Goal: Task Accomplishment & Management: Manage account settings

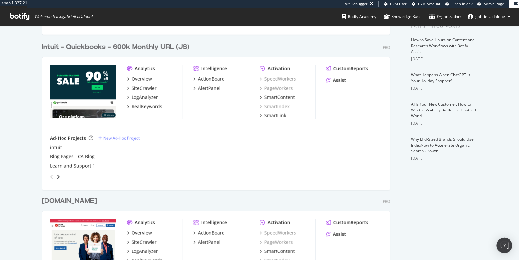
scroll to position [231, 0]
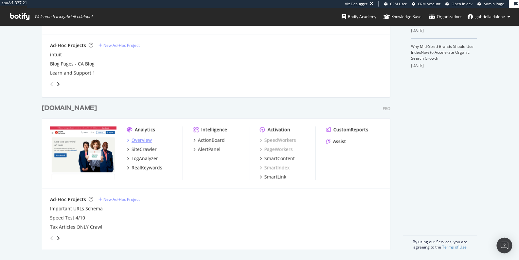
click at [139, 140] on div "Overview" at bounding box center [142, 140] width 20 height 7
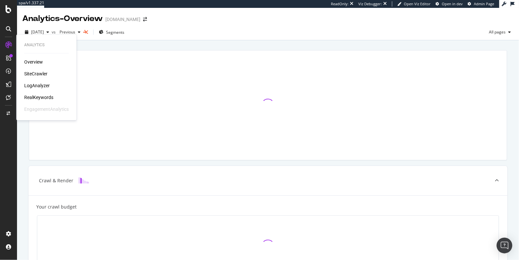
click at [30, 72] on div "SiteCrawler" at bounding box center [35, 73] width 23 height 7
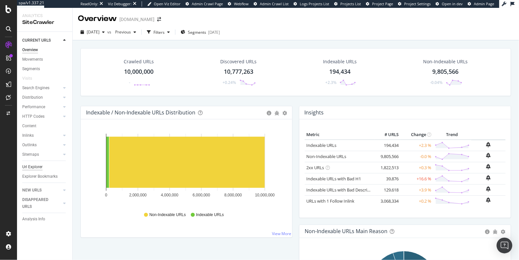
click at [28, 164] on div "Url Explorer" at bounding box center [32, 166] width 20 height 7
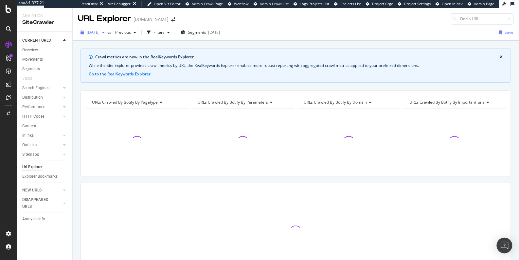
click at [100, 33] on span "2025 Aug. 29th" at bounding box center [93, 32] width 13 height 6
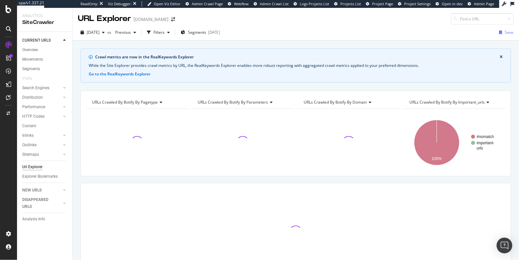
click at [185, 84] on div "Crawl metrics are now in the RealKeywords Explorer While the Site Explorer prov…" at bounding box center [296, 175] width 446 height 255
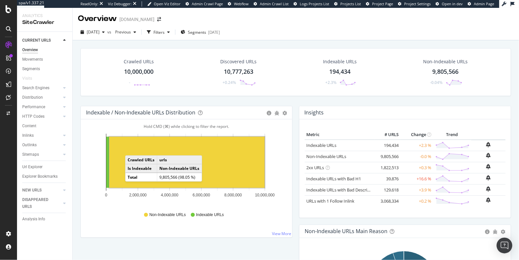
click at [132, 148] on rect "A chart." at bounding box center [186, 161] width 155 height 51
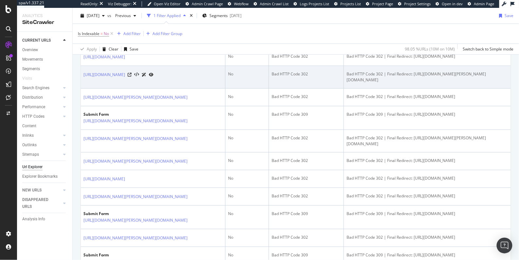
scroll to position [241, 0]
click at [132, 76] on icon at bounding box center [130, 74] width 4 height 4
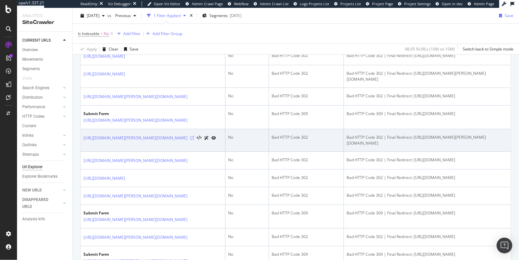
click at [194, 140] on icon at bounding box center [192, 138] width 4 height 4
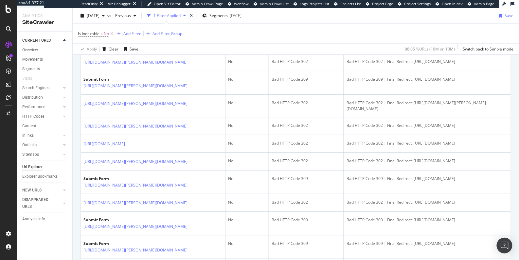
scroll to position [276, 0]
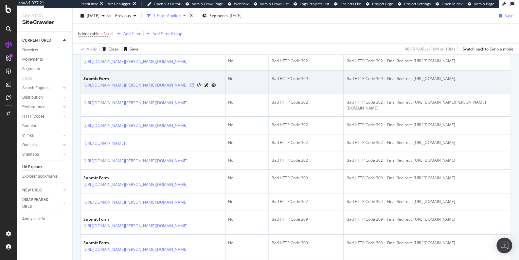
click at [194, 87] on icon at bounding box center [192, 85] width 4 height 4
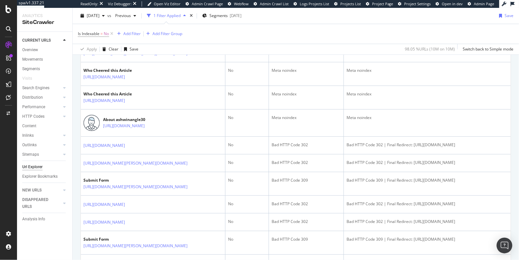
scroll to position [505, 0]
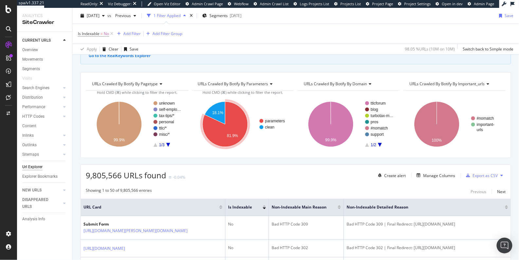
scroll to position [44, 0]
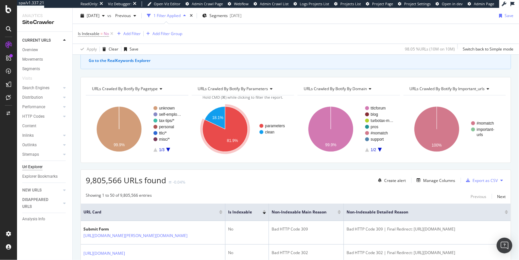
click at [236, 86] on span "URLs Crawled By Botify By parameters" at bounding box center [233, 89] width 70 height 6
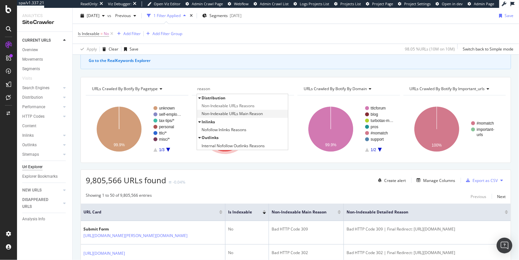
type input "reason"
click at [248, 111] on span "Non-Indexable URLs Main Reason" at bounding box center [232, 113] width 61 height 7
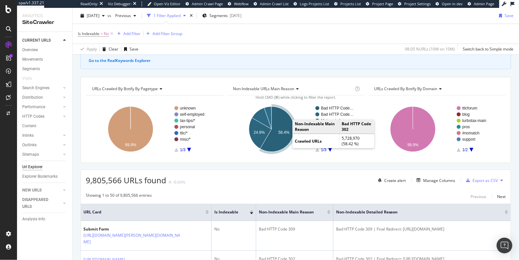
click at [286, 136] on icon "A chart." at bounding box center [277, 128] width 34 height 45
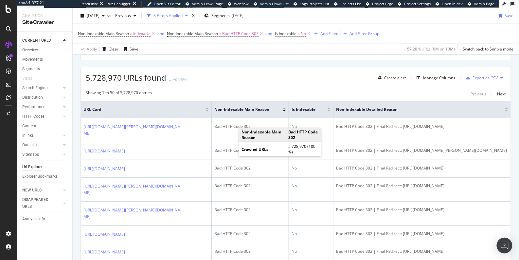
scroll to position [149, 0]
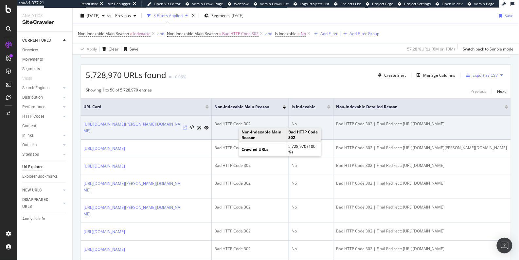
click at [184, 129] on icon at bounding box center [185, 127] width 4 height 4
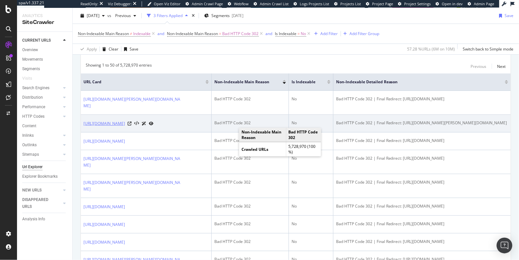
scroll to position [175, 0]
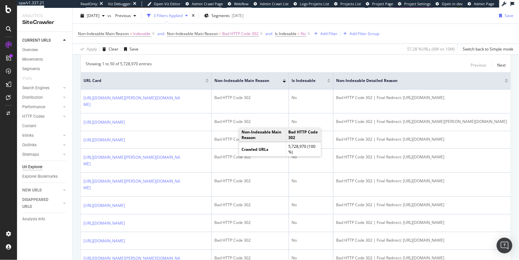
click at [100, 15] on span "[DATE]" at bounding box center [93, 16] width 13 height 6
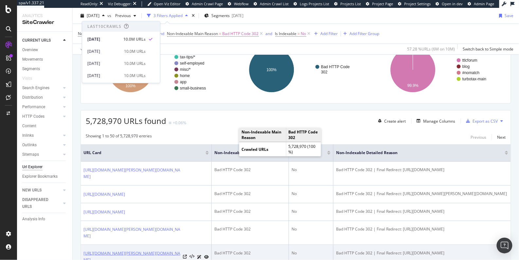
scroll to position [76, 0]
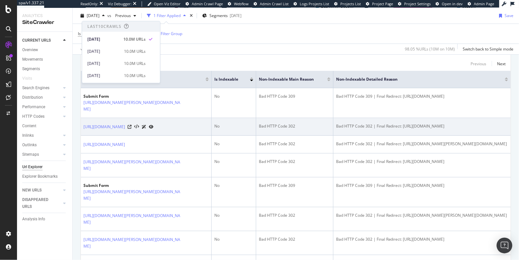
scroll to position [183, 0]
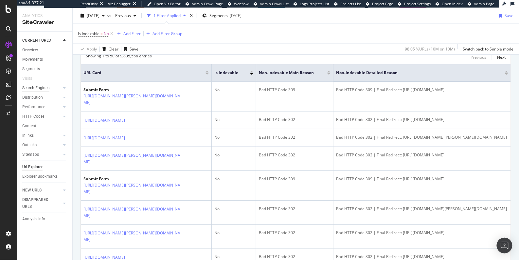
click at [38, 87] on div "Search Engines" at bounding box center [35, 87] width 27 height 7
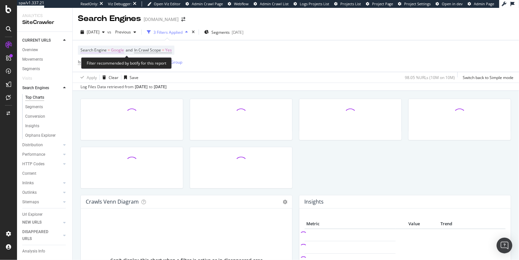
click at [114, 47] on span "Google" at bounding box center [117, 49] width 13 height 9
click at [280, 86] on div "Log Files Data retrieved from Aug. 26, 2025 to Sep. 06, 2025" at bounding box center [296, 86] width 446 height 8
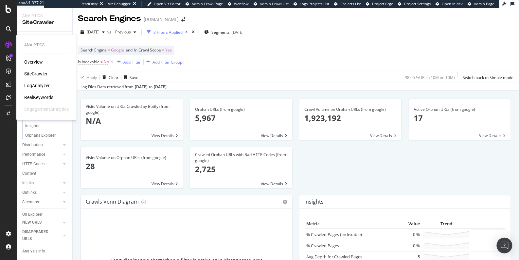
click at [36, 86] on div "LogAnalyzer" at bounding box center [37, 85] width 26 height 7
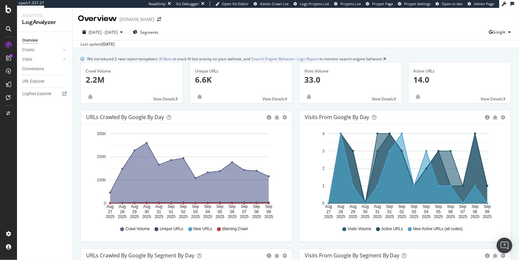
click at [299, 154] on div "Hold CMD (⌘) while clicking to filter the report. Aug 27 2025 Aug 28 2025 Aug 2…" at bounding box center [404, 182] width 211 height 118
click at [134, 18] on div "[DOMAIN_NAME]" at bounding box center [136, 19] width 35 height 7
click at [500, 34] on span "Google" at bounding box center [499, 32] width 13 height 6
click at [463, 27] on span "Bing" at bounding box center [461, 27] width 24 height 6
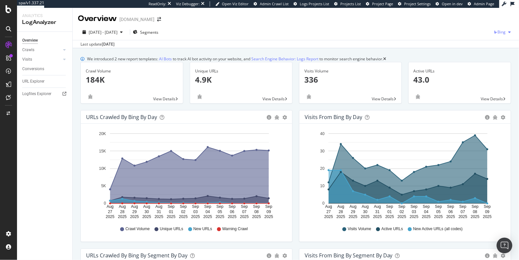
click at [498, 31] on span "Bing" at bounding box center [502, 32] width 8 height 6
click at [460, 39] on span "OpenAI" at bounding box center [466, 39] width 24 height 6
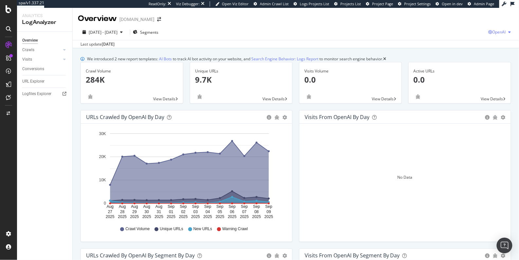
click at [495, 32] on span "OpenAI" at bounding box center [499, 32] width 13 height 6
click at [464, 50] on span "Other AI Bots" at bounding box center [460, 51] width 24 height 6
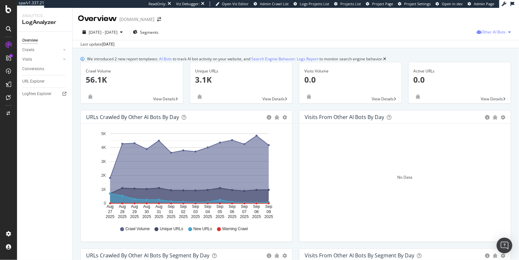
click at [498, 33] on span "Other AI Bots" at bounding box center [494, 32] width 24 height 6
click at [106, 33] on span "2025 Aug. 27th - Sep. 9th" at bounding box center [103, 32] width 29 height 6
click at [65, 113] on div "Overview Crawls Daily Distribution Segments Distribution HTTP Codes Resources V…" at bounding box center [44, 146] width 55 height 228
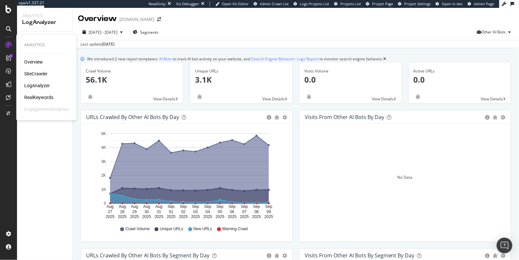
click at [27, 74] on div "SiteCrawler" at bounding box center [35, 73] width 23 height 7
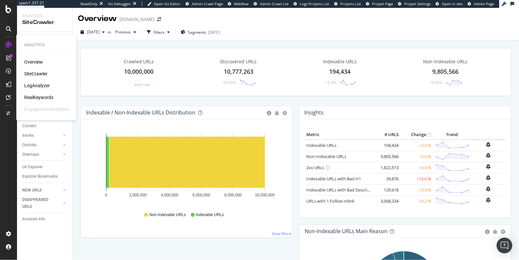
click at [44, 87] on div "LogAnalyzer" at bounding box center [37, 85] width 26 height 7
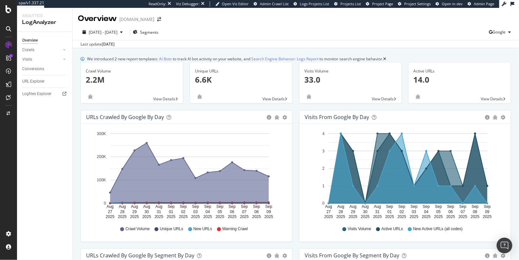
click at [33, 148] on div "Overview Crawls Daily Distribution Segments Distribution HTTP Codes Resources V…" at bounding box center [44, 146] width 55 height 228
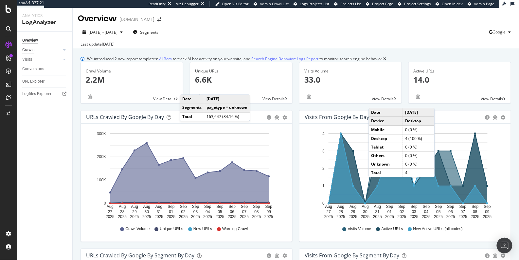
click at [32, 50] on div "Crawls" at bounding box center [28, 49] width 12 height 7
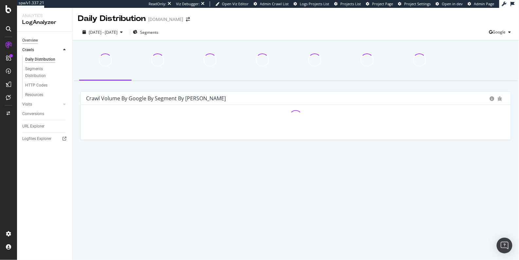
click at [36, 39] on div "Overview" at bounding box center [30, 40] width 16 height 7
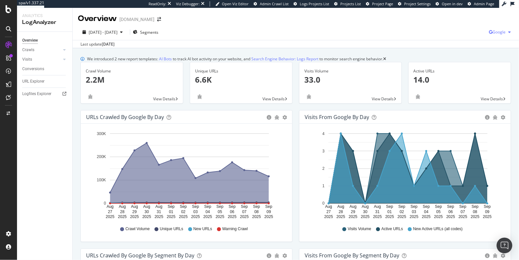
click at [509, 32] on icon "button" at bounding box center [510, 32] width 3 height 4
click at [449, 38] on div "OpenAI" at bounding box center [455, 38] width 45 height 9
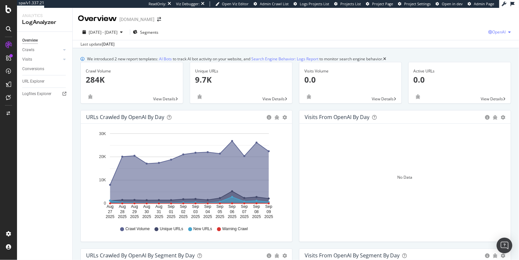
click at [500, 30] on span "OpenAI" at bounding box center [499, 32] width 13 height 6
click at [466, 28] on span "Bing" at bounding box center [460, 27] width 24 height 6
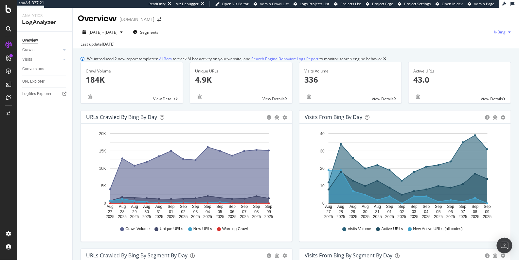
click at [509, 31] on icon "button" at bounding box center [510, 32] width 3 height 4
click at [421, 36] on div "2025 Aug. 27th - Sep. 9th Segments Bing" at bounding box center [296, 33] width 446 height 13
click at [498, 31] on span "Bing" at bounding box center [502, 32] width 8 height 6
click at [35, 49] on link "Crawls" at bounding box center [41, 49] width 39 height 7
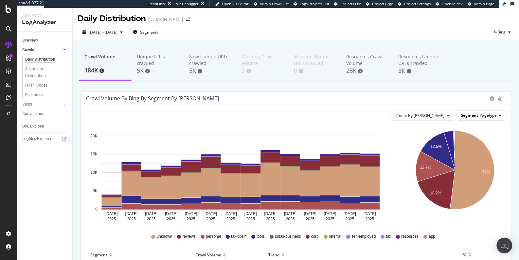
click at [466, 117] on div "Segment Pagetype" at bounding box center [481, 114] width 48 height 9
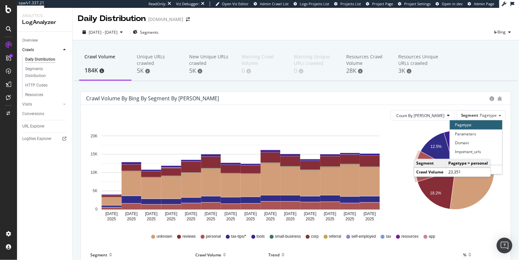
click at [385, 121] on div "Count By Day Segment Pagetype Pagetype Parameters Domain Important_urls Host Ad…" at bounding box center [296, 264] width 430 height 318
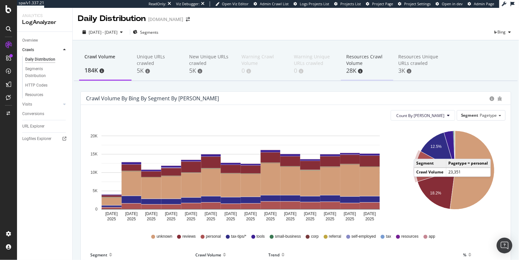
click at [354, 59] on div "Resources Crawl Volume" at bounding box center [367, 59] width 42 height 13
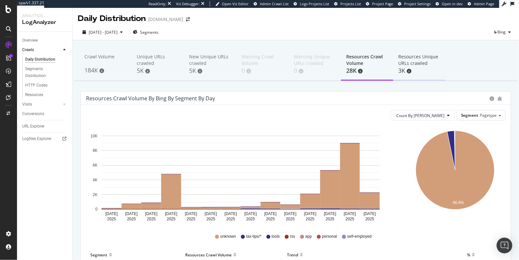
click at [409, 55] on div "Resources Unique URLs crawled" at bounding box center [420, 59] width 42 height 13
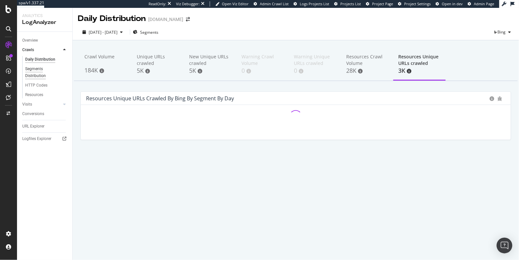
click at [51, 67] on div "Segments Distribution" at bounding box center [43, 72] width 36 height 14
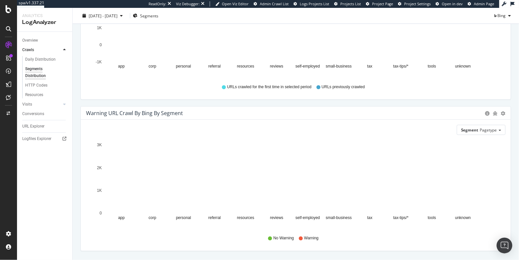
scroll to position [264, 0]
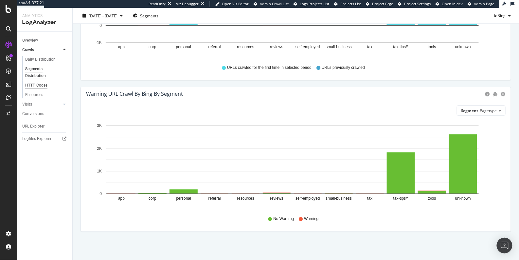
click at [35, 84] on div "HTTP Codes" at bounding box center [36, 85] width 22 height 7
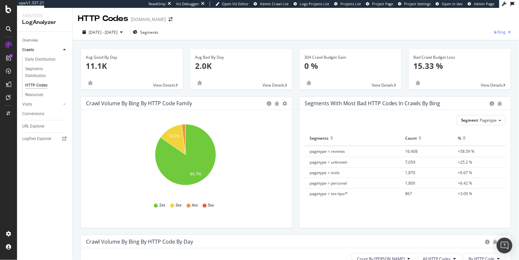
click at [500, 28] on div "Bing" at bounding box center [504, 32] width 20 height 10
click at [468, 16] on span "Google" at bounding box center [466, 14] width 24 height 6
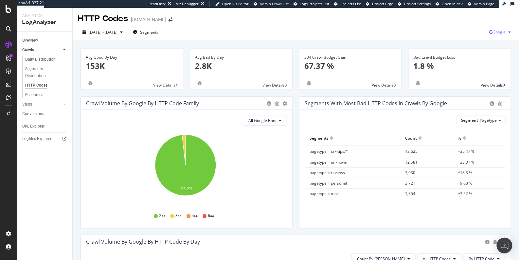
click at [494, 31] on span "Google" at bounding box center [499, 32] width 13 height 6
click at [464, 38] on span "OpenAI" at bounding box center [461, 39] width 24 height 6
click at [496, 33] on span "OpenAI" at bounding box center [499, 32] width 13 height 6
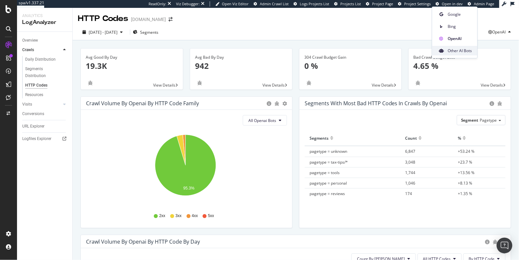
click at [469, 48] on span "Other AI Bots" at bounding box center [460, 51] width 24 height 6
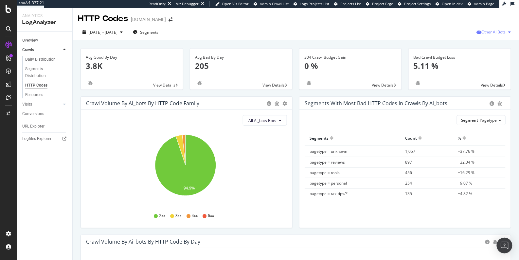
click at [484, 33] on span "Other AI Bots" at bounding box center [494, 32] width 24 height 6
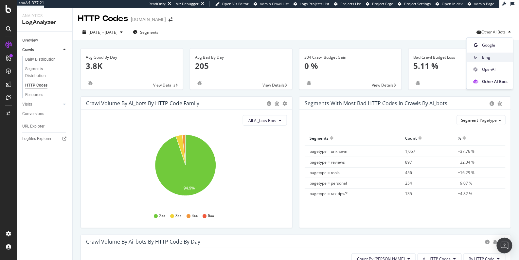
click at [484, 58] on span "Bing" at bounding box center [495, 57] width 26 height 6
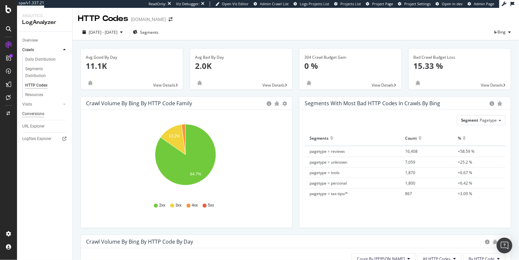
click at [38, 105] on link "Visits" at bounding box center [41, 104] width 39 height 7
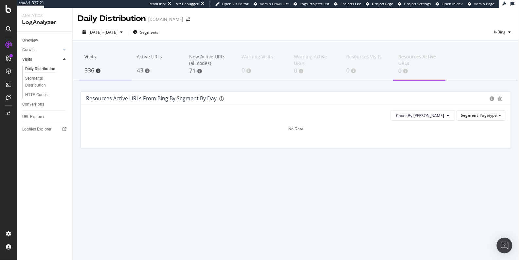
click at [115, 72] on div "336" at bounding box center [105, 70] width 42 height 9
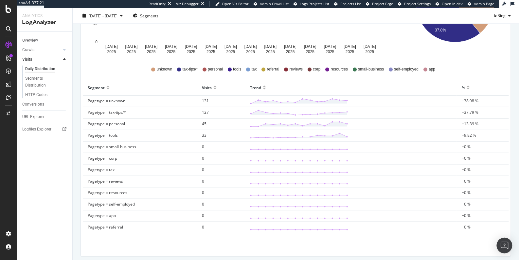
scroll to position [30, 0]
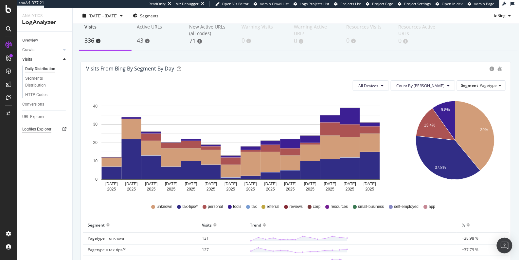
click at [38, 128] on div "Logfiles Explorer" at bounding box center [36, 129] width 29 height 7
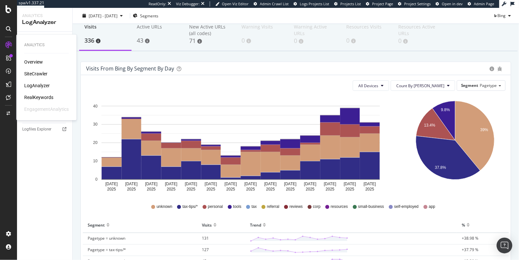
click at [46, 100] on div "Overview SiteCrawler LogAnalyzer RealKeywords EngagementAnalytics" at bounding box center [46, 86] width 45 height 54
click at [45, 98] on div "RealKeywords" at bounding box center [38, 97] width 29 height 7
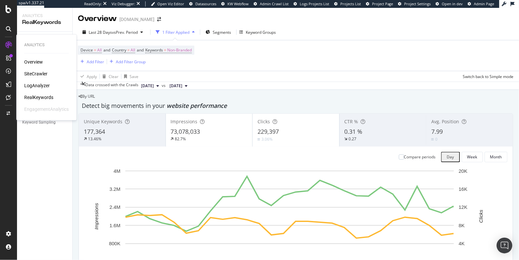
click at [35, 72] on div "SiteCrawler" at bounding box center [35, 73] width 23 height 7
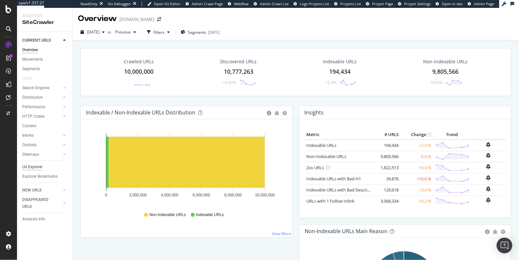
click at [34, 166] on div "Url Explorer" at bounding box center [32, 166] width 20 height 7
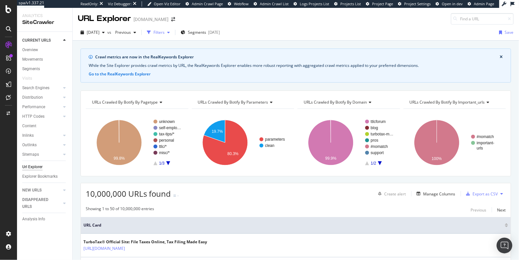
click at [165, 33] on div "Filters" at bounding box center [159, 32] width 11 height 6
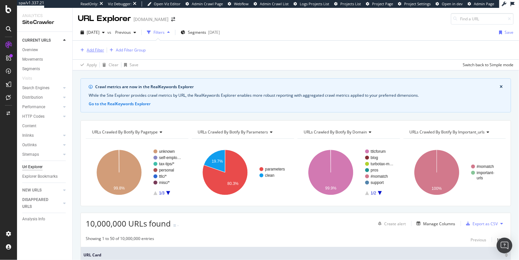
click at [98, 51] on div "Add Filter" at bounding box center [95, 50] width 17 height 6
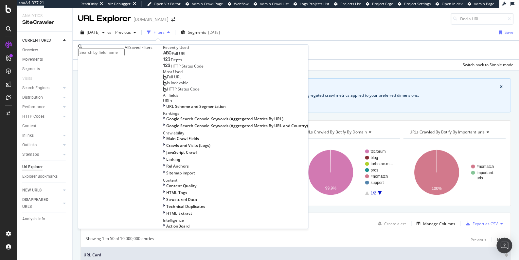
click at [124, 49] on input "text" at bounding box center [101, 52] width 46 height 8
type input "t"
type input "l"
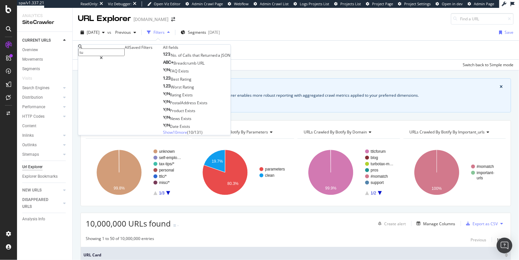
type input "t"
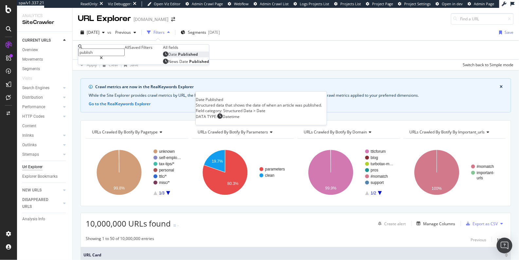
type input "publish"
click at [163, 57] on div "Date Published" at bounding box center [180, 54] width 35 height 6
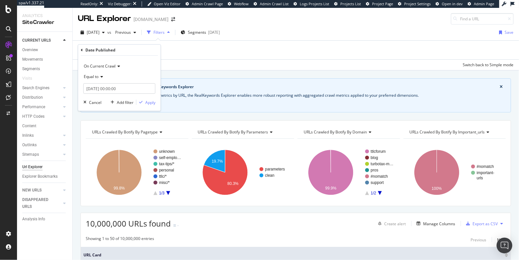
click at [94, 79] on div "Equal to" at bounding box center [119, 76] width 72 height 10
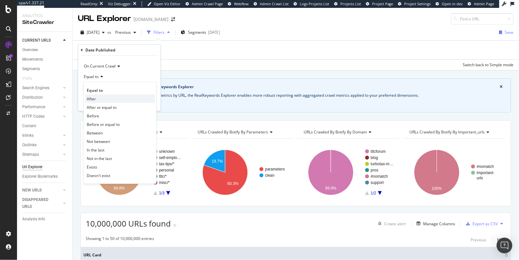
click at [94, 99] on span "After" at bounding box center [91, 99] width 9 height 6
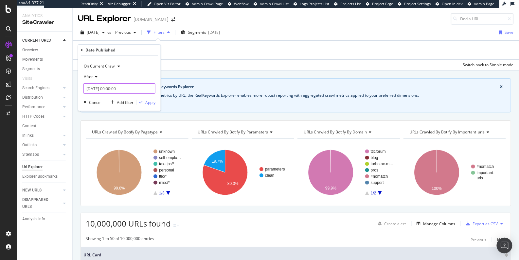
click at [101, 88] on input "[DATE] 00:00:00" at bounding box center [119, 88] width 72 height 10
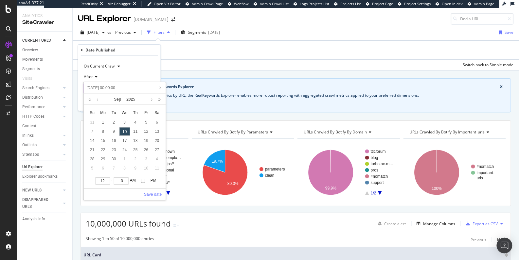
click at [101, 88] on input "[DATE] 00:00:00" at bounding box center [124, 87] width 78 height 7
click at [89, 75] on span "After" at bounding box center [88, 77] width 9 height 6
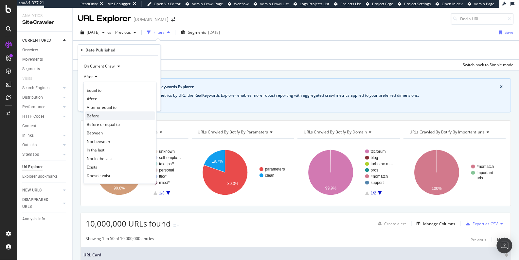
click at [96, 113] on span "Before" at bounding box center [93, 116] width 12 height 6
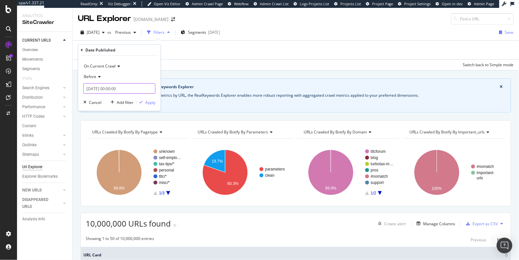
click at [95, 89] on input "[DATE] 00:00:00" at bounding box center [119, 88] width 72 height 10
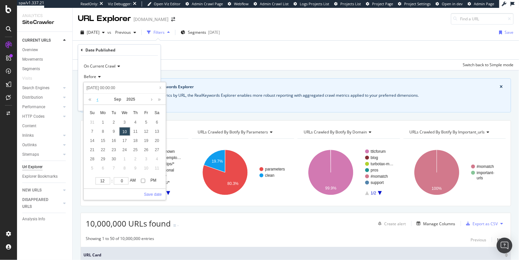
click at [96, 98] on link at bounding box center [97, 99] width 5 height 11
click at [91, 99] on link at bounding box center [90, 99] width 6 height 11
click at [136, 120] on div "1" at bounding box center [135, 122] width 11 height 9
type input "2024-08-02 00:00:00"
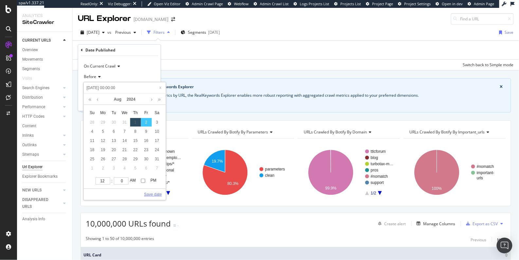
click at [152, 193] on link "Save date" at bounding box center [153, 194] width 18 height 6
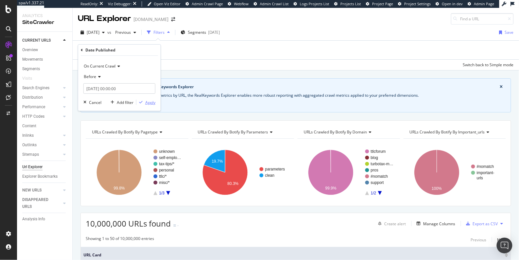
click at [150, 103] on div "Apply" at bounding box center [150, 103] width 10 height 6
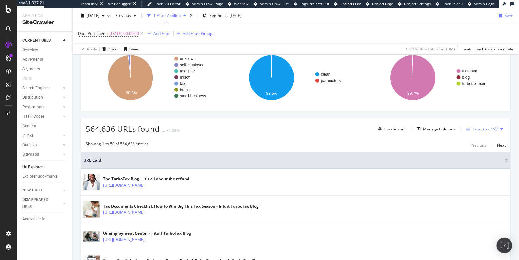
scroll to position [51, 0]
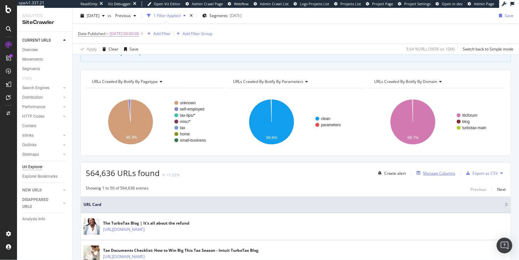
click at [424, 172] on div "Manage Columns" at bounding box center [440, 173] width 32 height 6
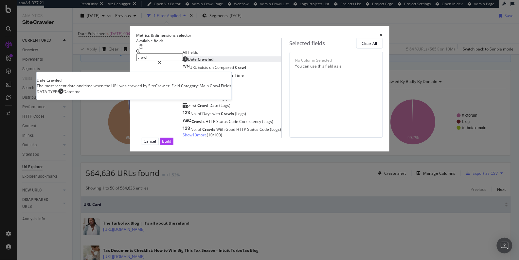
type input "crawl"
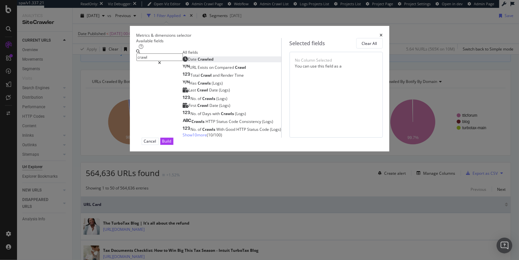
click at [198, 62] on span "Crawled" at bounding box center [206, 59] width 16 height 6
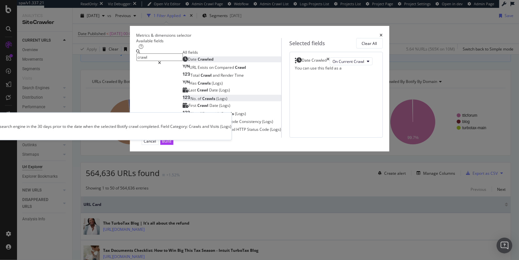
click at [186, 101] on div "No. of Crawls (Logs)" at bounding box center [205, 99] width 45 height 6
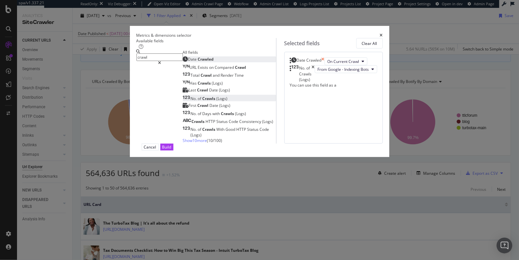
click at [325, 65] on icon "times" at bounding box center [323, 61] width 3 height 8
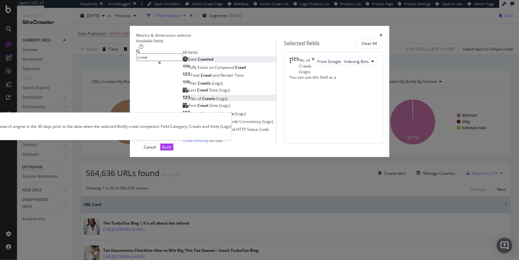
click at [217, 101] on span "(Logs)" at bounding box center [222, 99] width 11 height 6
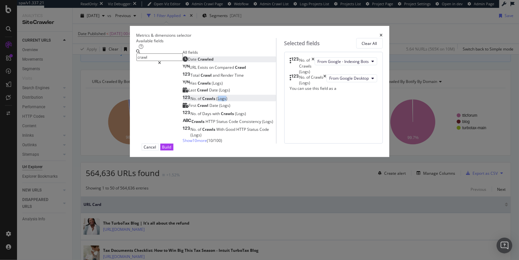
click at [217, 101] on span "(Logs)" at bounding box center [222, 99] width 11 height 6
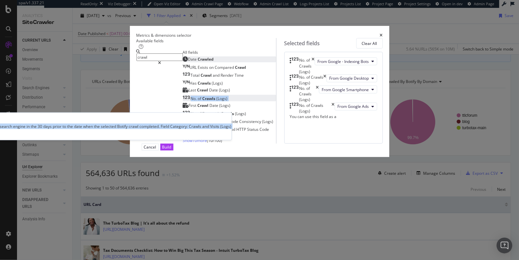
click at [217, 101] on span "(Logs)" at bounding box center [222, 99] width 11 height 6
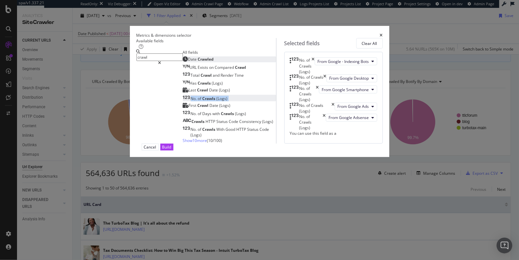
click at [217, 101] on span "(Logs)" at bounding box center [222, 99] width 11 height 6
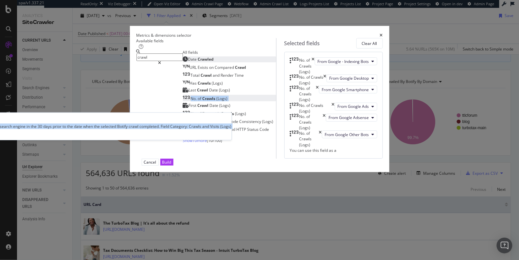
click at [193, 101] on div "No. of Crawls (Logs)" at bounding box center [205, 99] width 45 height 6
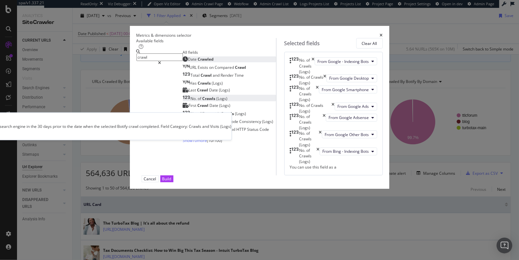
click at [193, 101] on div "No. of Crawls (Logs)" at bounding box center [205, 99] width 45 height 6
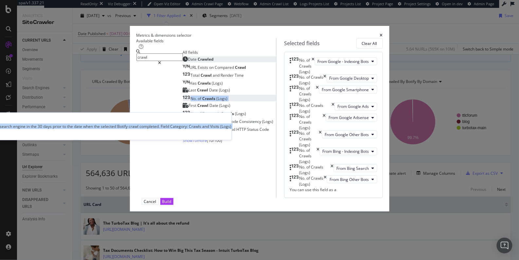
click at [193, 101] on div "No. of Crawls (Logs)" at bounding box center [205, 99] width 45 height 6
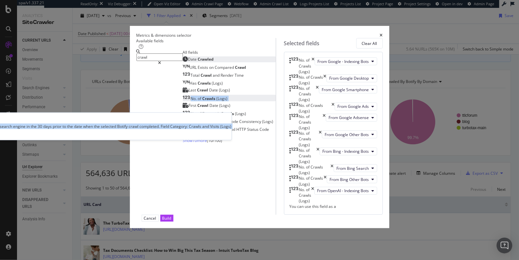
scroll to position [81, 0]
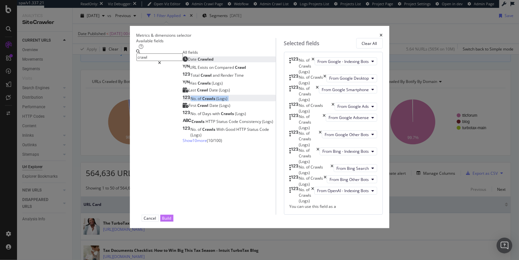
click at [172, 221] on div "Build" at bounding box center [166, 218] width 9 height 6
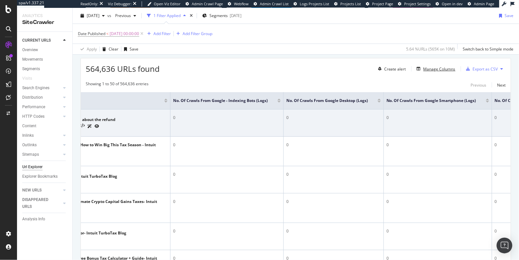
scroll to position [0, 98]
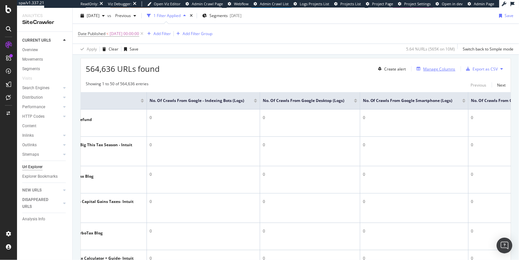
click at [430, 65] on div "Manage Columns" at bounding box center [434, 68] width 41 height 7
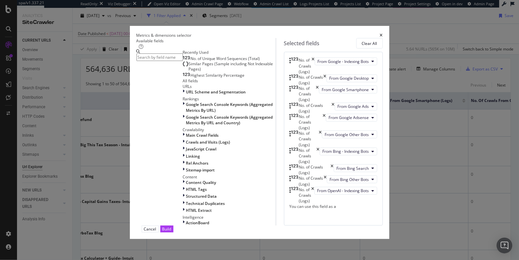
click at [183, 61] on input "modal" at bounding box center [159, 57] width 46 height 8
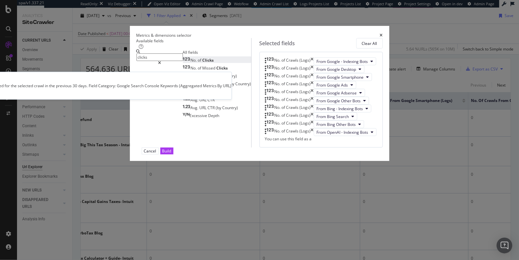
type input "clicks"
click at [198, 63] on span "of" at bounding box center [200, 60] width 5 height 6
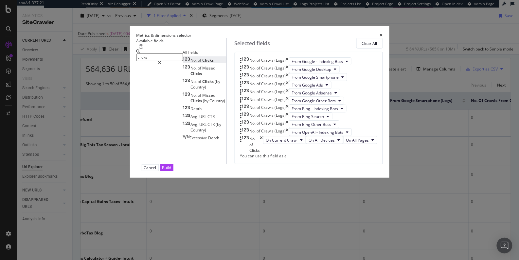
scroll to position [115, 0]
click at [172, 170] on div "Build" at bounding box center [166, 168] width 9 height 6
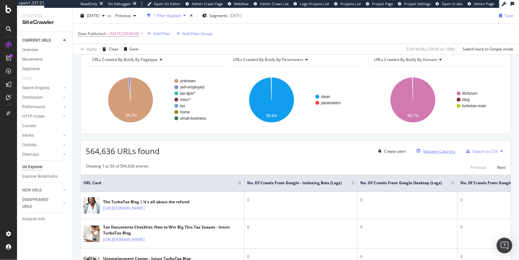
click at [431, 150] on div "Manage Columns" at bounding box center [440, 151] width 32 height 6
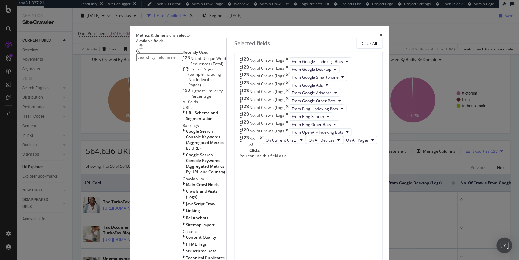
click at [383, 33] on icon "times" at bounding box center [381, 35] width 3 height 4
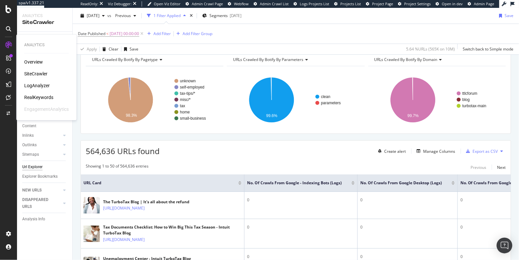
click at [35, 86] on div "LogAnalyzer" at bounding box center [37, 85] width 26 height 7
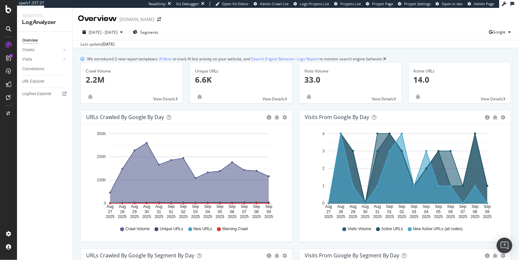
click at [35, 145] on div "Overview Crawls Daily Distribution Segments Distribution HTTP Codes Resources V…" at bounding box center [44, 146] width 55 height 228
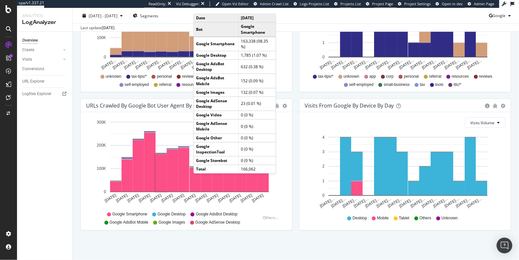
scroll to position [293, 0]
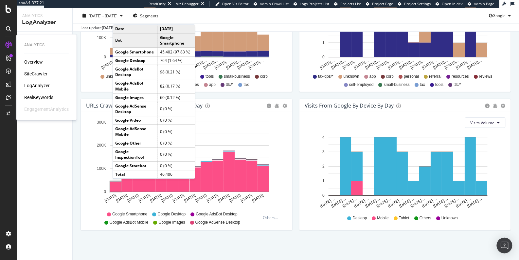
click at [40, 72] on div "SiteCrawler" at bounding box center [35, 73] width 23 height 7
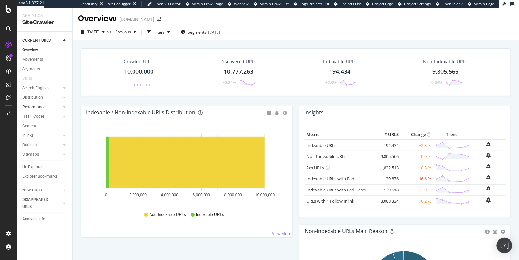
click at [33, 106] on div "Performance" at bounding box center [33, 106] width 23 height 7
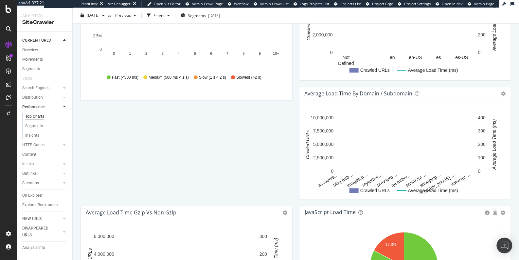
scroll to position [399, 0]
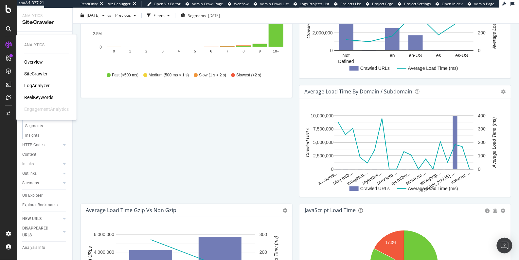
click at [30, 86] on div "LogAnalyzer" at bounding box center [37, 85] width 26 height 7
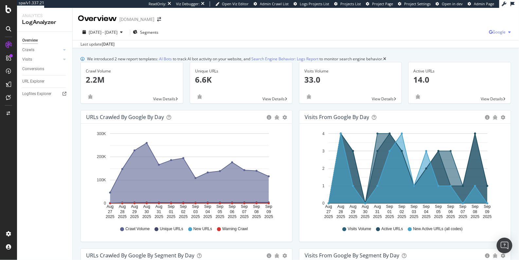
click at [497, 31] on span "Google" at bounding box center [499, 32] width 13 height 6
click at [458, 38] on span "OpenAI" at bounding box center [461, 39] width 24 height 6
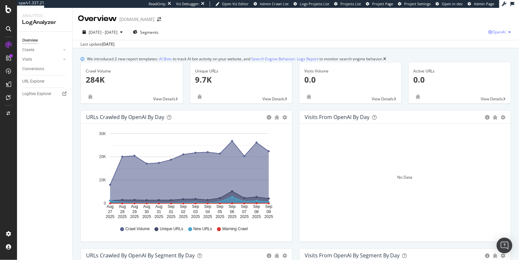
click at [493, 34] on span "OpenAI" at bounding box center [499, 32] width 13 height 6
click at [463, 49] on span "Other AI Bots" at bounding box center [460, 51] width 24 height 6
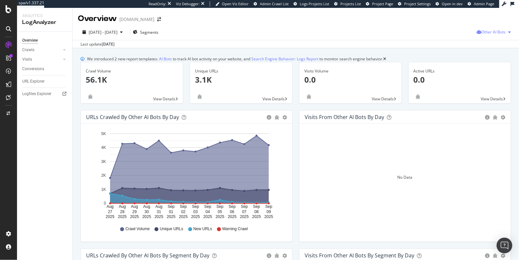
click at [488, 28] on div "Other AI Bots" at bounding box center [495, 32] width 37 height 10
click at [480, 56] on div "Bing" at bounding box center [490, 56] width 46 height 9
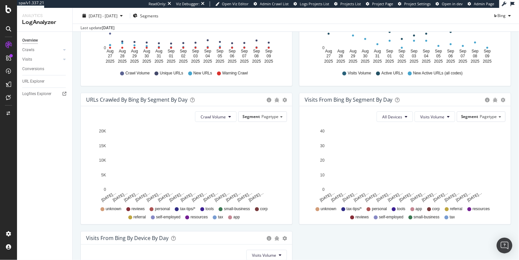
scroll to position [293, 0]
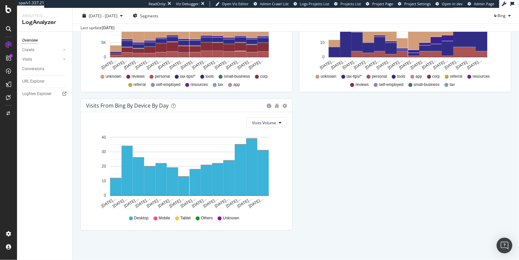
click at [51, 167] on div "Overview Crawls Daily Distribution Segments Distribution HTTP Codes Resources V…" at bounding box center [44, 146] width 55 height 228
click at [32, 95] on div "RealKeywords" at bounding box center [38, 97] width 29 height 7
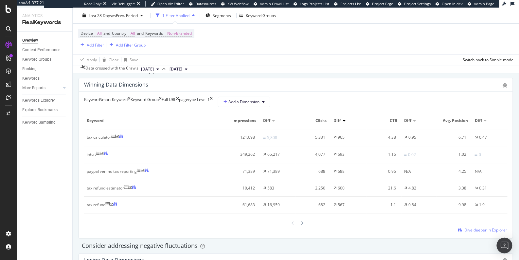
scroll to position [584, 0]
click at [128, 99] on div "Smart Keyword" at bounding box center [114, 101] width 28 height 10
click at [301, 225] on icon at bounding box center [302, 223] width 3 height 4
click at [292, 224] on icon at bounding box center [293, 222] width 3 height 4
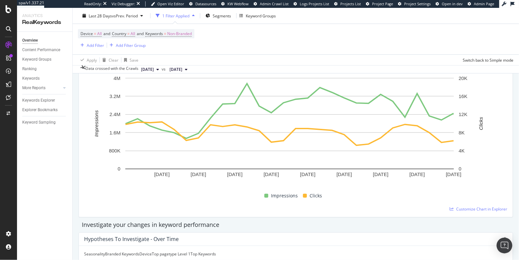
scroll to position [0, 0]
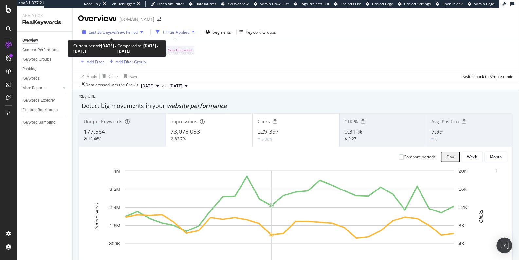
click at [113, 33] on span "vs Prev. Period" at bounding box center [125, 32] width 26 height 6
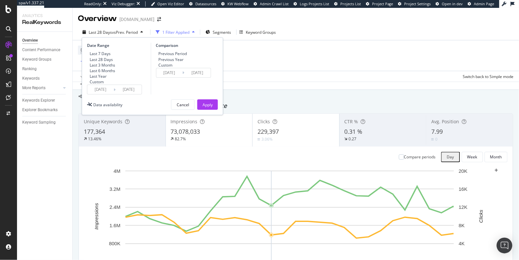
click at [95, 55] on div "Last 7 Days" at bounding box center [100, 54] width 21 height 6
type input "2025/09/01"
type input "2025/08/25"
type input "2025/08/31"
click at [203, 107] on div "Apply" at bounding box center [208, 105] width 10 height 6
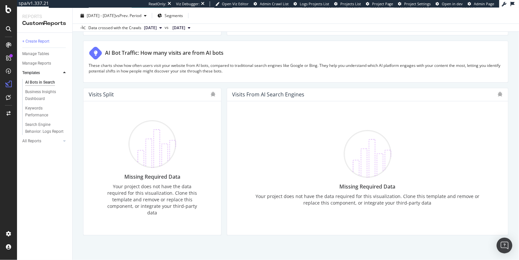
scroll to position [1130, 0]
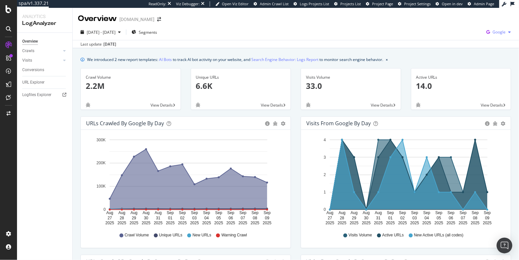
click at [491, 35] on div "Google" at bounding box center [499, 32] width 30 height 10
click at [452, 40] on span "OpenAI" at bounding box center [461, 39] width 24 height 6
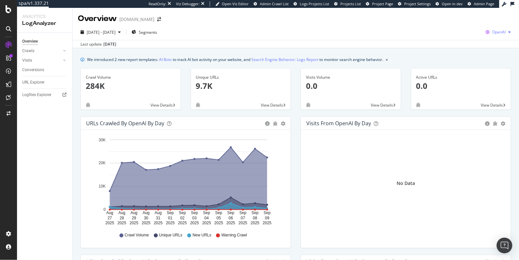
click at [493, 34] on span "OpenAI" at bounding box center [499, 32] width 13 height 6
click at [459, 51] on span "Other AI Bots" at bounding box center [460, 51] width 24 height 6
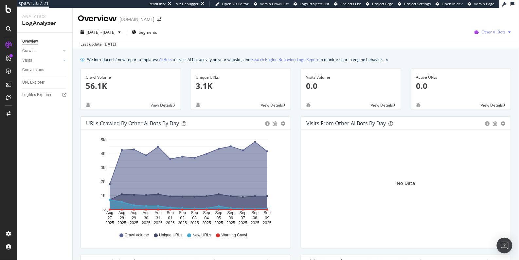
click at [482, 32] on span "Other AI Bots" at bounding box center [494, 32] width 24 height 6
click at [478, 44] on span at bounding box center [476, 45] width 8 height 8
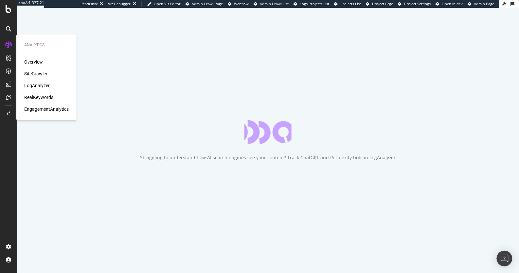
click at [41, 98] on div "RealKeywords" at bounding box center [38, 97] width 29 height 7
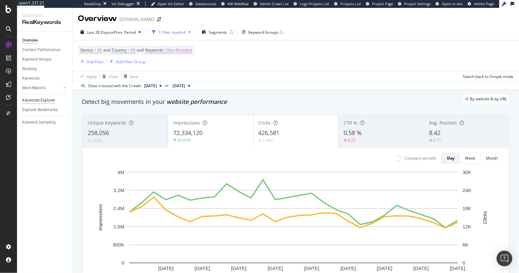
click at [36, 101] on div "Keywords Explorer" at bounding box center [38, 100] width 33 height 7
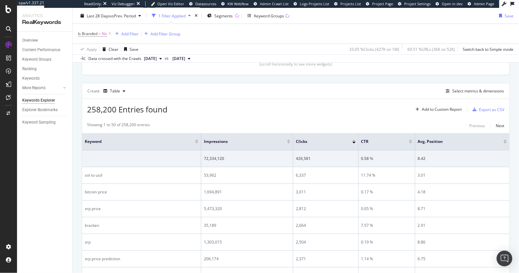
scroll to position [156, 0]
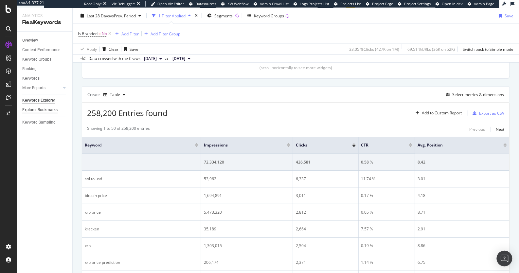
click at [29, 111] on div "Explorer Bookmarks" at bounding box center [39, 109] width 35 height 7
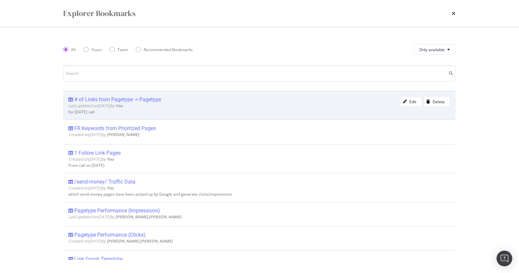
click at [136, 100] on div "# of Links from Pagetype -> Pagetype" at bounding box center [117, 99] width 87 height 7
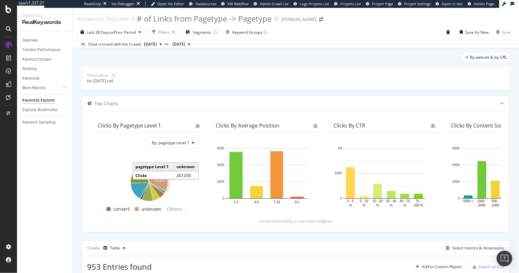
click at [161, 29] on div "Filters" at bounding box center [163, 32] width 11 height 6
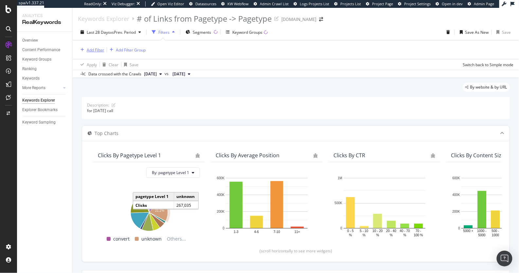
click at [93, 50] on div "Add Filter" at bounding box center [95, 50] width 17 height 6
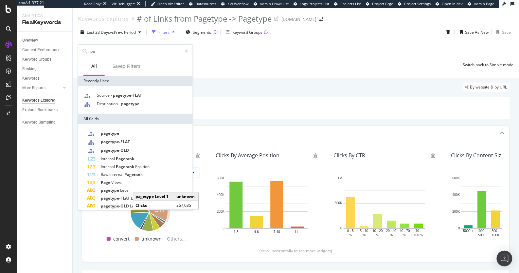
type input "p"
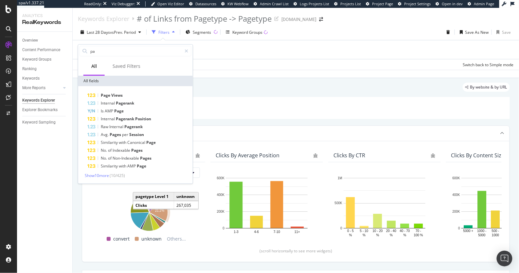
type input "p"
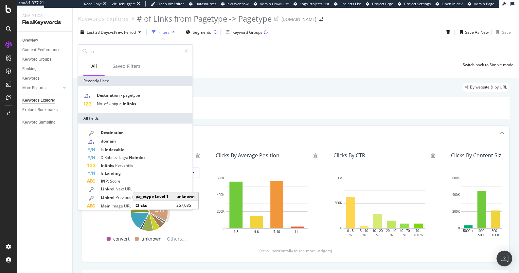
type input "i"
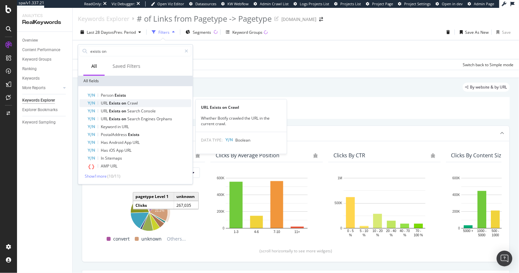
type input "exists on"
click at [132, 103] on span "Crawl" at bounding box center [132, 103] width 10 height 6
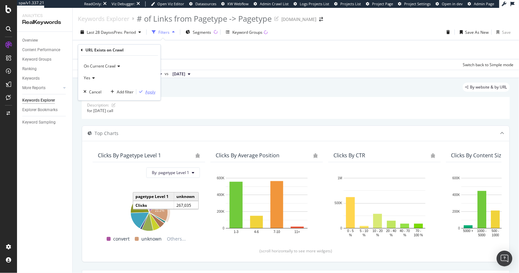
click at [151, 93] on div "Apply" at bounding box center [150, 92] width 10 height 6
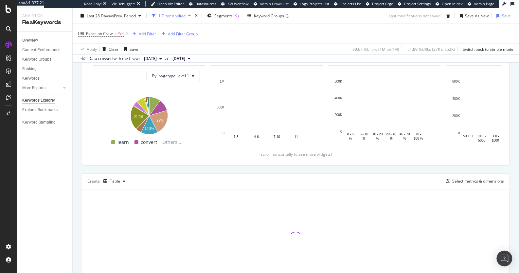
scroll to position [106, 0]
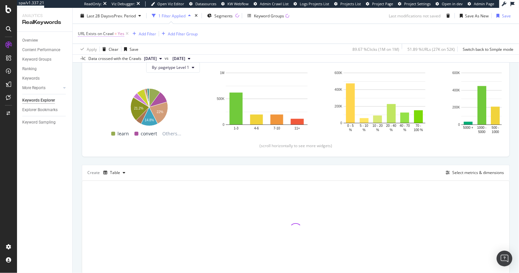
click at [104, 35] on span "URL Exists on Crawl" at bounding box center [96, 34] width 36 height 6
click at [240, 34] on div "URL Exists on Crawl = Yes Add Filter Add Filter Group" at bounding box center [296, 34] width 436 height 20
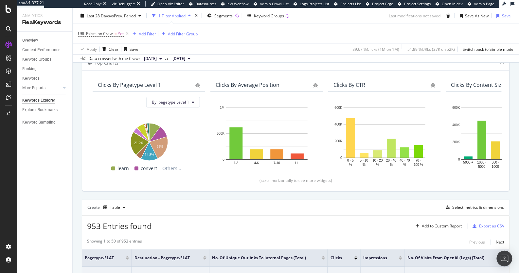
scroll to position [64, 0]
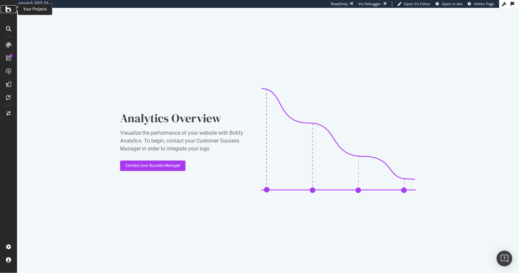
click at [10, 7] on icon at bounding box center [9, 9] width 6 height 8
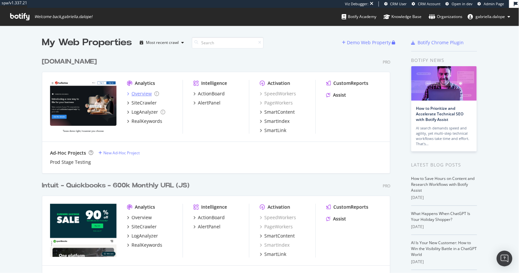
scroll to position [218, 0]
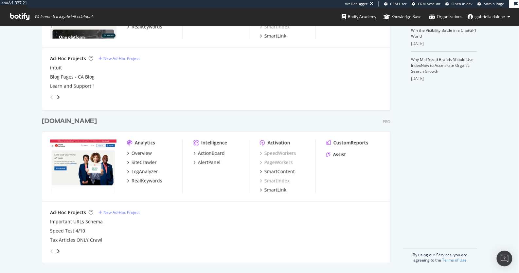
click at [82, 122] on div "[DOMAIN_NAME]" at bounding box center [69, 121] width 55 height 9
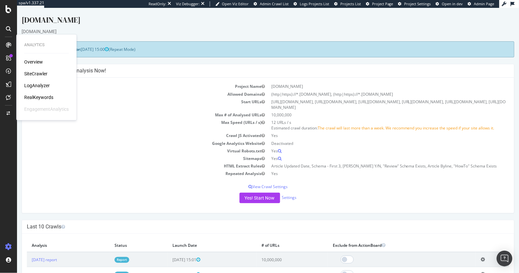
click at [37, 83] on div "LogAnalyzer" at bounding box center [37, 85] width 26 height 7
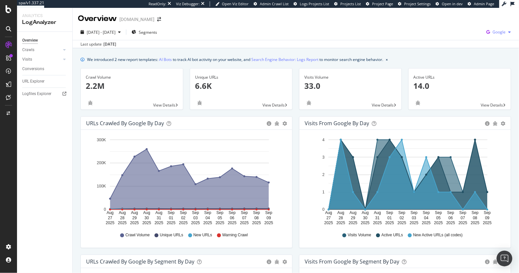
click at [486, 30] on icon "button" at bounding box center [488, 31] width 9 height 9
click at [492, 58] on div "We introduced 2 new report templates: AI Bots to track AI bot activity on your …" at bounding box center [296, 59] width 431 height 7
click at [494, 32] on span "Google" at bounding box center [499, 32] width 13 height 6
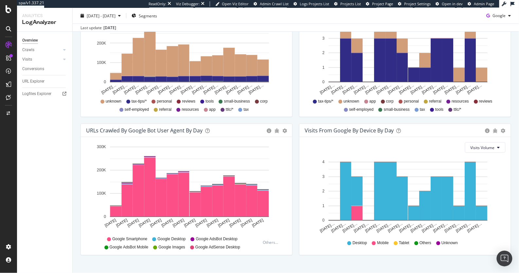
scroll to position [280, 0]
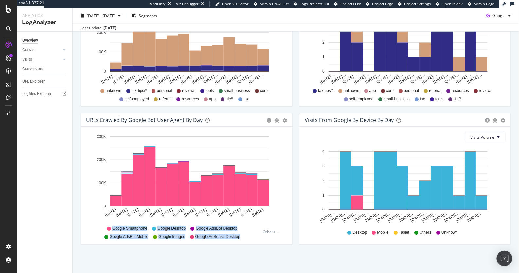
drag, startPoint x: 249, startPoint y: 238, endPoint x: 109, endPoint y: 227, distance: 140.9
click at [109, 227] on div "Hold CMD (⌘) while clicking to filter the report. Aug 27 2025 Aug 28 2025 Aug 2…" at bounding box center [186, 185] width 211 height 118
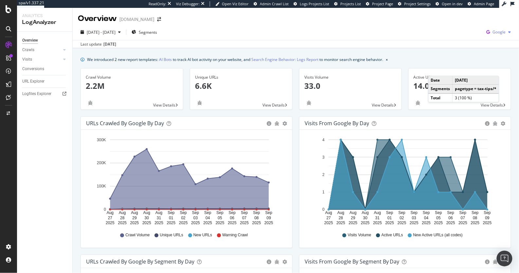
click at [498, 34] on span "Google" at bounding box center [499, 32] width 13 height 6
click at [449, 40] on div "OpenAI" at bounding box center [456, 38] width 45 height 9
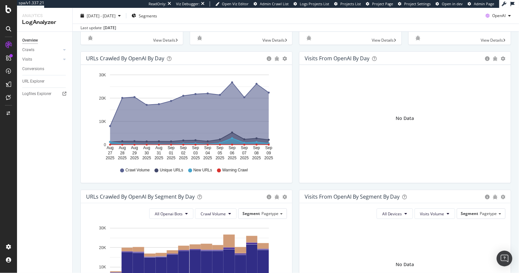
scroll to position [100, 0]
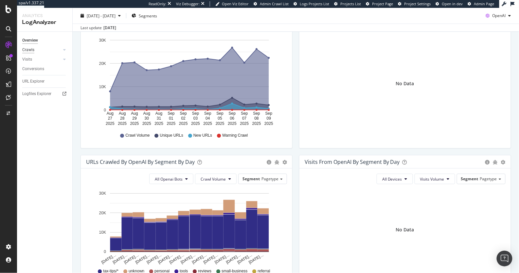
click at [30, 49] on div "Crawls" at bounding box center [28, 49] width 12 height 7
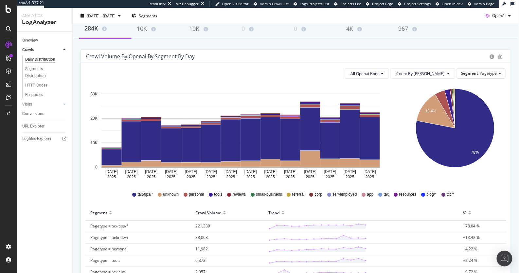
scroll to position [70, 0]
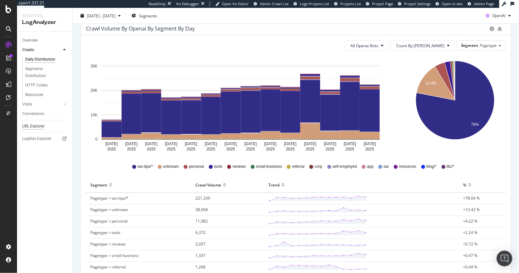
click at [35, 128] on div "URL Explorer" at bounding box center [33, 126] width 22 height 7
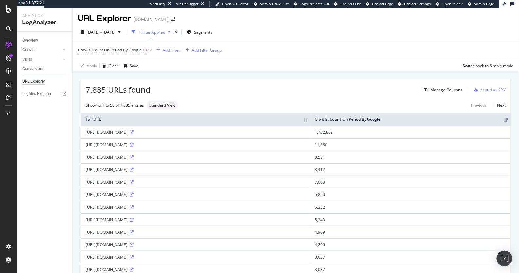
drag, startPoint x: 83, startPoint y: 132, endPoint x: 181, endPoint y: 131, distance: 98.5
click at [181, 131] on td "http://turbotax.intuit.com/proxy/t/cj/11007/pageInfo" at bounding box center [195, 132] width 229 height 12
click at [134, 131] on icon at bounding box center [132, 132] width 4 height 4
click at [84, 131] on td "http://turbotax.intuit.com/proxy/t/cj/11007/pageInfo" at bounding box center [195, 132] width 229 height 12
drag, startPoint x: 83, startPoint y: 132, endPoint x: 180, endPoint y: 131, distance: 96.9
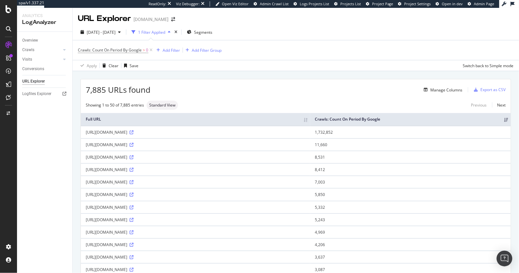
click at [180, 131] on td "http://turbotax.intuit.com/proxy/t/cj/11007/pageInfo" at bounding box center [195, 132] width 229 height 12
drag, startPoint x: 445, startPoint y: 133, endPoint x: 412, endPoint y: 133, distance: 33.4
click at [412, 133] on tr "http://turbotax.intuit.com/proxy/t/cj/11007/pageInfo 1,732,852" at bounding box center [296, 132] width 430 height 12
drag, startPoint x: 83, startPoint y: 131, endPoint x: 182, endPoint y: 132, distance: 98.2
click at [182, 132] on td "http://turbotax.intuit.com/proxy/t/cj/11007/pageInfo" at bounding box center [195, 132] width 229 height 12
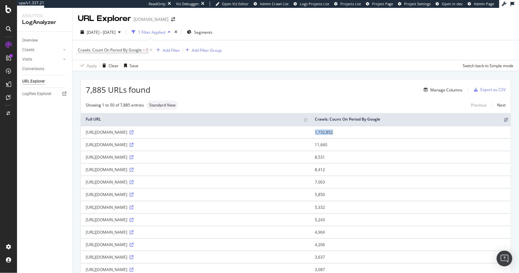
copy div "http://turbotax.intuit.com/proxy/t/cj/11007/pageInfo"
click at [43, 41] on link "Overview" at bounding box center [44, 40] width 45 height 7
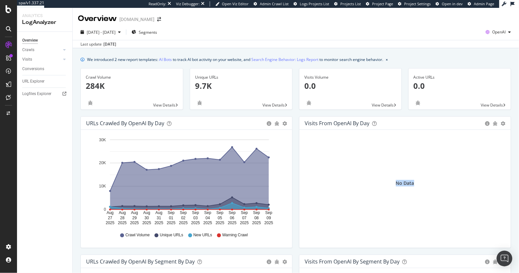
drag, startPoint x: 367, startPoint y: 183, endPoint x: 419, endPoint y: 186, distance: 51.5
click at [419, 186] on div "No Data" at bounding box center [405, 183] width 201 height 96
click at [506, 31] on div "button" at bounding box center [510, 32] width 8 height 4
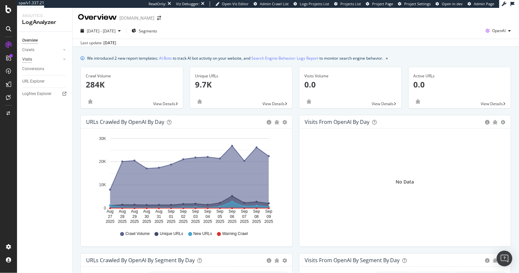
click at [31, 59] on div "Visits" at bounding box center [27, 59] width 10 height 7
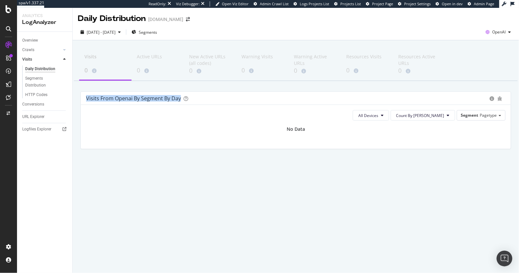
drag, startPoint x: 85, startPoint y: 98, endPoint x: 203, endPoint y: 98, distance: 118.5
click at [203, 98] on div "Visits from openai by Segment by Day" at bounding box center [296, 98] width 430 height 13
click at [31, 94] on div "HTTP Codes" at bounding box center [36, 94] width 22 height 7
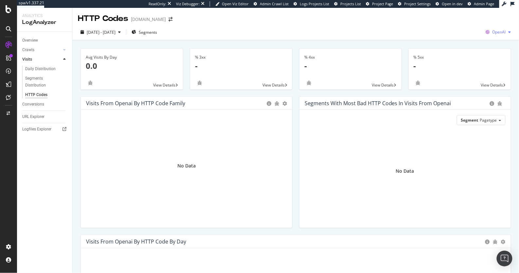
click at [493, 31] on span "OpenAI" at bounding box center [499, 32] width 13 height 6
click at [455, 16] on span "Google" at bounding box center [460, 14] width 24 height 6
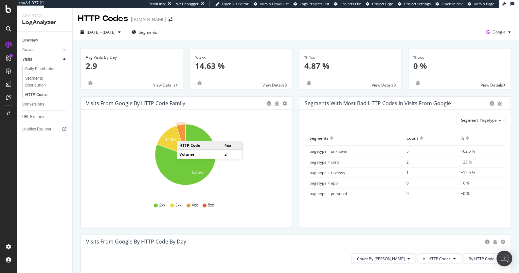
click at [183, 134] on icon "A chart." at bounding box center [180, 139] width 9 height 30
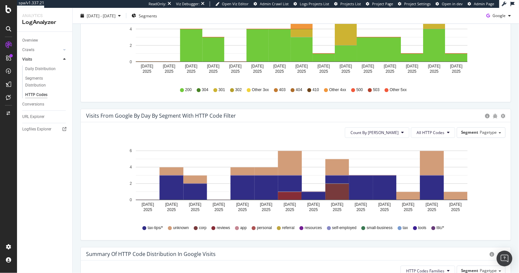
scroll to position [267, 0]
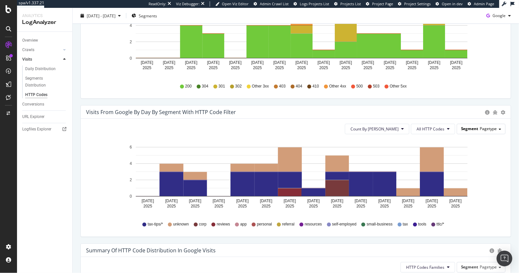
click at [489, 131] on div "Segment Pagetype" at bounding box center [481, 128] width 48 height 9
click at [499, 140] on icon "Aug 27 2025 Aug 28 2025 Aug 29 2025 Aug 30 2025 Aug 31 2025 Sep 01 2025 Sep 02 …" at bounding box center [293, 177] width 415 height 76
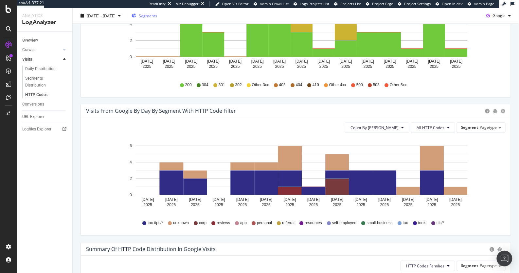
click at [153, 16] on div "Segments" at bounding box center [145, 16] width 26 height 6
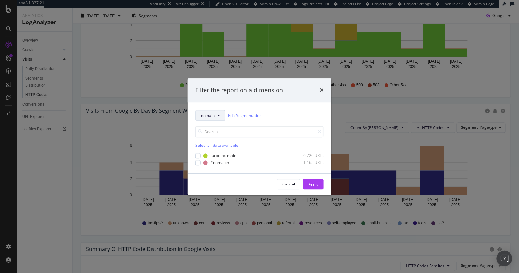
click at [210, 116] on span "domain" at bounding box center [208, 116] width 14 height 6
click at [208, 140] on span "pagetype" at bounding box center [214, 139] width 27 height 6
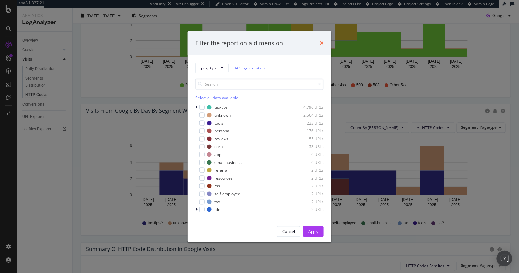
click at [321, 43] on icon "times" at bounding box center [322, 42] width 4 height 5
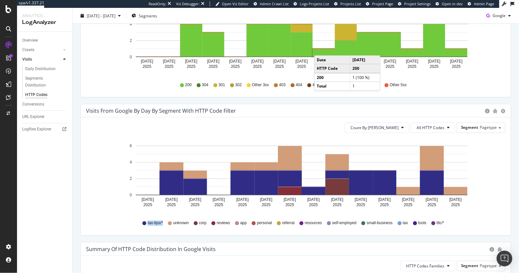
drag, startPoint x: 145, startPoint y: 223, endPoint x: 163, endPoint y: 222, distance: 18.1
click at [163, 222] on div "tax-tips/* unknown corp reviews app personal referral resources self-employed s…" at bounding box center [295, 223] width 413 height 15
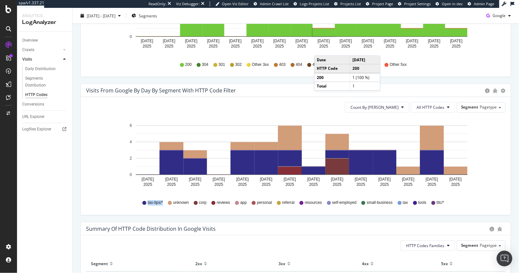
scroll to position [287, 0]
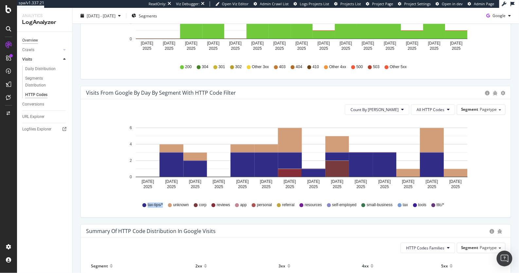
click at [31, 43] on div "Overview" at bounding box center [30, 40] width 16 height 7
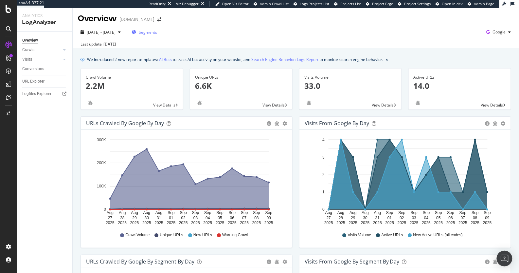
click at [157, 32] on span "Segments" at bounding box center [148, 32] width 18 height 6
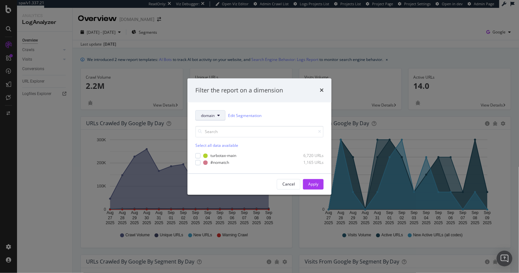
click at [212, 114] on span "domain" at bounding box center [208, 116] width 14 height 6
click at [211, 137] on span "pagetype" at bounding box center [214, 139] width 27 height 6
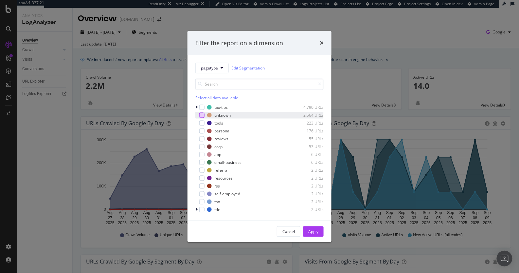
click at [202, 115] on div "modal" at bounding box center [201, 115] width 5 height 5
click at [311, 231] on div "Apply" at bounding box center [313, 231] width 10 height 6
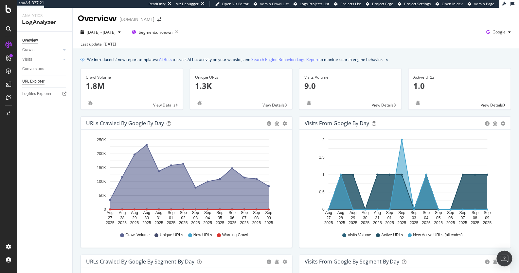
click at [41, 82] on div "URL Explorer" at bounding box center [33, 81] width 22 height 7
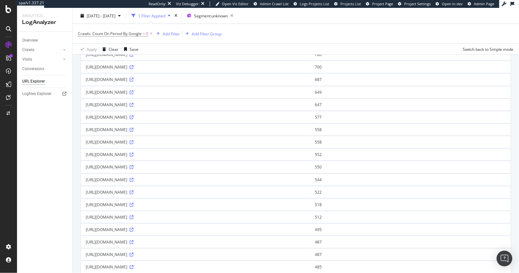
scroll to position [355, 0]
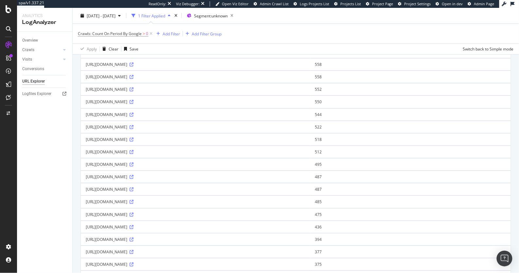
drag, startPoint x: 263, startPoint y: 231, endPoint x: 270, endPoint y: 232, distance: 6.9
click at [270, 236] on div "http://turbotax.intuit.com/gwp-cg-components/releases/749/styles/gwp-cg-compone…" at bounding box center [196, 239] width 220 height 6
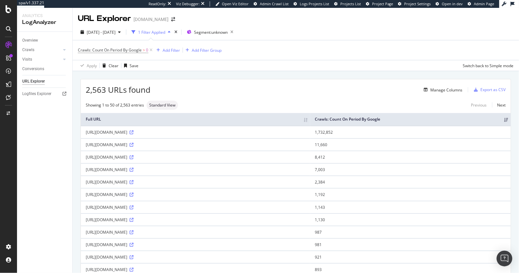
drag, startPoint x: 85, startPoint y: 132, endPoint x: 170, endPoint y: 132, distance: 84.4
click at [170, 132] on div "http://turbotax.intuit.com/proxy/t/cj/11007/pageInfo" at bounding box center [196, 132] width 220 height 6
drag, startPoint x: 86, startPoint y: 134, endPoint x: 181, endPoint y: 132, distance: 94.9
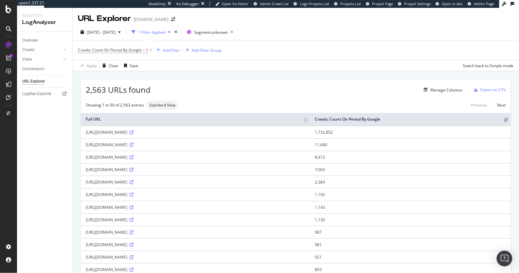
click at [181, 132] on div "http://turbotax.intuit.com/proxy/t/cj/11007/pageInfo" at bounding box center [196, 132] width 220 height 6
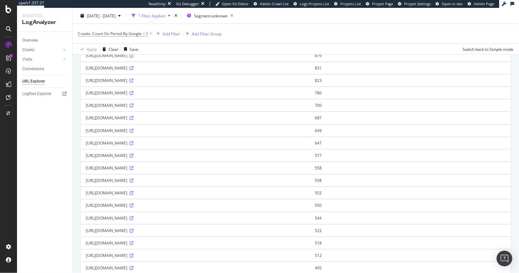
scroll to position [425, 0]
drag, startPoint x: 82, startPoint y: 150, endPoint x: 210, endPoint y: 157, distance: 128.5
click at [210, 157] on tbody "http://turbotax.intuit.com/proxy/t/cj/11007/pageInfo 1,732,852 http://turbotax.…" at bounding box center [296, 13] width 430 height 624
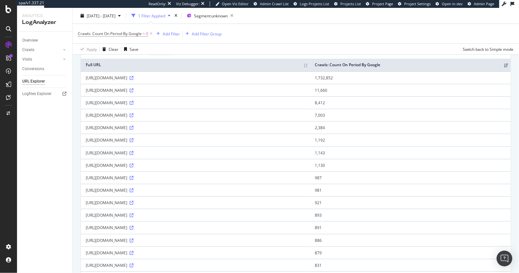
scroll to position [0, 0]
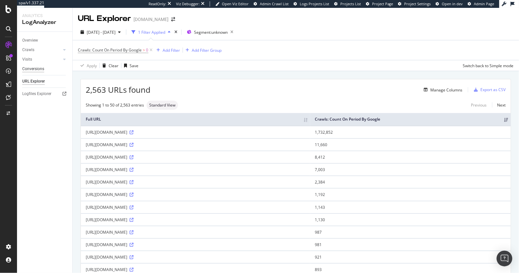
click at [31, 69] on div "Conversions" at bounding box center [33, 68] width 22 height 7
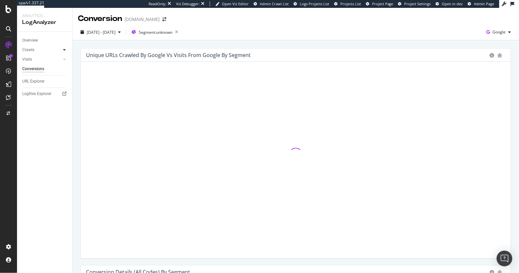
click at [65, 52] on div at bounding box center [64, 49] width 7 height 7
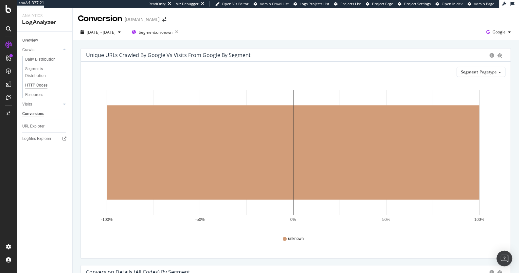
click at [37, 83] on div "HTTP Codes" at bounding box center [36, 85] width 22 height 7
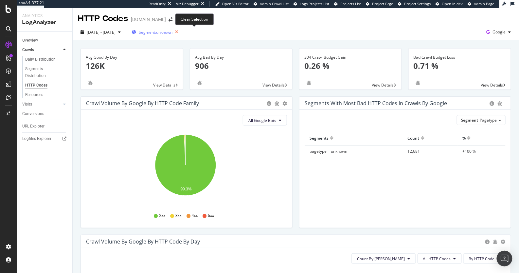
click at [181, 31] on icon "button" at bounding box center [176, 31] width 8 height 9
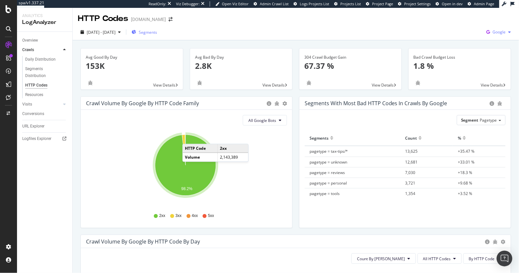
click at [493, 32] on span "Google" at bounding box center [499, 32] width 13 height 6
click at [468, 29] on div "Bing" at bounding box center [456, 26] width 45 height 9
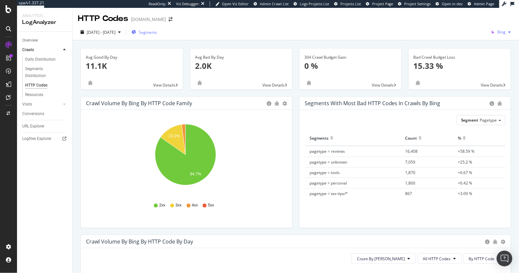
click at [498, 34] on span "Bing" at bounding box center [502, 32] width 8 height 6
click at [360, 40] on div "2025 Aug. 27th - Sep. 9th Segments Bing" at bounding box center [296, 33] width 446 height 13
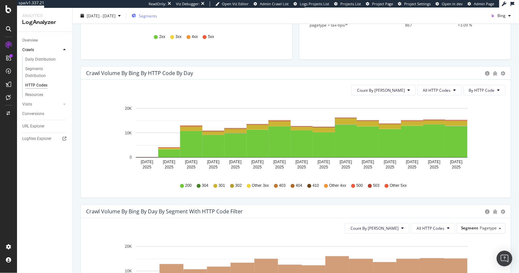
scroll to position [1, 0]
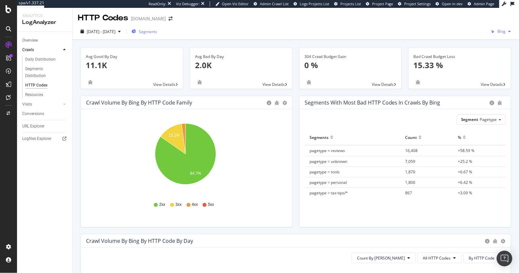
click at [506, 31] on div "button" at bounding box center [510, 31] width 8 height 4
click at [459, 39] on span "OpenAI" at bounding box center [466, 38] width 24 height 6
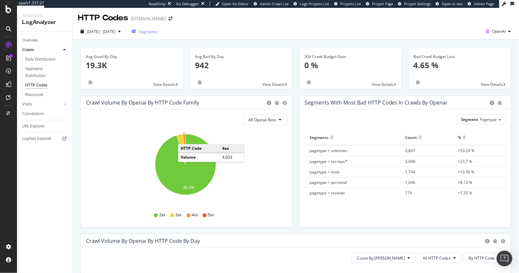
click at [185, 137] on icon "A chart." at bounding box center [184, 149] width 3 height 30
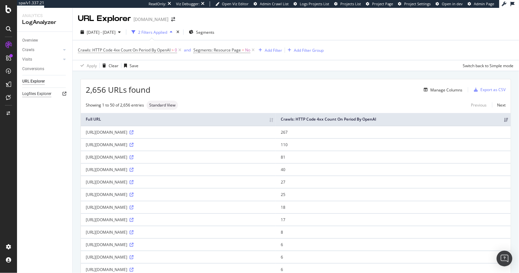
click at [27, 93] on div "Logfiles Explorer" at bounding box center [36, 93] width 29 height 7
click at [7, 12] on icon at bounding box center [9, 9] width 6 height 8
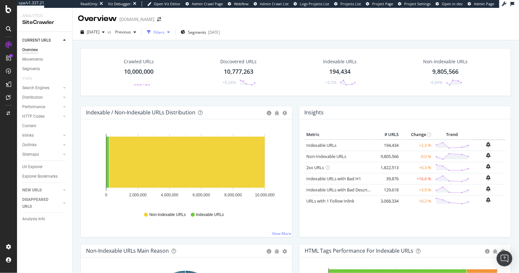
click at [172, 35] on div "Filters" at bounding box center [158, 32] width 28 height 10
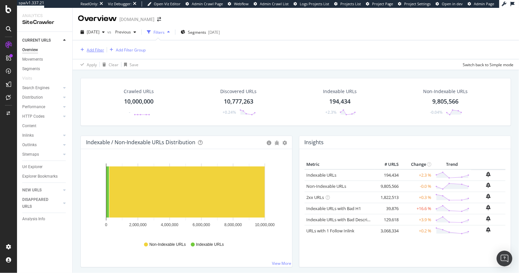
click at [88, 50] on div "Add Filter" at bounding box center [95, 50] width 17 height 6
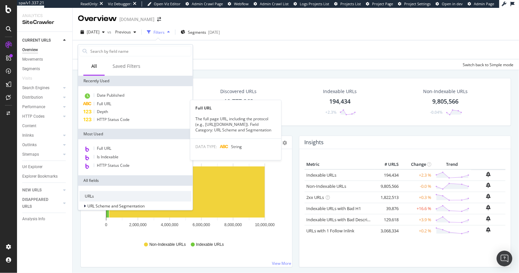
click at [115, 102] on div "Full URL" at bounding box center [136, 104] width 112 height 8
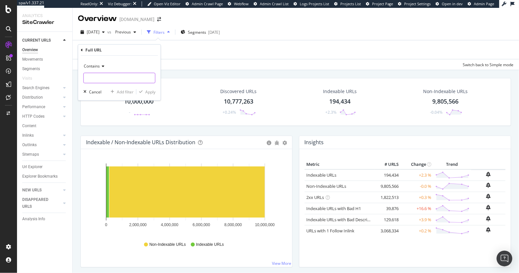
click at [93, 76] on input "text" at bounding box center [119, 78] width 71 height 10
paste input "http://turbotax.intuit.com/proxy/t/cj/11007/pageInfo"
type input "http://turbotax.intuit.com/proxy/t/cj/11007/pageInfo"
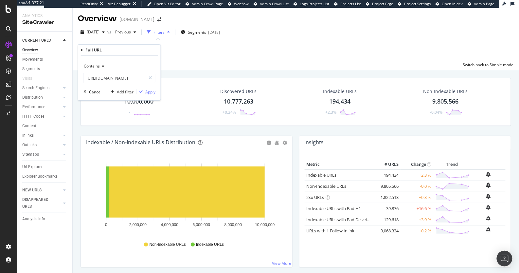
click at [153, 92] on div "Apply" at bounding box center [150, 92] width 10 height 6
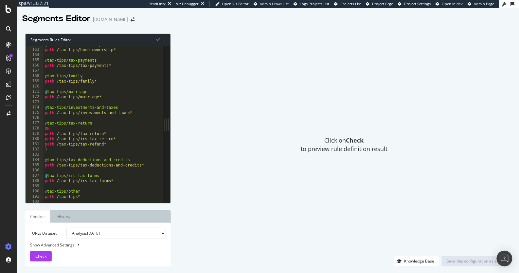
scroll to position [847, 0]
drag, startPoint x: 47, startPoint y: 123, endPoint x: 94, endPoint y: 124, distance: 46.8
click at [94, 124] on div "@ tax-tips/home-ownership path /tax-tips/home-ownership* @ tax-tips/tax-payment…" at bounding box center [148, 123] width 208 height 163
drag, startPoint x: 45, startPoint y: 133, endPoint x: 99, endPoint y: 133, distance: 53.4
click at [99, 133] on div "@ tax-tips/home-ownership path /tax-tips/home-ownership* @ tax-tips/tax-payment…" at bounding box center [148, 123] width 208 height 163
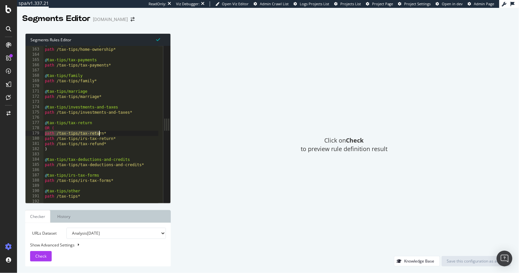
click at [90, 143] on div "@ tax-tips/home-ownership path /tax-tips/home-ownership* @ tax-tips/tax-payment…" at bounding box center [148, 123] width 208 height 163
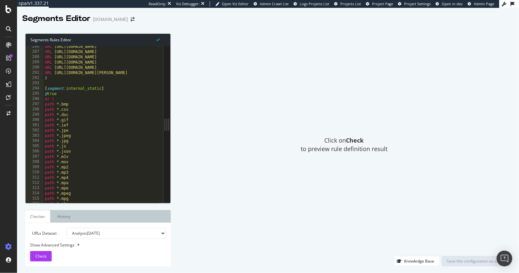
scroll to position [1495, 0]
click at [102, 90] on div "URL [URL][DOMAIN_NAME] URL [URL][DOMAIN_NAME] URL [URL][DOMAIN_NAME] URL [URL][…" at bounding box center [148, 125] width 208 height 163
type textarea "[segment:internal_static]"
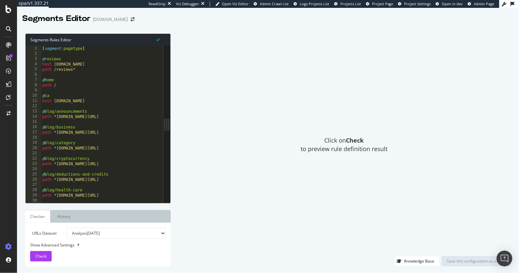
scroll to position [0, 0]
click at [118, 107] on div "[ segment : pagetype ] @ reviews host [DOMAIN_NAME] path /reviews* @ home path …" at bounding box center [145, 127] width 208 height 163
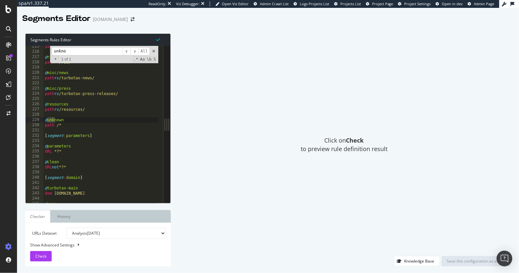
scroll to position [1123, 0]
type input "unknown"
type textarea "path /*"
click at [66, 126] on div "path rx /tax-tools @ rss path */rss/* @ misc/news path rx /turbotax-news/ @ mis…" at bounding box center [148, 125] width 208 height 163
click at [69, 126] on div "path rx /tax-tools @ rss path */rss/* @ misc/news path rx /turbotax-news/ @ mis…" at bounding box center [148, 125] width 208 height 163
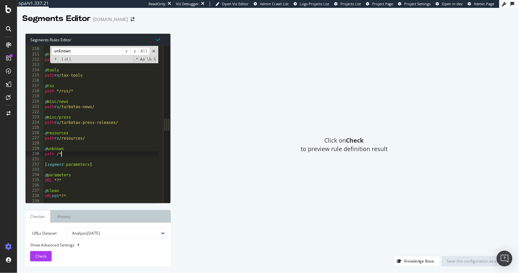
scroll to position [1100, 0]
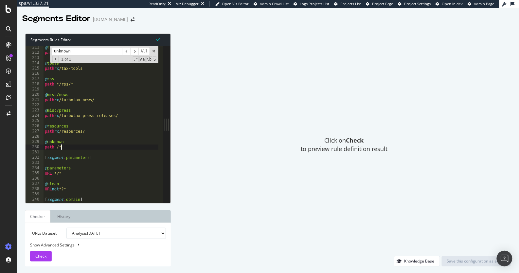
click at [69, 149] on div "@ reviews path rx /reviews/ @ tools path rx /tax-tools @ rss path */rss/* @ mis…" at bounding box center [148, 126] width 208 height 163
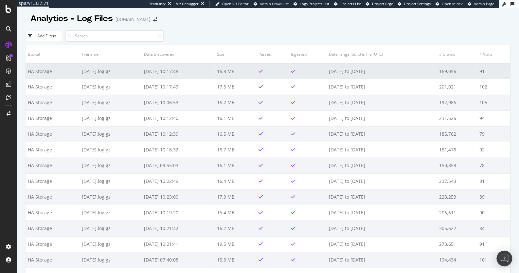
drag, startPoint x: 76, startPoint y: 70, endPoint x: 120, endPoint y: 72, distance: 44.2
click at [120, 72] on tr "HA Storage [DATE].log.gz [DATE] 10:17:48 16.8 MB [DATE] to [DATE] 169,056 91" at bounding box center [268, 71] width 485 height 16
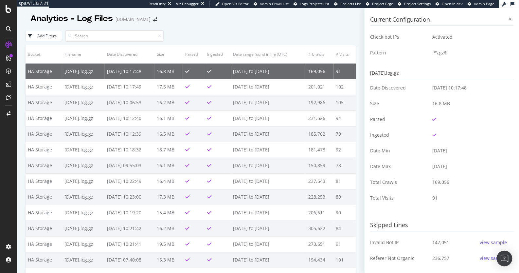
click at [244, 36] on div "Add Filters" at bounding box center [190, 36] width 331 height 18
click at [509, 19] on icon at bounding box center [510, 19] width 3 height 4
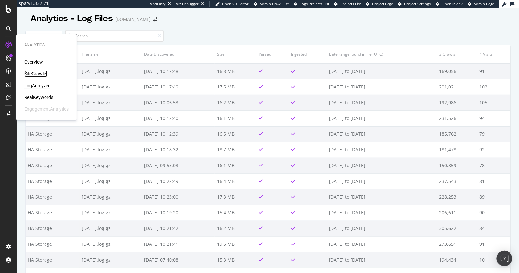
click at [36, 75] on div "SiteCrawler" at bounding box center [35, 73] width 23 height 7
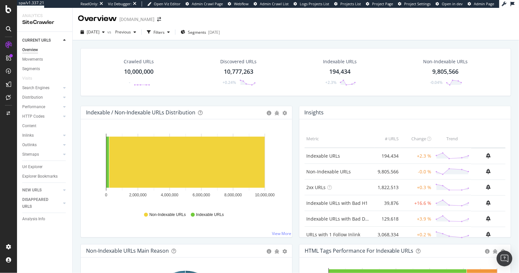
click at [220, 35] on div "Segments [DATE]" at bounding box center [200, 32] width 39 height 10
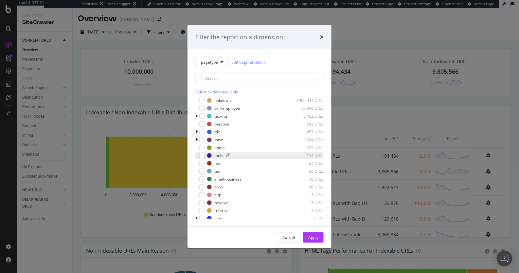
scroll to position [5, 0]
click at [218, 64] on button "pagetype" at bounding box center [211, 62] width 33 height 10
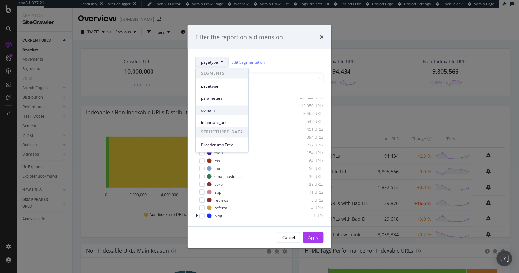
click at [212, 111] on span "domain" at bounding box center [222, 110] width 42 height 6
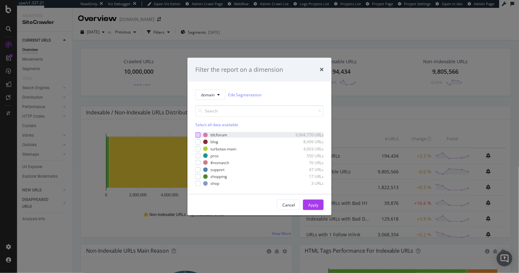
click at [199, 135] on div "modal" at bounding box center [197, 134] width 5 height 5
click at [199, 135] on icon "modal" at bounding box center [198, 134] width 3 height 3
click at [199, 142] on div "modal" at bounding box center [197, 141] width 5 height 5
click at [315, 203] on div "Apply" at bounding box center [313, 205] width 10 height 6
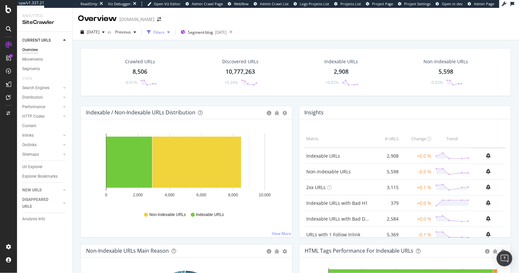
click at [165, 35] on div "Filters" at bounding box center [159, 32] width 11 height 6
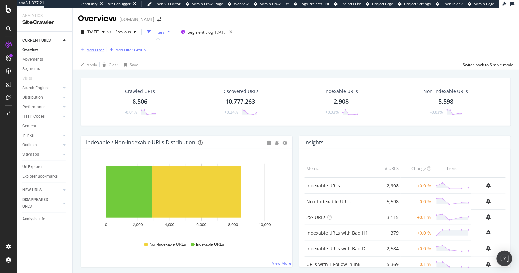
click at [94, 50] on div "Add Filter" at bounding box center [95, 50] width 17 height 6
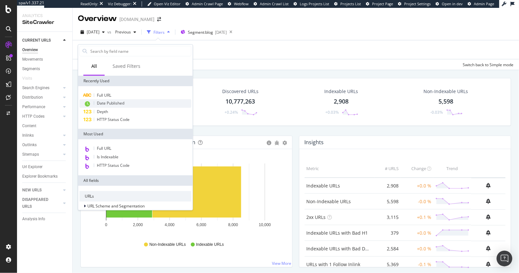
click at [114, 103] on span "Date Published" at bounding box center [110, 103] width 27 height 6
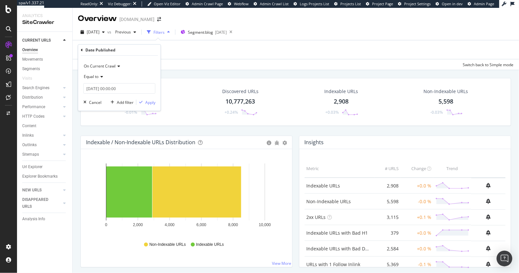
click at [95, 77] on span "Equal to" at bounding box center [91, 77] width 15 height 6
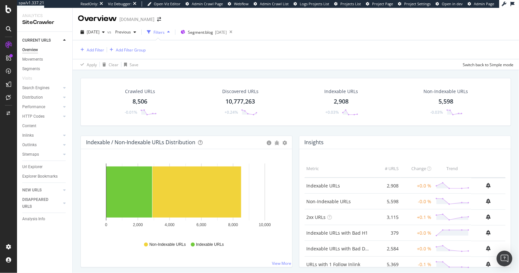
click at [182, 52] on div "Add Filter Add Filter Group" at bounding box center [296, 49] width 436 height 19
click at [208, 29] on span "Segment: blog" at bounding box center [200, 32] width 25 height 6
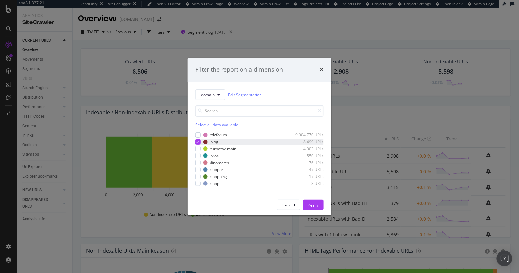
click at [199, 141] on icon "modal" at bounding box center [198, 141] width 3 height 3
click at [200, 149] on div "modal" at bounding box center [197, 148] width 5 height 5
click at [312, 204] on div "Apply" at bounding box center [313, 205] width 10 height 6
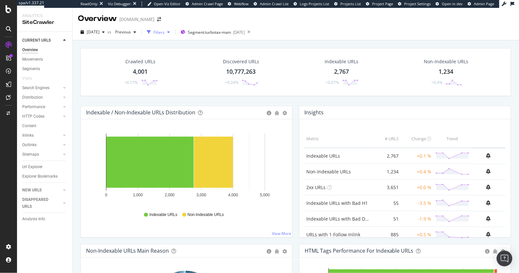
click at [154, 33] on div "button" at bounding box center [148, 31] width 9 height 9
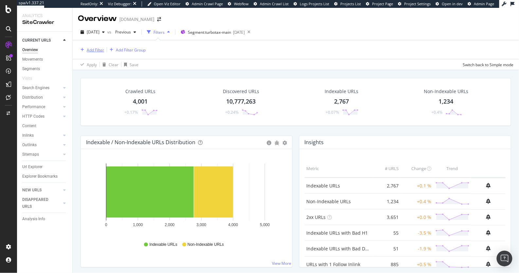
click at [92, 51] on div "Add Filter" at bounding box center [95, 50] width 17 height 6
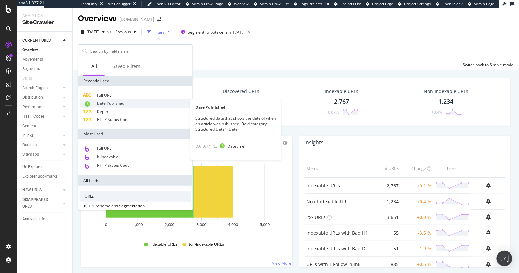
click at [108, 100] on span "Date Published" at bounding box center [110, 103] width 27 height 6
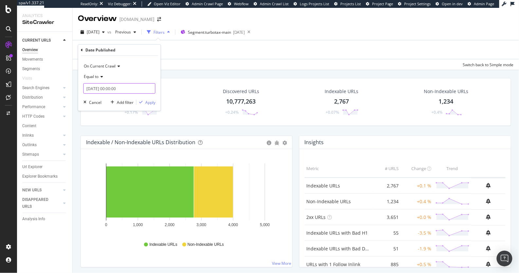
click at [131, 88] on input "2025-09-10 00:00:00" at bounding box center [119, 88] width 72 height 10
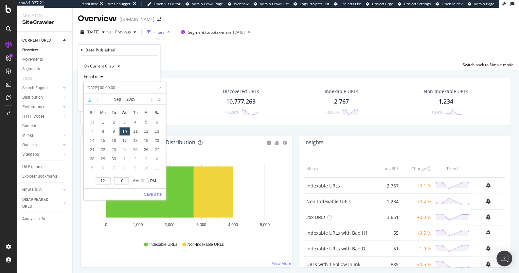
click at [89, 100] on link at bounding box center [90, 99] width 6 height 11
click at [146, 121] on div "1" at bounding box center [146, 122] width 11 height 9
type input "2023-09-01 00:00:00"
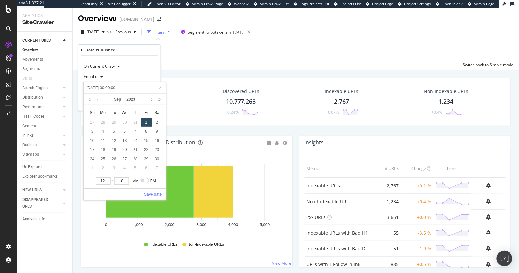
click at [153, 192] on link "Save date" at bounding box center [153, 194] width 18 height 6
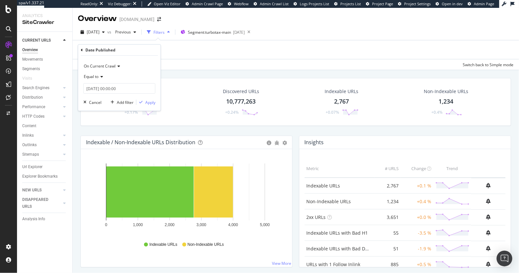
click at [90, 76] on span "Equal to" at bounding box center [91, 77] width 15 height 6
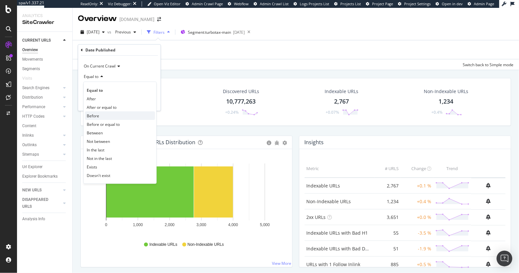
click at [99, 117] on div "Before" at bounding box center [120, 115] width 70 height 9
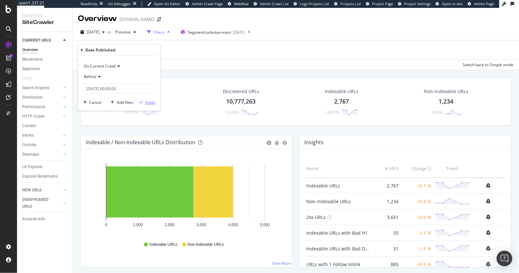
click at [150, 101] on div "Apply" at bounding box center [150, 103] width 10 height 6
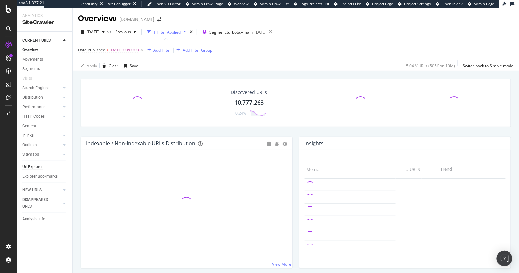
click at [27, 166] on div "Url Explorer" at bounding box center [32, 166] width 20 height 7
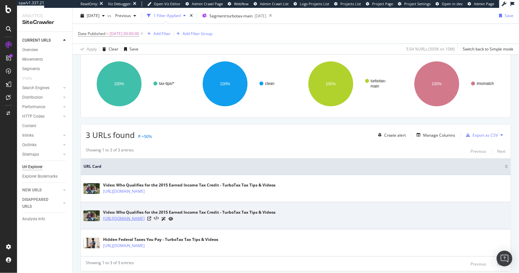
scroll to position [98, 0]
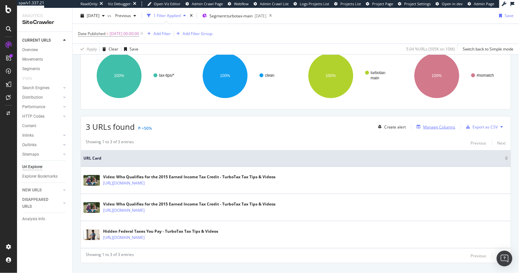
click at [418, 125] on div "button" at bounding box center [418, 127] width 9 height 4
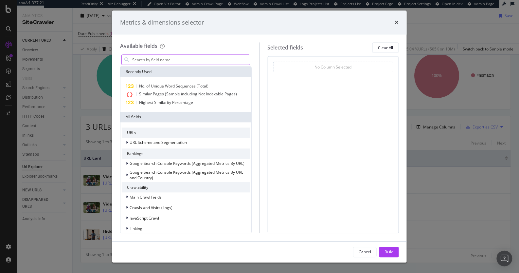
click at [198, 57] on input "modal" at bounding box center [191, 60] width 118 height 10
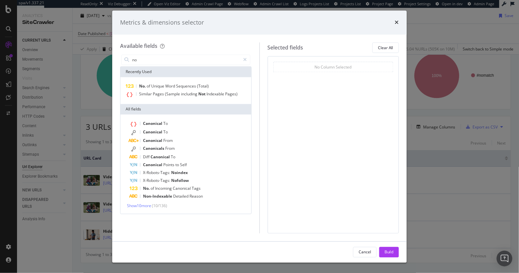
type input "n"
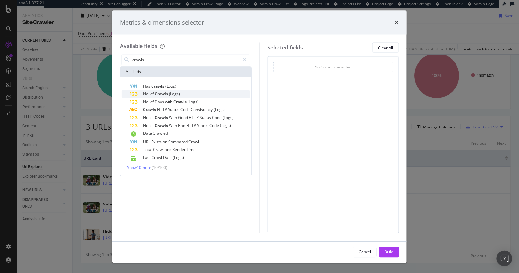
click at [170, 95] on span "(Logs)" at bounding box center [174, 94] width 11 height 6
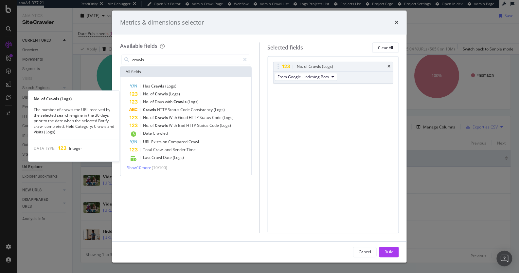
click at [170, 95] on span "(Logs)" at bounding box center [174, 94] width 11 height 6
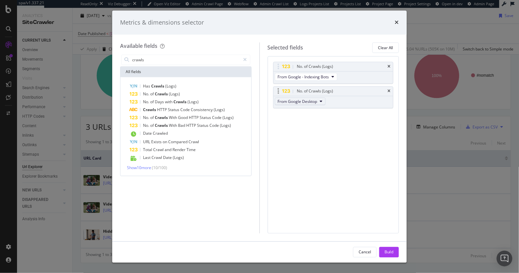
click at [305, 99] on span "From Google Desktop" at bounding box center [298, 102] width 40 height 6
click at [299, 116] on span "From Bing - Indexing Bots" at bounding box center [311, 116] width 63 height 6
click at [181, 64] on input "crawls" at bounding box center [186, 60] width 109 height 10
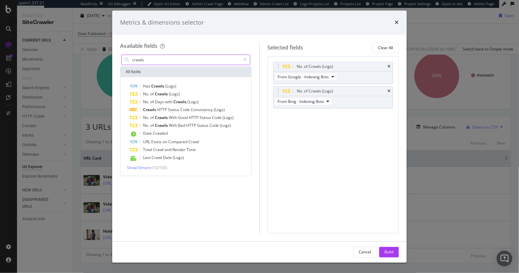
type input "o"
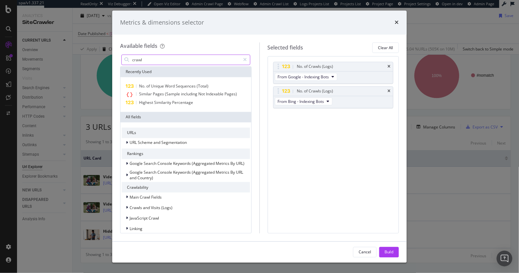
type input "crawls"
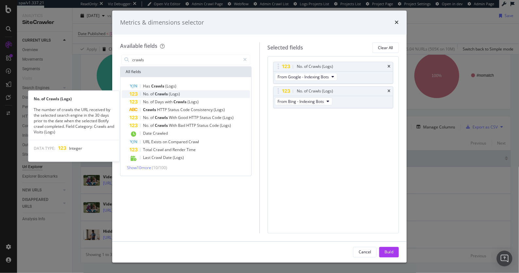
click at [164, 94] on span "Crawls" at bounding box center [162, 94] width 14 height 6
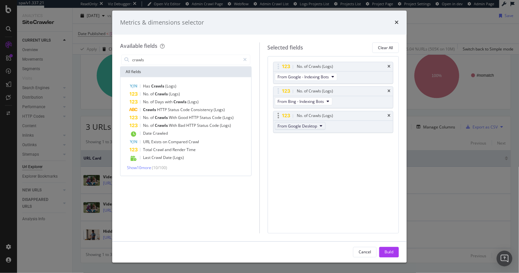
click at [311, 127] on span "From Google Desktop" at bounding box center [298, 126] width 40 height 6
click at [306, 144] on span "From OpenAI - Indexing Bots" at bounding box center [311, 144] width 63 height 6
click at [170, 58] on input "crawls" at bounding box center [186, 60] width 109 height 10
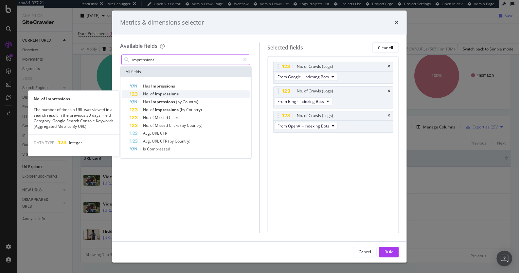
type input "impressions"
click at [160, 93] on span "Impressions" at bounding box center [167, 94] width 24 height 6
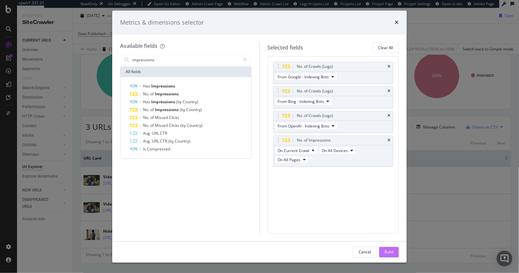
click at [390, 251] on div "Build" at bounding box center [389, 252] width 9 height 6
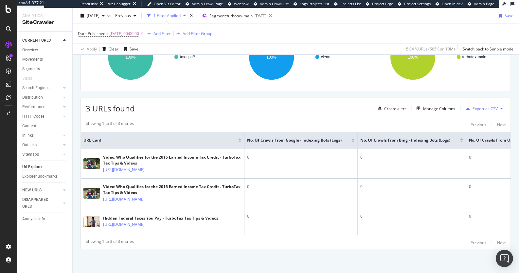
click at [503, 257] on img "Open Intercom Messenger" at bounding box center [504, 258] width 9 height 9
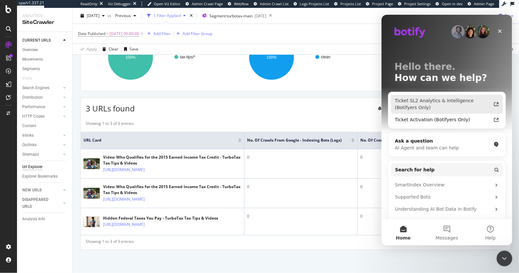
click at [426, 102] on div "Ticket SL2 Analytics & Intelligence (Botifyers Only)" at bounding box center [443, 104] width 96 height 14
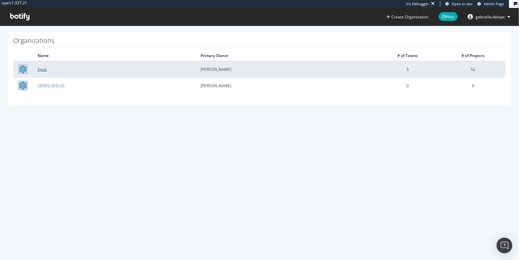
click at [46, 68] on link "Intuit" at bounding box center [42, 69] width 9 height 6
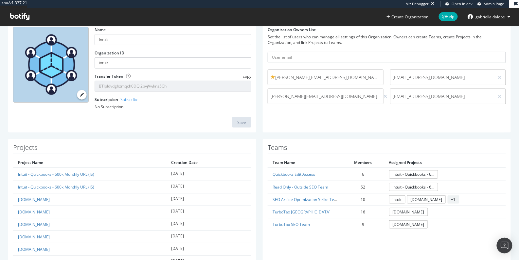
scroll to position [47, 0]
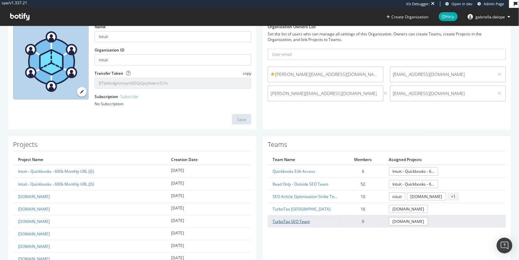
click at [285, 218] on link "TurboTax SEO Team" at bounding box center [291, 221] width 37 height 6
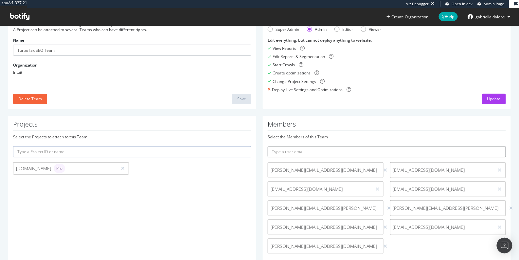
click at [337, 151] on input "text" at bounding box center [387, 151] width 238 height 11
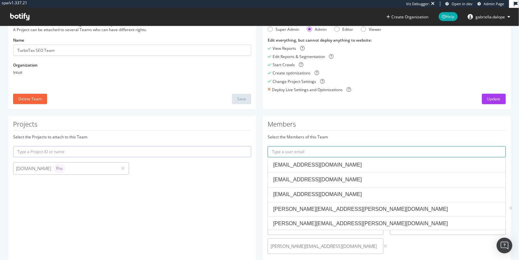
paste input "[EMAIL_ADDRESS][DOMAIN_NAME],"
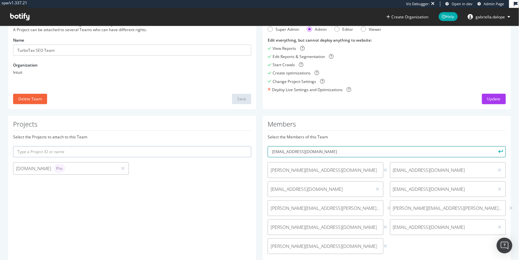
type input "[EMAIL_ADDRESS][DOMAIN_NAME]"
click at [495, 146] on button "submit" at bounding box center [500, 151] width 11 height 11
click at [378, 151] on input "text" at bounding box center [387, 151] width 238 height 11
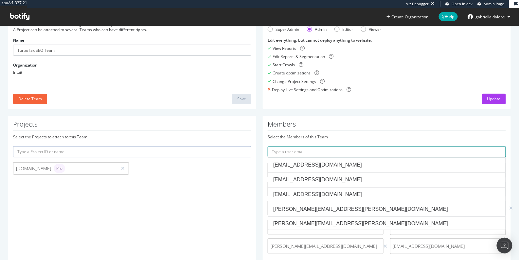
click at [378, 151] on input "text" at bounding box center [387, 151] width 238 height 11
paste input "[PERSON_NAME][EMAIL_ADDRESS][DOMAIN_NAME],"
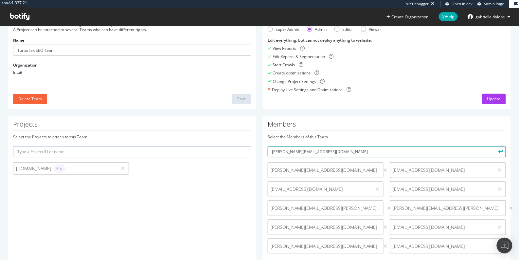
type input "[PERSON_NAME][EMAIL_ADDRESS][DOMAIN_NAME]"
click at [495, 146] on button "submit" at bounding box center [500, 151] width 11 height 11
click at [346, 153] on input "text" at bounding box center [387, 151] width 238 height 11
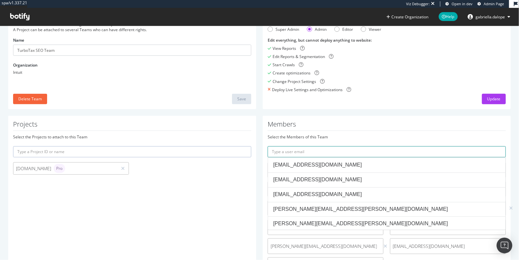
paste input "[PERSON_NAME][EMAIL_ADDRESS][DOMAIN_NAME]"
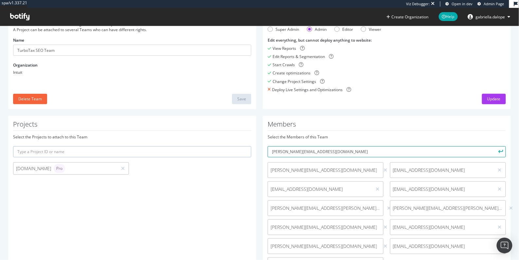
type input "[PERSON_NAME][EMAIL_ADDRESS][DOMAIN_NAME]"
click at [495, 146] on button "submit" at bounding box center [500, 151] width 11 height 11
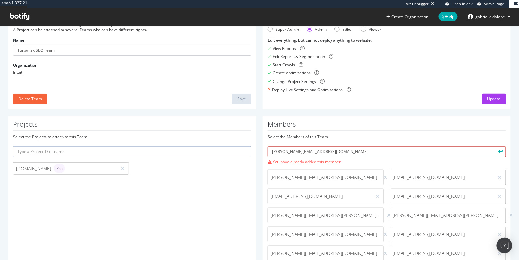
click at [284, 150] on input "[PERSON_NAME][EMAIL_ADDRESS][DOMAIN_NAME]" at bounding box center [387, 151] width 238 height 11
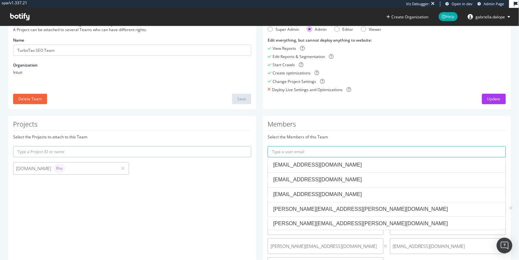
click at [217, 219] on div "Projects Select the Projects to attach to this Team [DOMAIN_NAME] Pro" at bounding box center [132, 205] width 248 height 178
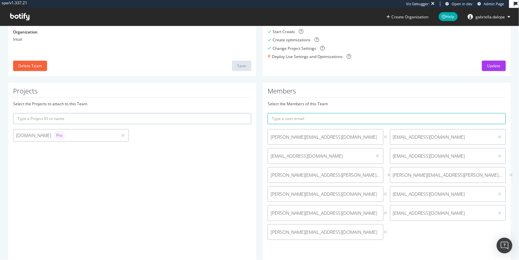
scroll to position [83, 0]
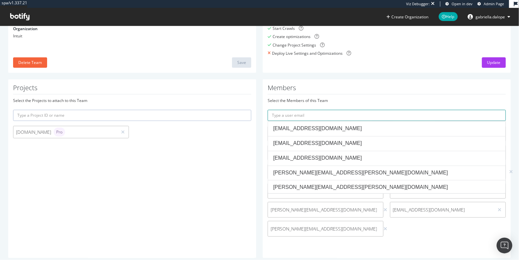
click at [319, 114] on input "text" at bounding box center [387, 115] width 238 height 11
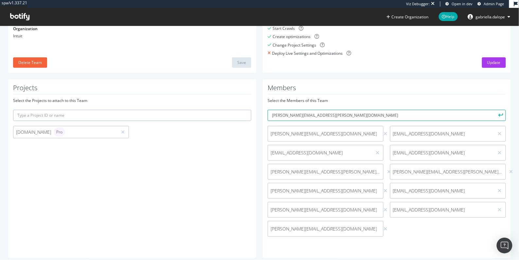
type input "[PERSON_NAME][EMAIL_ADDRESS][PERSON_NAME][DOMAIN_NAME]"
click at [495, 110] on button "submit" at bounding box center [500, 115] width 11 height 11
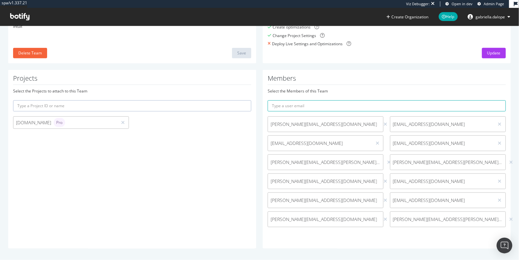
scroll to position [94, 0]
click at [510, 219] on icon at bounding box center [512, 218] width 4 height 5
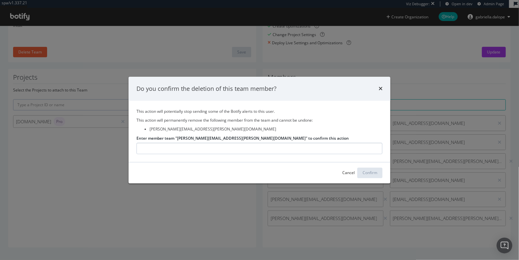
click at [299, 151] on input "Enter member team "[PERSON_NAME][EMAIL_ADDRESS][PERSON_NAME][DOMAIN_NAME]" to c…" at bounding box center [259, 147] width 246 height 11
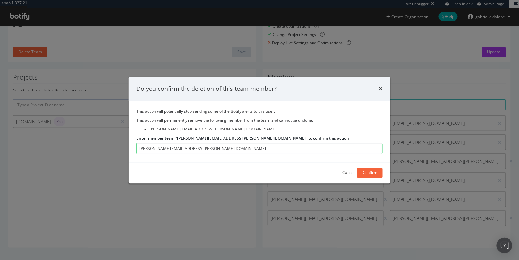
type input "[PERSON_NAME][EMAIL_ADDRESS][PERSON_NAME][DOMAIN_NAME]"
click at [373, 174] on div "Confirm" at bounding box center [370, 173] width 15 height 6
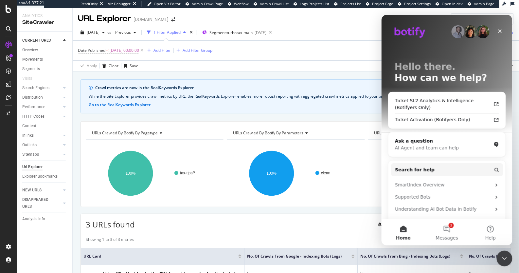
scroll to position [129, 0]
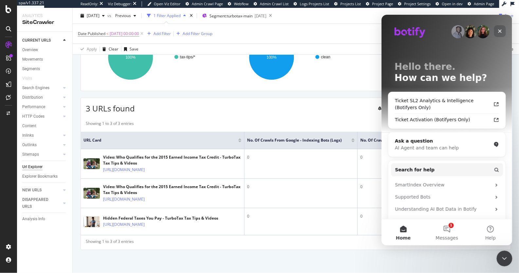
click at [496, 30] on div "Close" at bounding box center [500, 31] width 12 height 12
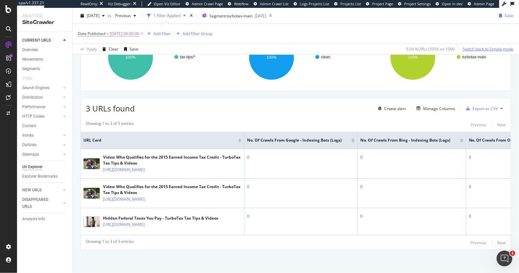
scroll to position [0, 0]
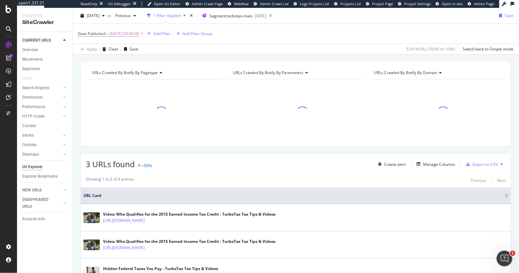
scroll to position [108, 0]
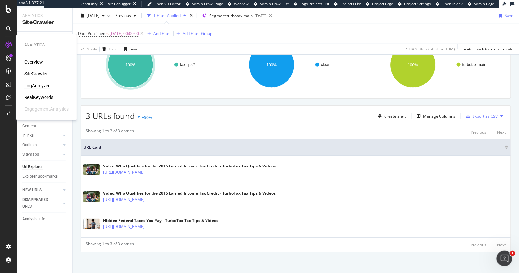
click at [41, 87] on div "LogAnalyzer" at bounding box center [37, 85] width 26 height 7
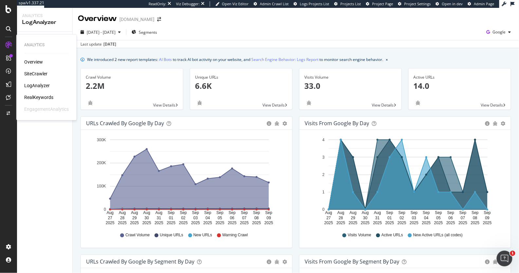
click at [28, 73] on div "SiteCrawler" at bounding box center [35, 73] width 23 height 7
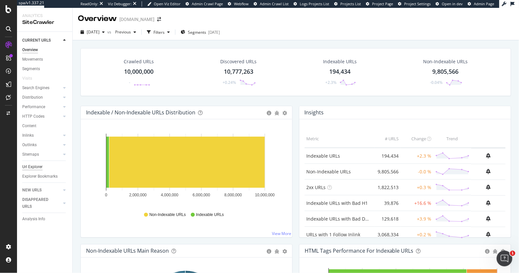
click at [30, 167] on div "Url Explorer" at bounding box center [32, 166] width 20 height 7
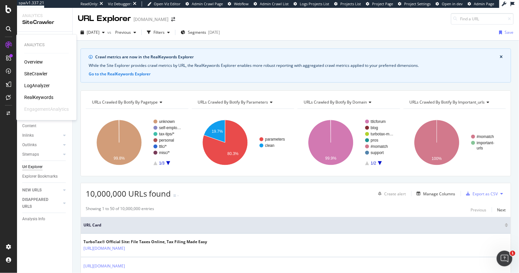
click at [34, 86] on div "LogAnalyzer" at bounding box center [37, 85] width 26 height 7
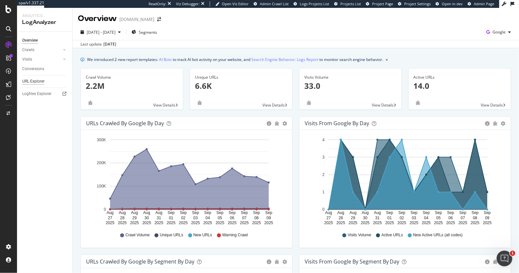
click at [38, 80] on div "URL Explorer" at bounding box center [33, 81] width 22 height 7
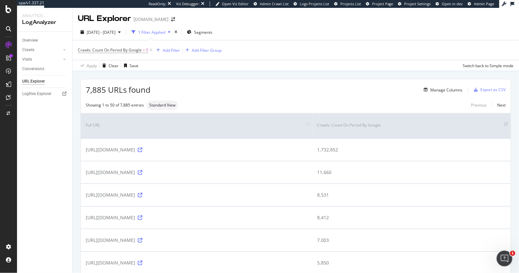
drag, startPoint x: 83, startPoint y: 150, endPoint x: 197, endPoint y: 149, distance: 114.2
click at [197, 149] on td "[URL][DOMAIN_NAME]" at bounding box center [197, 149] width 232 height 23
copy div "[URL][DOMAIN_NAME]"
click at [46, 74] on div "SiteCrawler" at bounding box center [35, 73] width 23 height 7
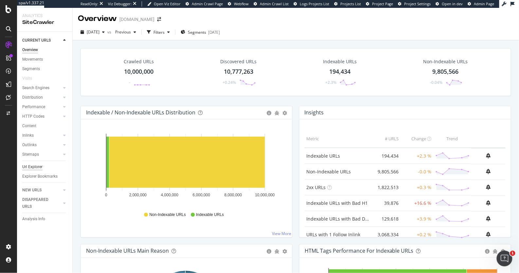
click at [27, 165] on div "Url Explorer" at bounding box center [32, 166] width 20 height 7
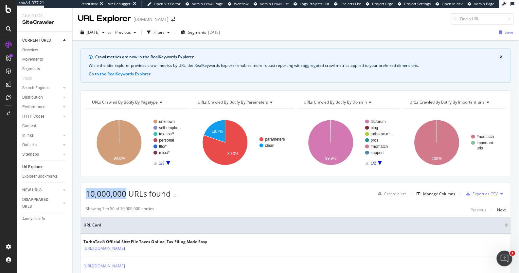
drag, startPoint x: 83, startPoint y: 192, endPoint x: 125, endPoint y: 191, distance: 41.9
click at [125, 191] on div "10,000,000 URLs found - Create alert Manage Columns Export as CSV" at bounding box center [296, 191] width 430 height 16
click at [217, 194] on div "10,000,000 URLs found - Create alert Manage Columns Export as CSV" at bounding box center [296, 191] width 430 height 16
click at [446, 195] on div "Manage Columns" at bounding box center [434, 193] width 41 height 7
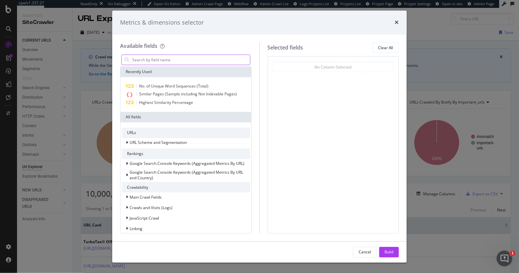
click at [176, 60] on input "modal" at bounding box center [191, 60] width 118 height 10
click at [396, 22] on icon "times" at bounding box center [397, 22] width 4 height 5
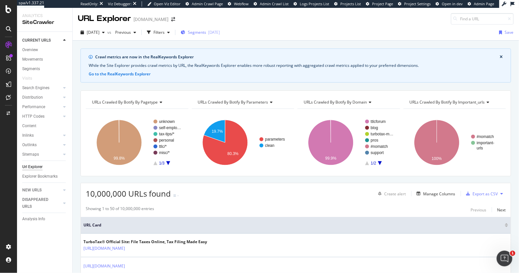
click at [206, 31] on span "Segments" at bounding box center [197, 32] width 18 height 6
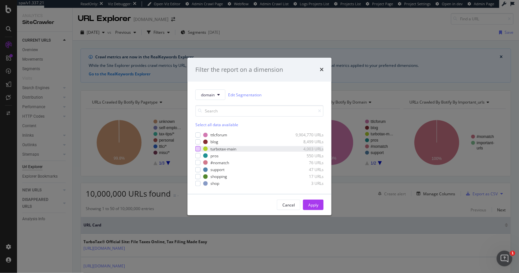
click at [196, 149] on div "modal" at bounding box center [197, 148] width 5 height 5
click at [306, 204] on button "Apply" at bounding box center [313, 204] width 21 height 10
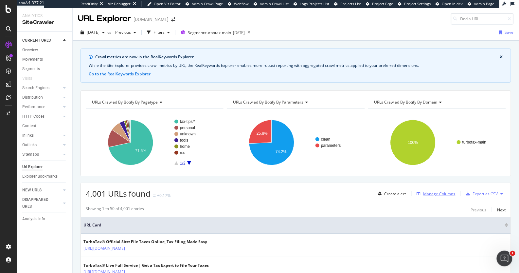
click at [424, 192] on div "Manage Columns" at bounding box center [440, 194] width 32 height 6
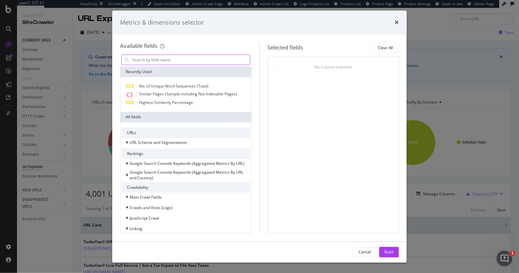
click at [216, 62] on input "modal" at bounding box center [191, 60] width 118 height 10
click at [396, 23] on icon "times" at bounding box center [397, 22] width 4 height 5
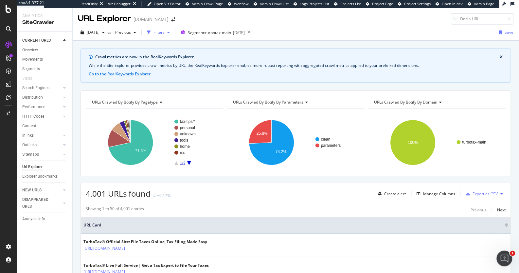
click at [165, 32] on div "Filters" at bounding box center [159, 32] width 11 height 6
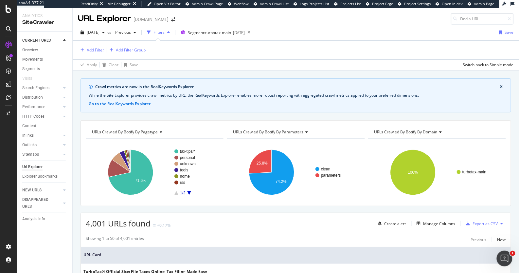
click at [91, 51] on div "Add Filter" at bounding box center [95, 50] width 17 height 6
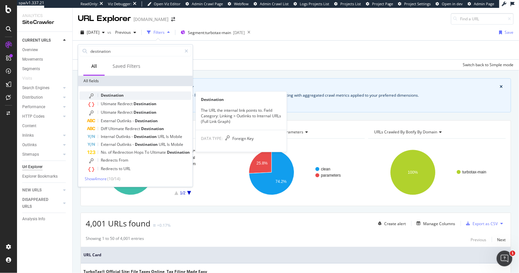
type input "destination"
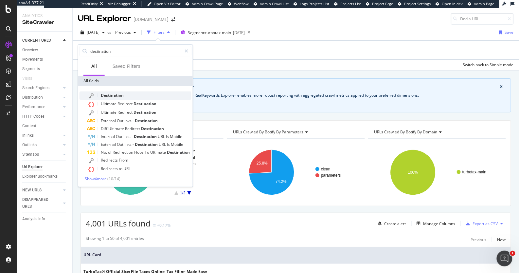
click at [108, 95] on span "Destination" at bounding box center [112, 95] width 23 height 6
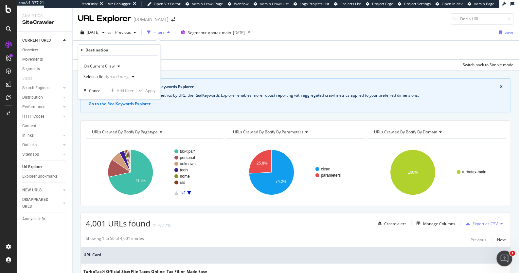
click at [102, 76] on div "Select a field (mandatory)" at bounding box center [106, 77] width 46 height 4
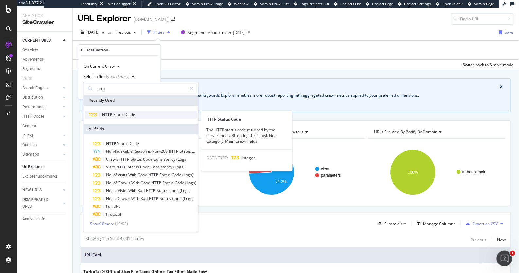
type input "http"
click at [115, 115] on span "Status" at bounding box center [119, 115] width 12 height 6
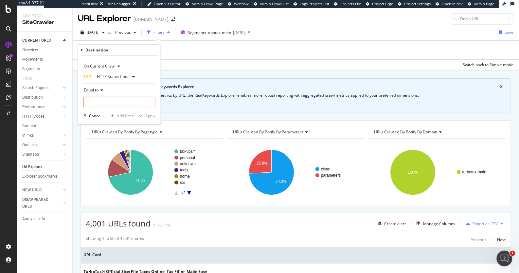
click at [112, 77] on span "HTTP Status Code" at bounding box center [113, 77] width 33 height 6
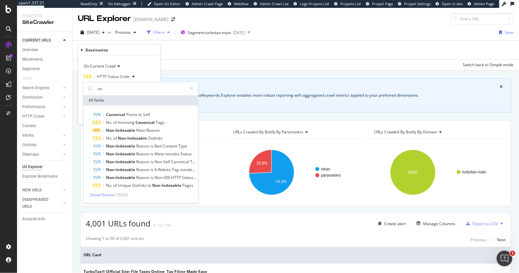
type input "n"
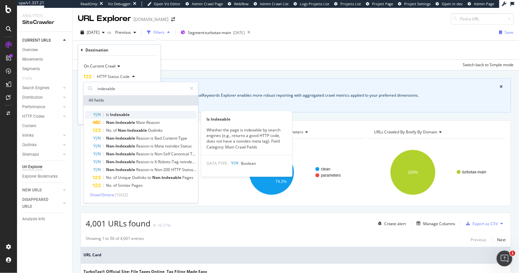
type input "indexable"
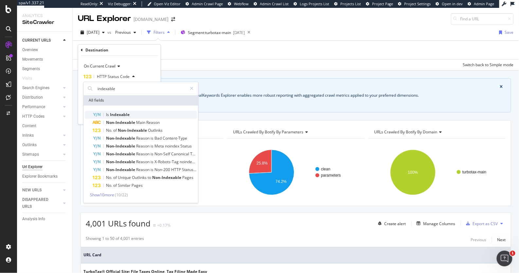
click at [110, 115] on span "Indexable" at bounding box center [120, 115] width 20 height 6
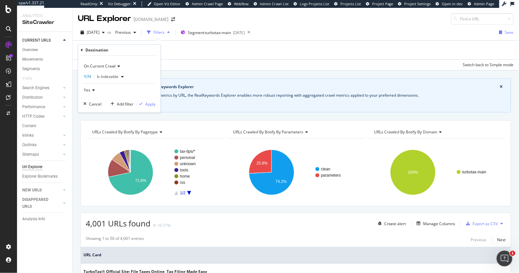
click at [86, 87] on span "Yes" at bounding box center [87, 90] width 7 height 6
click at [90, 109] on span "No" at bounding box center [89, 112] width 5 height 6
click at [152, 102] on div "Apply" at bounding box center [150, 104] width 10 height 6
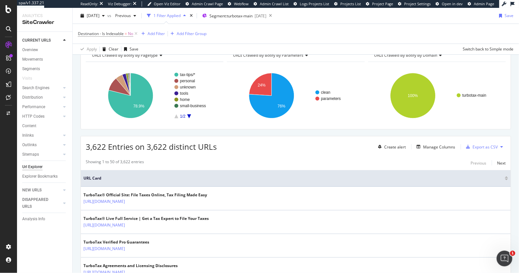
scroll to position [79, 0]
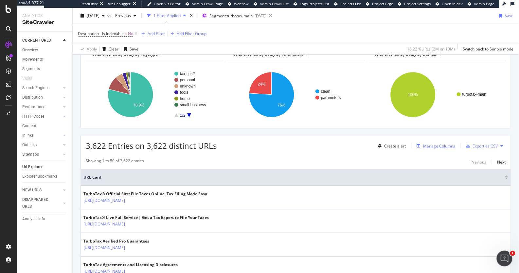
click at [434, 145] on div "Manage Columns" at bounding box center [440, 146] width 32 height 6
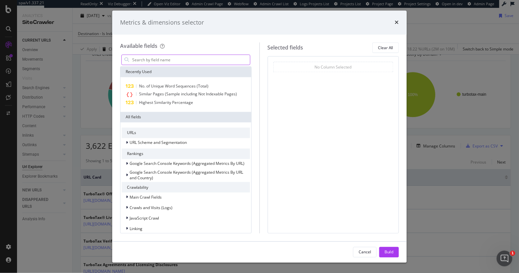
click at [186, 61] on input "modal" at bounding box center [191, 60] width 118 height 10
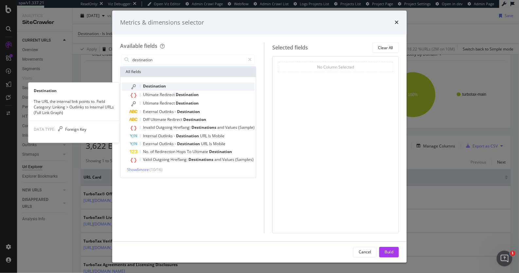
type input "destination"
click at [170, 83] on div "Destination" at bounding box center [192, 86] width 125 height 9
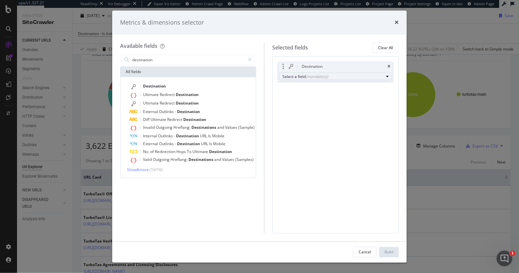
click at [324, 74] on div "(mandatory)" at bounding box center [317, 77] width 23 height 6
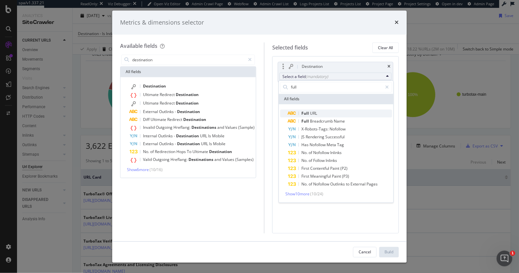
type input "full"
click at [324, 111] on span "Full URL" at bounding box center [340, 113] width 104 height 8
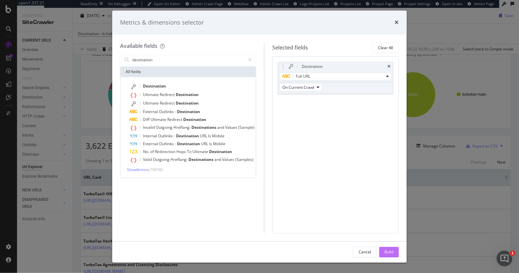
click at [387, 251] on div "Build" at bounding box center [389, 252] width 9 height 6
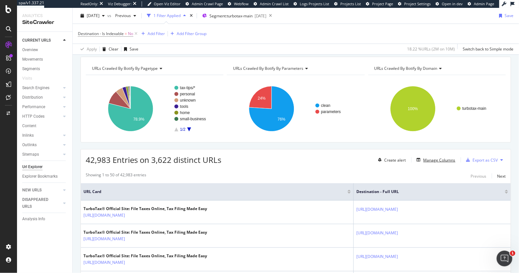
scroll to position [73, 0]
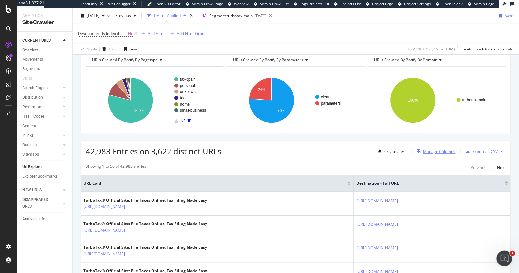
click at [439, 151] on div "Manage Columns" at bounding box center [440, 152] width 32 height 6
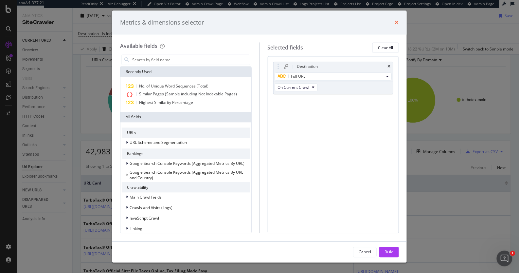
click at [398, 21] on icon "times" at bounding box center [397, 22] width 4 height 5
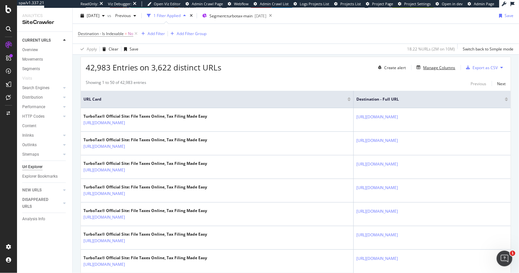
scroll to position [155, 0]
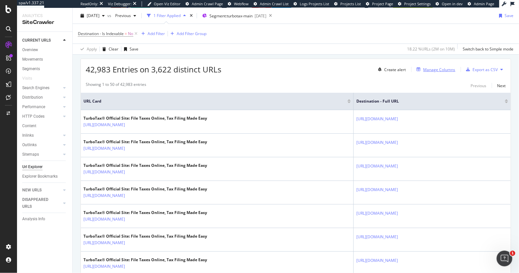
click at [426, 69] on div "Manage Columns" at bounding box center [440, 70] width 32 height 6
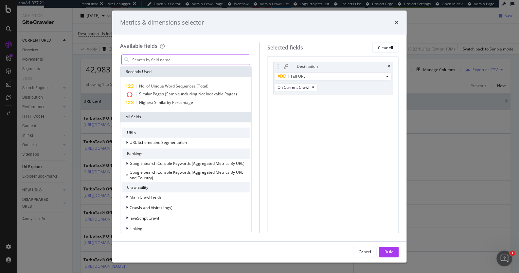
click at [197, 63] on input "modal" at bounding box center [191, 60] width 118 height 10
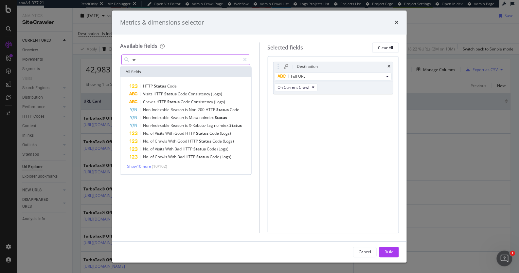
type input "s"
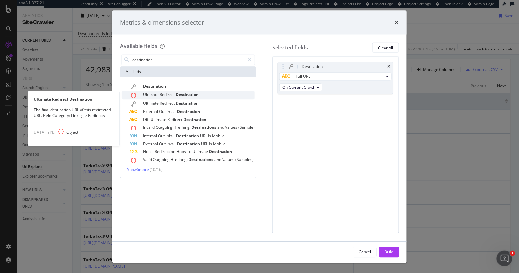
type input "destination"
click at [184, 92] on div "Ultimate Redirect Destination" at bounding box center [192, 95] width 125 height 9
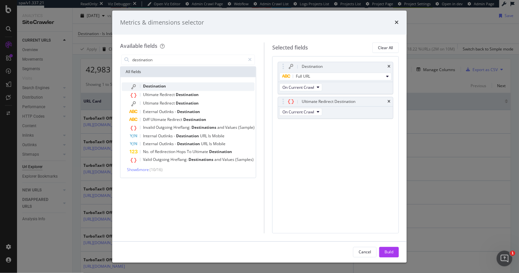
click at [191, 87] on div "Destination" at bounding box center [192, 86] width 125 height 9
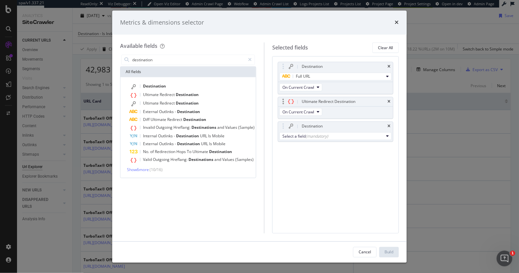
click at [391, 101] on div "Ultimate Redirect Destination" at bounding box center [335, 101] width 115 height 9
click at [389, 102] on icon "times" at bounding box center [389, 102] width 3 height 4
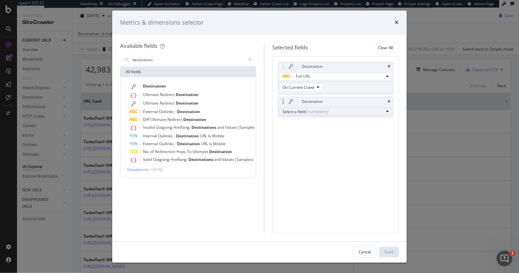
click at [360, 113] on div "Select a field (mandatory)" at bounding box center [332, 112] width 101 height 6
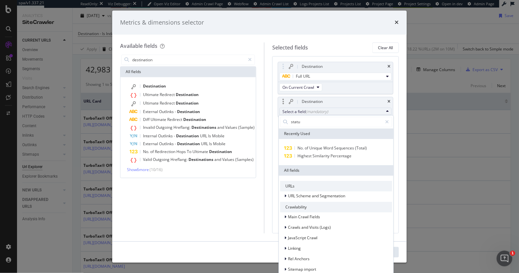
type input "status"
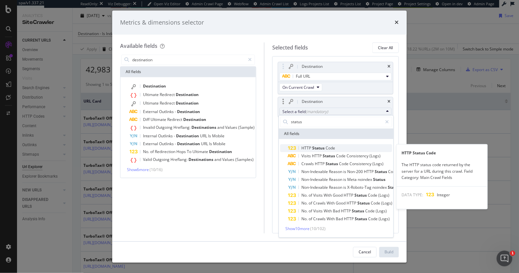
click at [337, 146] on span "HTTP Status Code" at bounding box center [340, 148] width 104 height 8
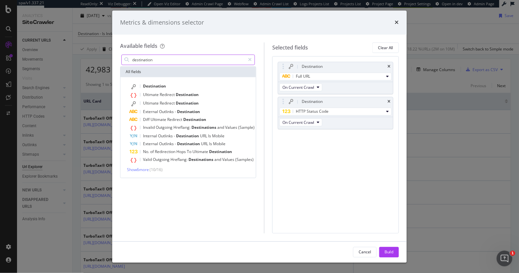
click at [180, 61] on input "destination" at bounding box center [189, 60] width 114 height 10
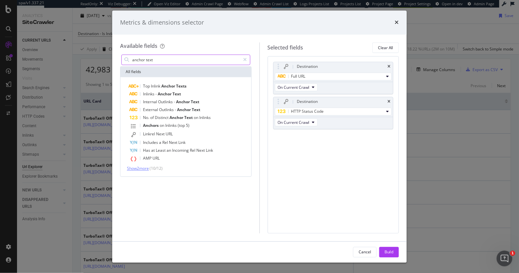
type input "anchor text"
click at [145, 167] on span "Show 2 more" at bounding box center [138, 169] width 22 height 6
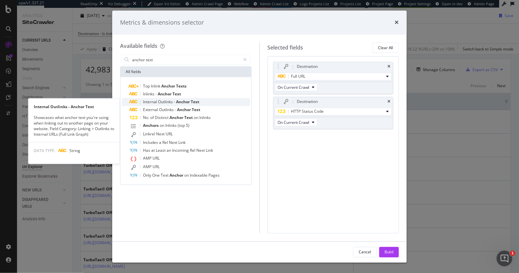
click at [172, 99] on span "Outlinks" at bounding box center [166, 102] width 16 height 6
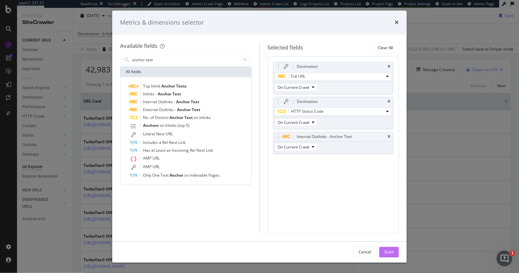
click at [391, 251] on div "Build" at bounding box center [389, 252] width 9 height 6
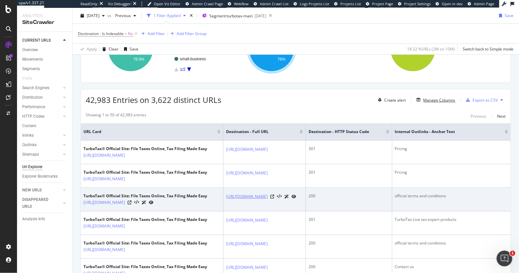
scroll to position [0, 80]
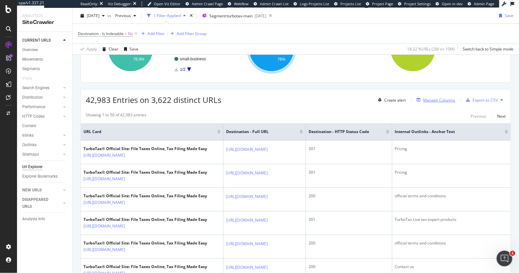
click at [444, 98] on div "Manage Columns" at bounding box center [440, 100] width 32 height 6
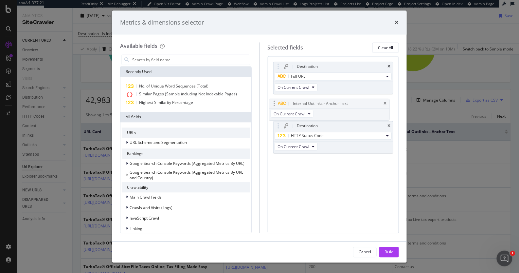
drag, startPoint x: 279, startPoint y: 137, endPoint x: 275, endPoint y: 102, distance: 34.9
click at [275, 102] on body "spa/v1.337.21 ReadOnly: Viz Debugger: Open Viz Editor Admin Crawl Page Webflow …" at bounding box center [259, 136] width 519 height 273
click at [390, 250] on div "Build" at bounding box center [389, 252] width 9 height 6
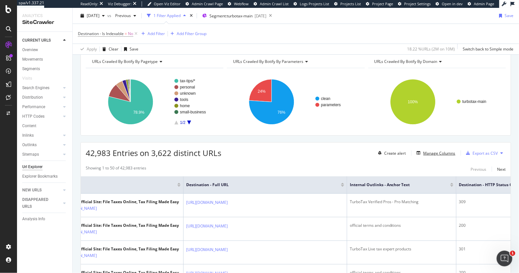
scroll to position [63, 0]
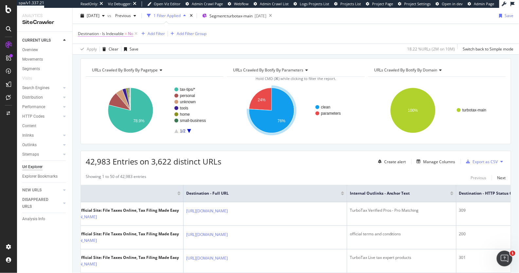
click at [113, 35] on span "Destination - Is Indexable" at bounding box center [101, 34] width 46 height 6
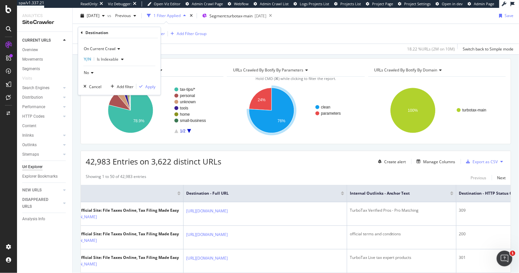
click at [105, 58] on span "Is Indexable" at bounding box center [108, 59] width 22 height 6
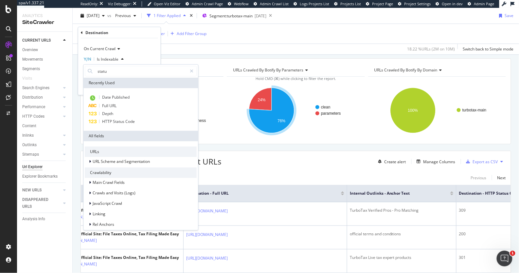
type input "status"
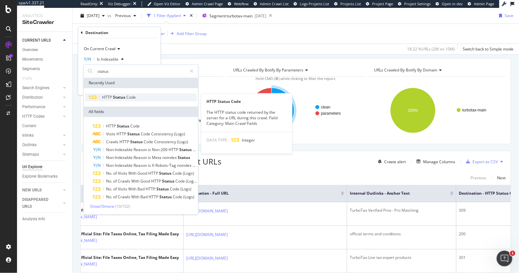
click at [121, 97] on span "Status" at bounding box center [119, 97] width 13 height 6
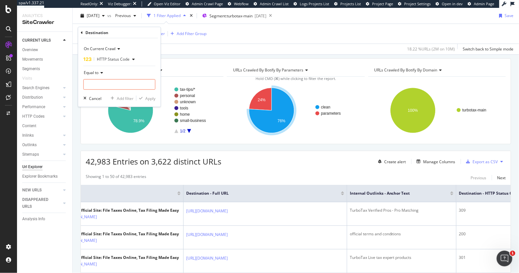
click at [90, 73] on span "Equal to" at bounding box center [91, 73] width 15 height 6
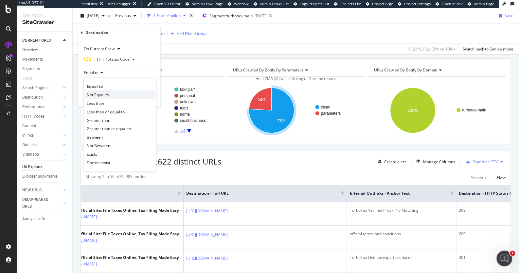
click at [97, 95] on span "Not Equal to" at bounding box center [98, 95] width 22 height 6
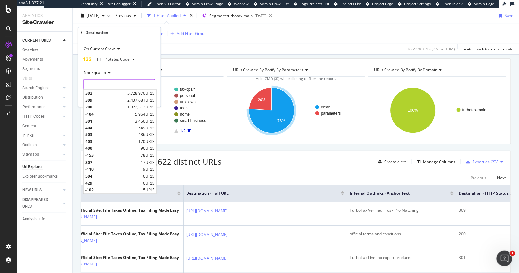
click at [112, 84] on input "number" at bounding box center [119, 84] width 72 height 10
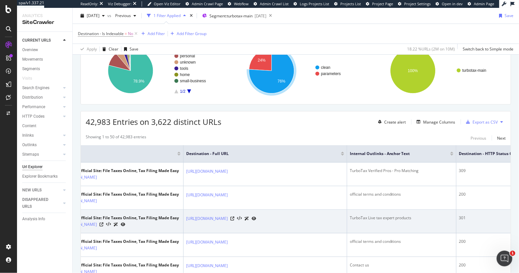
scroll to position [106, 0]
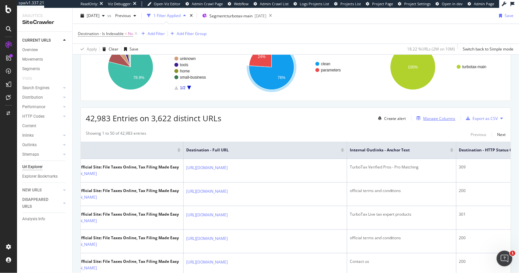
click at [428, 116] on div "Manage Columns" at bounding box center [440, 119] width 32 height 6
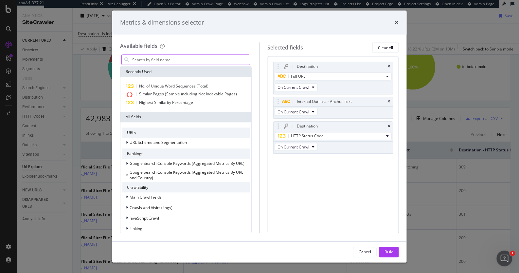
click at [195, 55] on input "modal" at bounding box center [191, 60] width 118 height 10
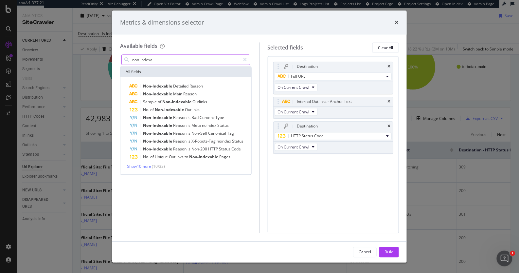
click at [188, 59] on input "non-indexa" at bounding box center [186, 60] width 109 height 10
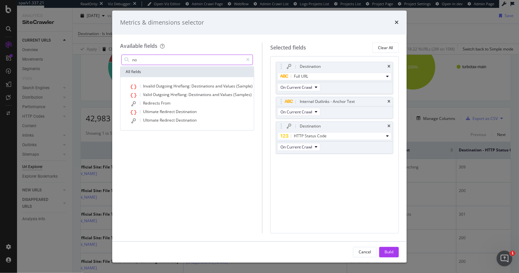
type input "n"
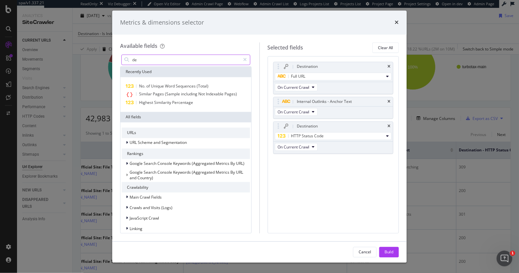
type input "d"
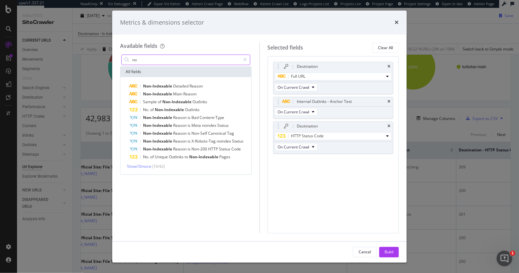
type input "n"
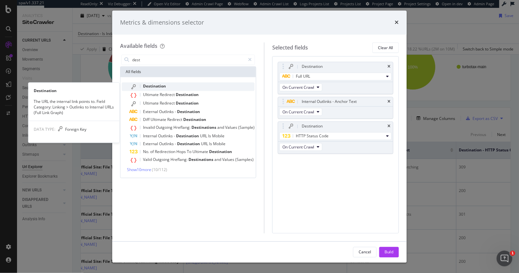
type input "dest"
click at [176, 85] on div "Destination" at bounding box center [192, 86] width 125 height 9
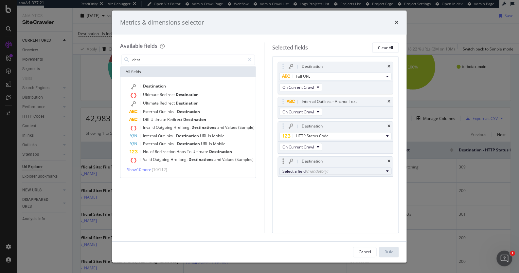
click at [303, 169] on div "Select a field (mandatory)" at bounding box center [332, 171] width 101 height 6
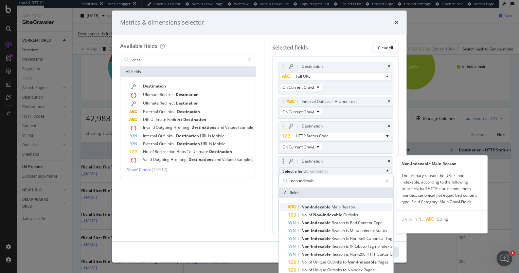
type input "non-indexab"
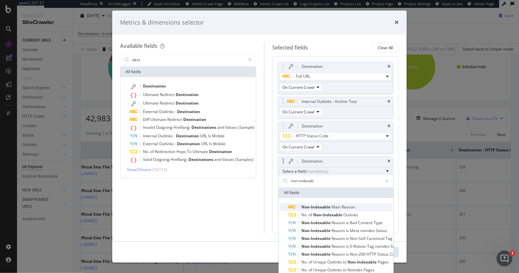
click at [324, 206] on span "Non-Indexable" at bounding box center [316, 207] width 30 height 6
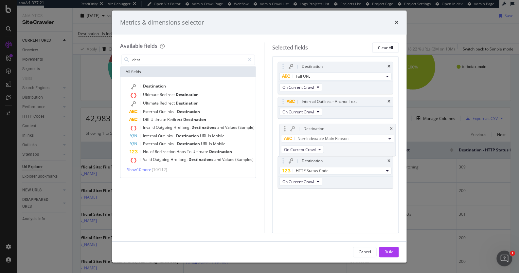
drag, startPoint x: 283, startPoint y: 158, endPoint x: 286, endPoint y: 126, distance: 32.2
click at [286, 126] on body "spa/v1.337.21 ReadOnly: Viz Debugger: Open Viz Editor Admin Crawl Page Webflow …" at bounding box center [259, 136] width 519 height 273
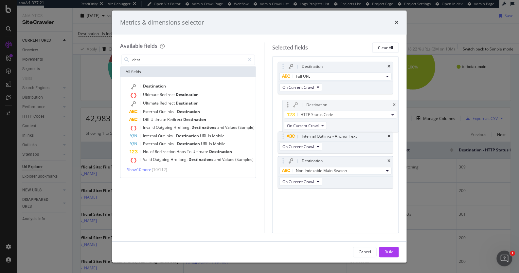
drag, startPoint x: 283, startPoint y: 158, endPoint x: 288, endPoint y: 101, distance: 57.5
click at [288, 101] on body "spa/v1.337.21 ReadOnly: Viz Debugger: Open Viz Editor Admin Crawl Page Webflow …" at bounding box center [259, 136] width 519 height 273
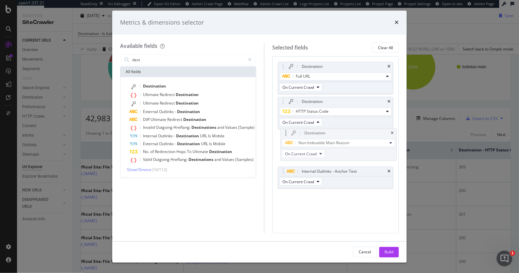
drag, startPoint x: 282, startPoint y: 160, endPoint x: 286, endPoint y: 130, distance: 29.7
click at [286, 130] on body "spa/v1.337.21 ReadOnly: Viz Debugger: Open Viz Editor Admin Crawl Page Webflow …" at bounding box center [259, 136] width 519 height 273
click at [389, 249] on div "Build" at bounding box center [389, 252] width 9 height 6
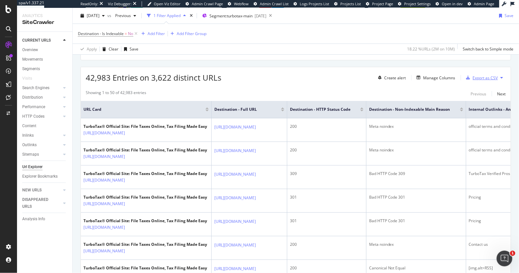
click at [483, 77] on div "Export as CSV" at bounding box center [485, 78] width 25 height 6
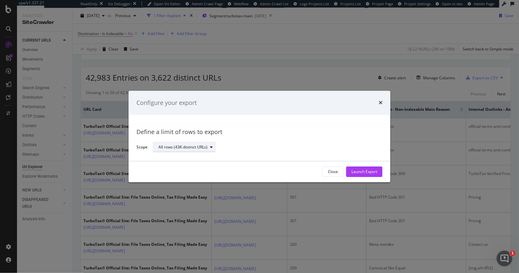
click at [188, 145] on div "All rows (43K distinct URLs)" at bounding box center [182, 147] width 49 height 4
click at [187, 160] on div "All rows (43K distinct URLs)" at bounding box center [187, 158] width 53 height 6
click at [298, 151] on div "All rows (43K distinct URLs)" at bounding box center [265, 146] width 225 height 11
click at [358, 172] on div "Launch Export" at bounding box center [365, 172] width 26 height 6
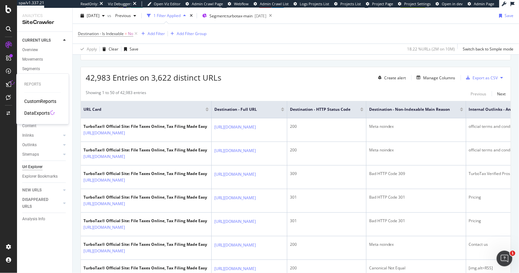
click at [34, 113] on div "DataExports" at bounding box center [37, 113] width 26 height 7
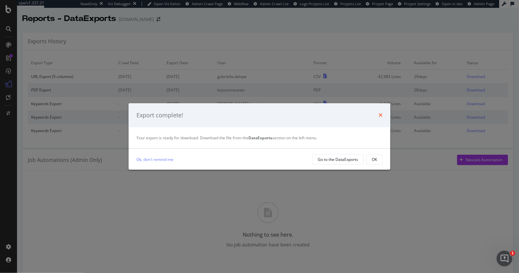
click at [382, 115] on icon "times" at bounding box center [381, 114] width 4 height 5
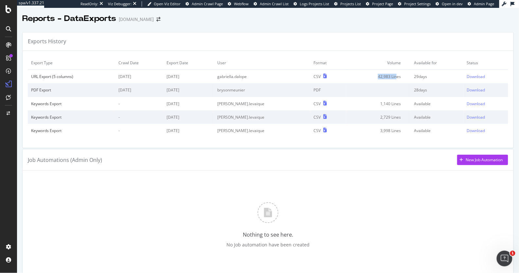
drag, startPoint x: 366, startPoint y: 76, endPoint x: 387, endPoint y: 76, distance: 21.0
click at [387, 76] on td "42,983 Lines" at bounding box center [378, 77] width 64 height 14
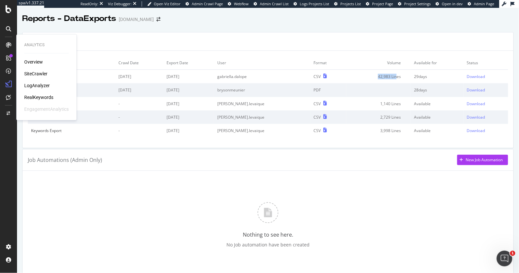
click at [39, 75] on div "SiteCrawler" at bounding box center [35, 73] width 23 height 7
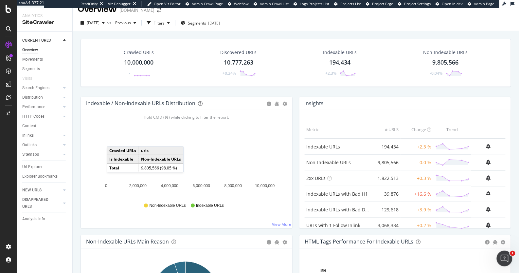
scroll to position [12, 0]
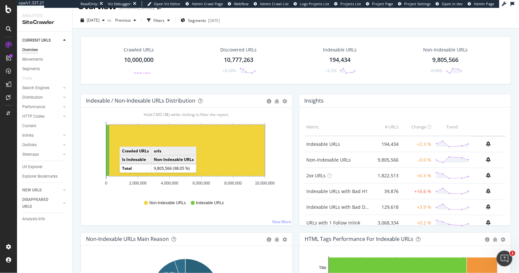
click at [126, 139] on rect "A chart." at bounding box center [186, 150] width 155 height 51
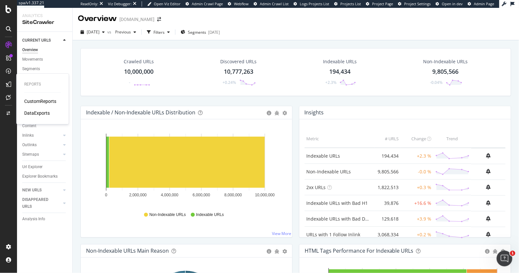
click at [35, 100] on div "CustomReports" at bounding box center [40, 101] width 32 height 7
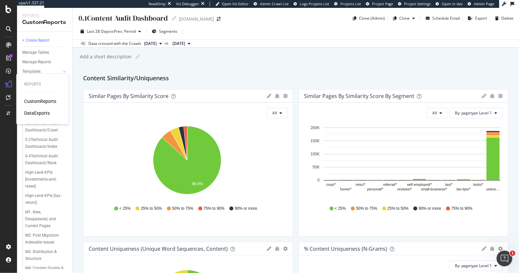
click at [38, 114] on div "DataExports" at bounding box center [37, 113] width 26 height 7
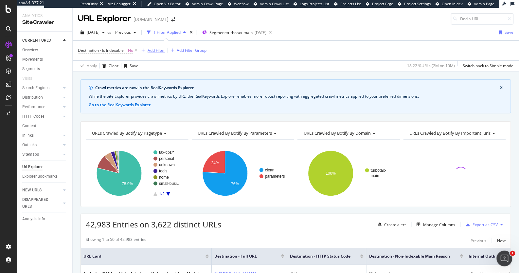
click at [157, 50] on div "Add Filter" at bounding box center [156, 50] width 17 height 6
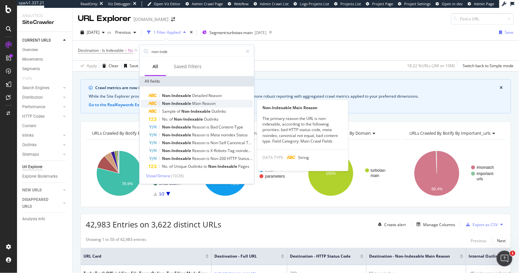
type input "non-inde"
click at [193, 103] on span "Main" at bounding box center [197, 103] width 10 height 6
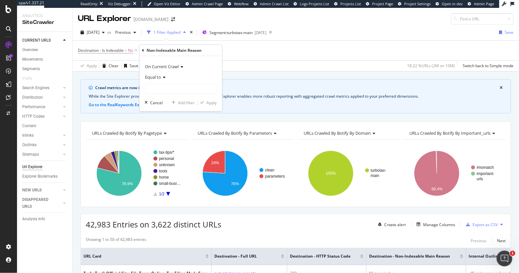
click at [157, 77] on span "Equal to" at bounding box center [153, 77] width 16 height 6
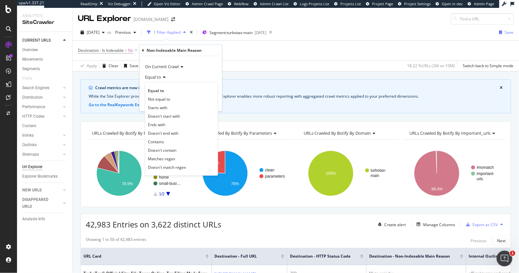
click at [179, 76] on div "Equal to" at bounding box center [181, 77] width 72 height 10
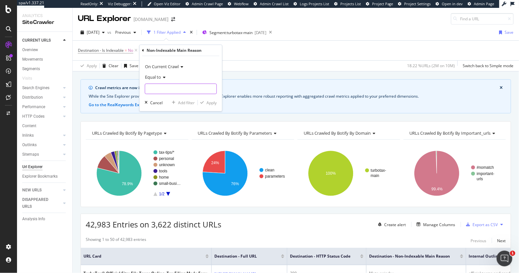
click at [169, 87] on input "text" at bounding box center [180, 88] width 71 height 10
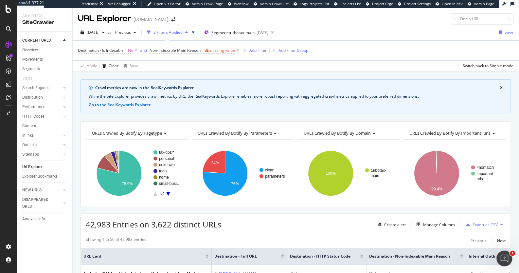
click at [248, 74] on div "Crawl metrics are now in the RealKeywords Explorer While the Site Explorer prov…" at bounding box center [296, 79] width 446 height 16
click at [224, 52] on div "missing value" at bounding box center [222, 50] width 25 height 6
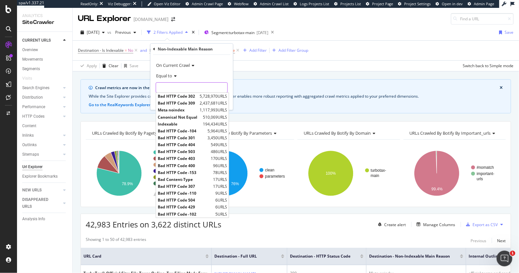
click at [167, 86] on input "text" at bounding box center [191, 87] width 71 height 10
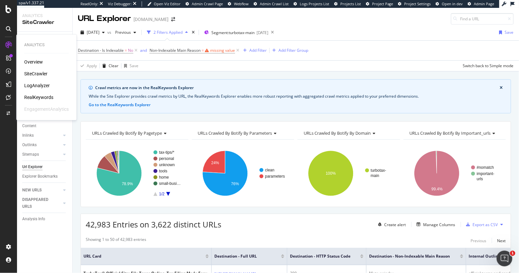
click at [26, 75] on div "SiteCrawler" at bounding box center [35, 73] width 23 height 7
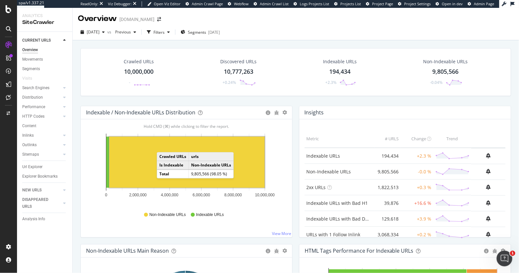
click at [163, 145] on rect "A chart." at bounding box center [186, 161] width 155 height 51
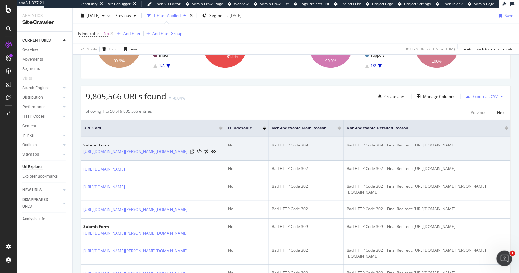
scroll to position [132, 0]
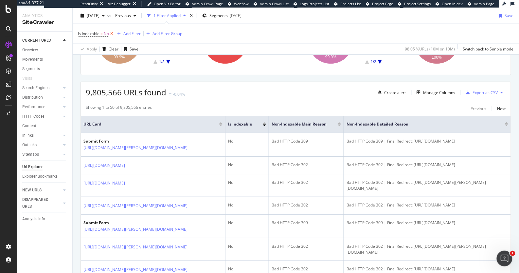
click at [113, 32] on icon at bounding box center [112, 33] width 6 height 7
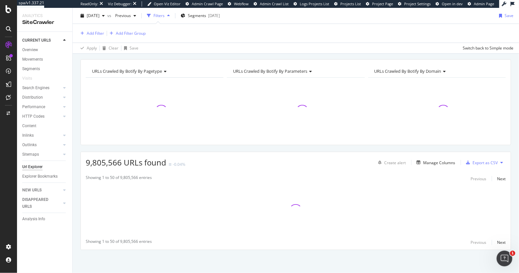
scroll to position [59, 0]
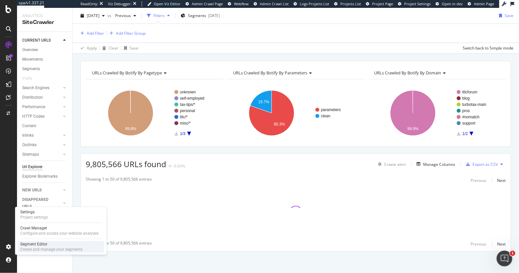
click at [67, 249] on div "Create and manage your segments" at bounding box center [51, 248] width 62 height 5
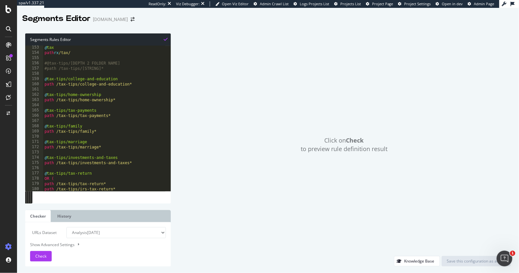
scroll to position [797, 0]
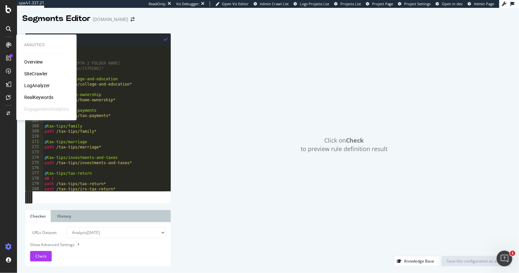
click at [38, 73] on div "SiteCrawler" at bounding box center [35, 73] width 23 height 7
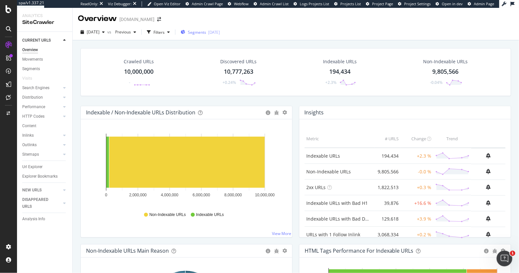
click at [206, 32] on span "Segments" at bounding box center [197, 32] width 18 height 6
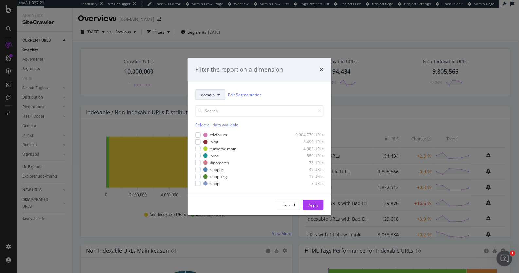
click at [207, 94] on span "domain" at bounding box center [208, 95] width 14 height 6
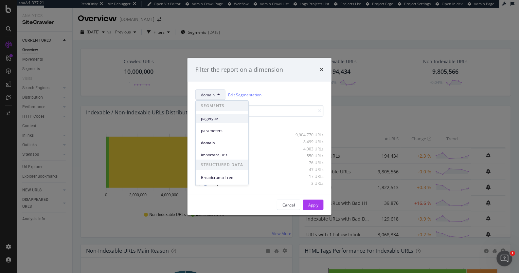
click at [206, 119] on span "pagetype" at bounding box center [222, 119] width 42 height 6
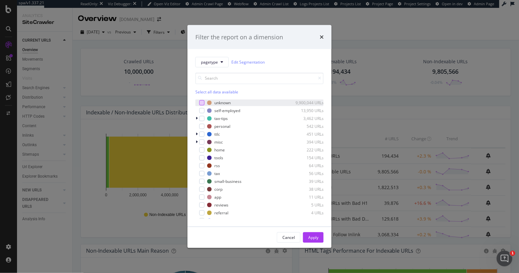
click at [201, 103] on div "modal" at bounding box center [201, 102] width 5 height 5
click at [310, 238] on div "Apply" at bounding box center [313, 237] width 10 height 6
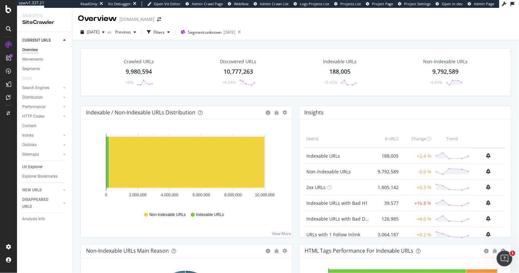
click at [43, 169] on link "Url Explorer" at bounding box center [44, 166] width 45 height 7
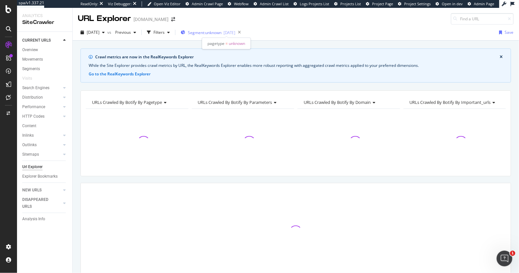
click at [212, 32] on span "Segment: unknown" at bounding box center [205, 33] width 34 height 6
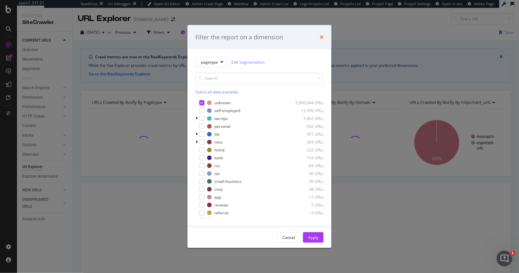
click at [323, 39] on icon "times" at bounding box center [322, 36] width 4 height 5
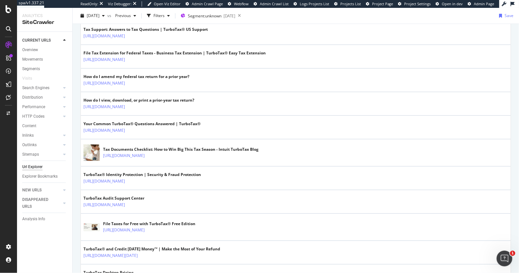
scroll to position [473, 0]
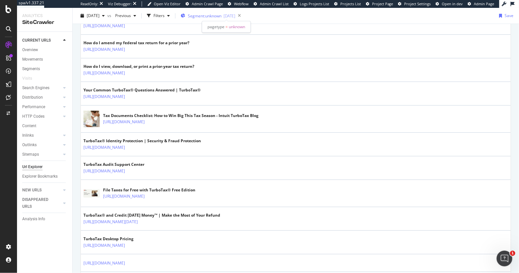
click at [222, 18] on span "Segment: unknown" at bounding box center [205, 16] width 34 height 6
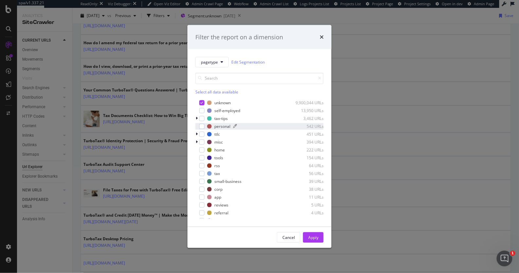
scroll to position [5, 0]
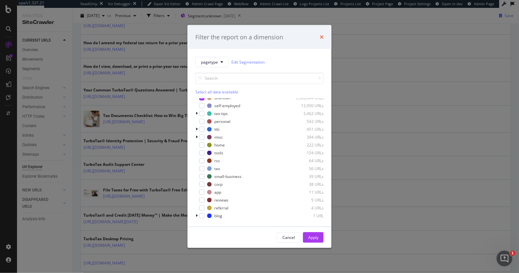
click at [323, 37] on icon "times" at bounding box center [322, 36] width 4 height 5
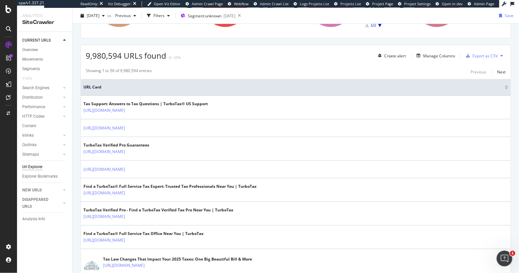
scroll to position [0, 0]
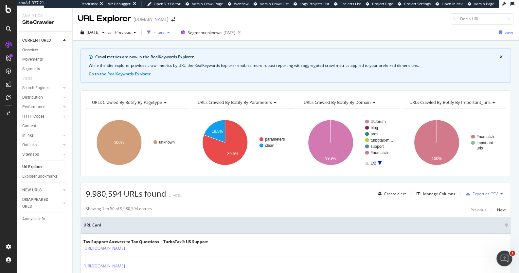
click at [165, 32] on div "Filters" at bounding box center [159, 32] width 11 height 6
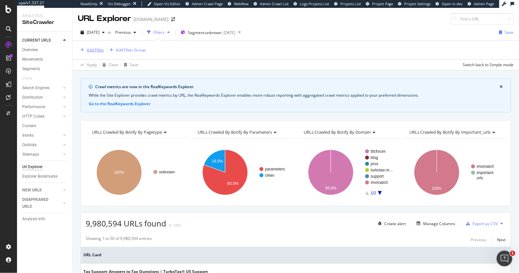
click at [97, 49] on div "Add Filter" at bounding box center [95, 50] width 17 height 6
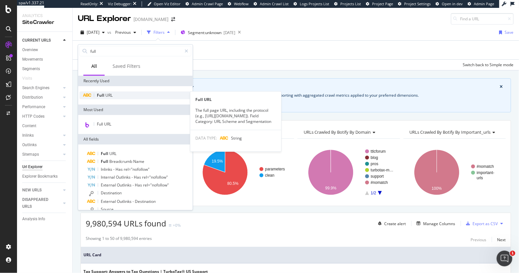
type input "full"
click at [111, 98] on div "Full URL" at bounding box center [136, 95] width 112 height 8
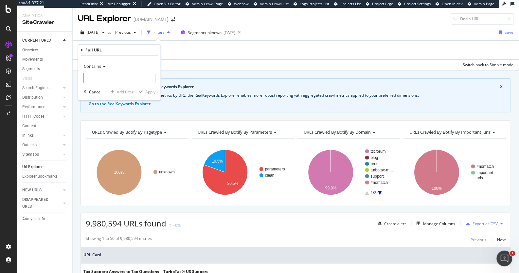
click at [107, 79] on input "text" at bounding box center [119, 78] width 71 height 10
drag, startPoint x: 124, startPoint y: 79, endPoint x: 78, endPoint y: 77, distance: 46.2
click at [78, 77] on div "Contains turbotax.intuit.com Cancel Add filter Apply" at bounding box center [119, 78] width 82 height 45
type input "[DOMAIN_NAME]"
click at [149, 91] on div "Apply" at bounding box center [150, 92] width 10 height 6
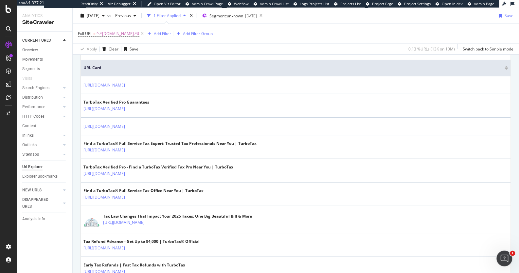
scroll to position [188, 0]
click at [238, 12] on div "Segment: unknown 2025-04-17" at bounding box center [229, 16] width 55 height 10
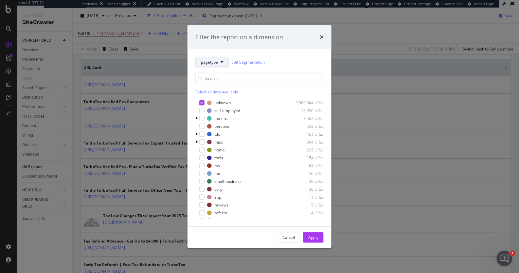
click at [207, 62] on span "pagetype" at bounding box center [209, 62] width 17 height 6
click at [285, 60] on div "pagetype Edit Segmentation" at bounding box center [259, 62] width 128 height 10
click at [215, 62] on span "pagetype" at bounding box center [209, 62] width 17 height 6
click at [279, 61] on div "pagetype Edit Segmentation" at bounding box center [259, 62] width 128 height 10
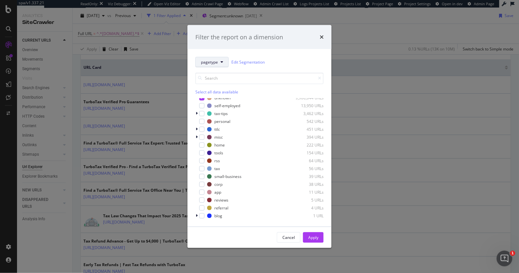
click at [210, 59] on button "pagetype" at bounding box center [211, 62] width 33 height 10
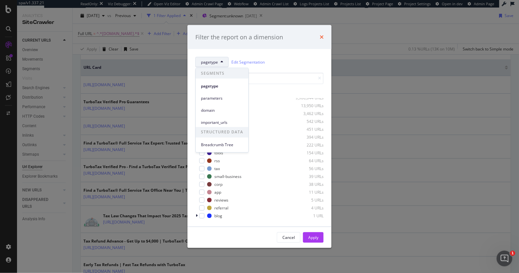
click at [322, 35] on icon "times" at bounding box center [322, 36] width 4 height 5
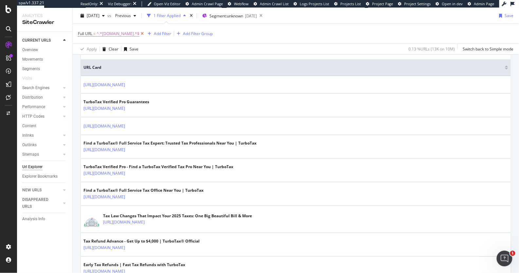
click at [145, 32] on icon at bounding box center [142, 33] width 6 height 7
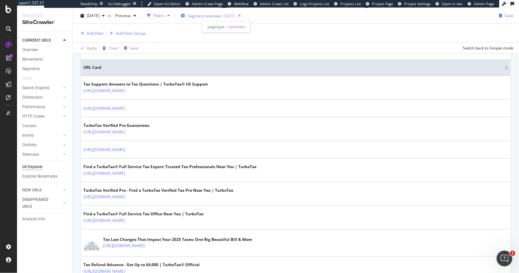
click at [222, 17] on span "Segment: unknown" at bounding box center [205, 16] width 34 height 6
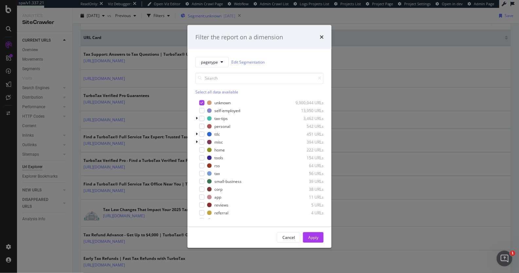
scroll to position [158, 0]
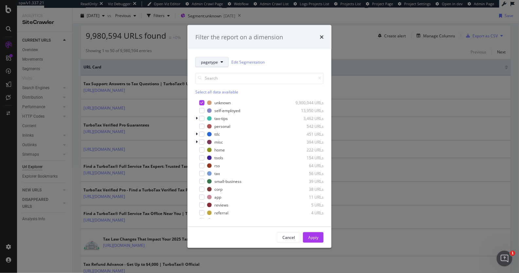
click at [210, 62] on span "pagetype" at bounding box center [209, 62] width 17 height 6
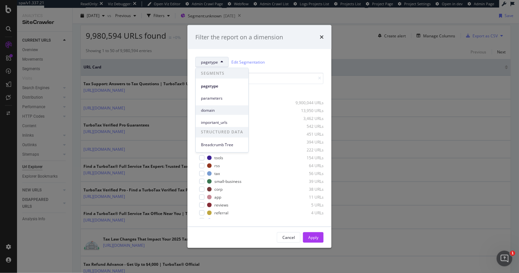
click at [210, 109] on span "domain" at bounding box center [222, 110] width 42 height 6
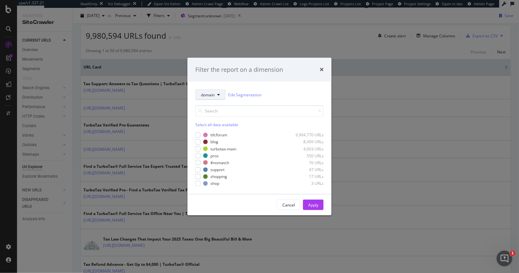
click at [207, 93] on span "domain" at bounding box center [208, 95] width 14 height 6
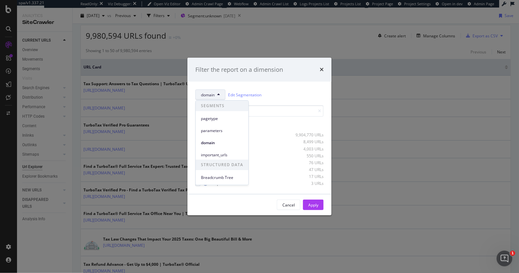
click at [279, 89] on div "domain Edit Segmentation Select all data available ttlcforum 9,904,770 URLs blo…" at bounding box center [260, 138] width 144 height 112
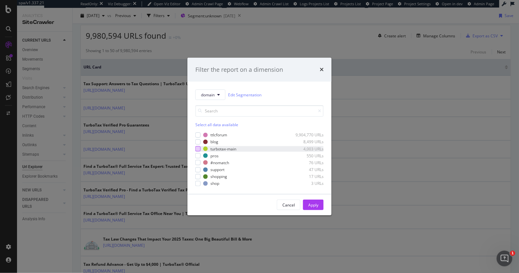
click at [199, 150] on div "modal" at bounding box center [197, 148] width 5 height 5
click at [316, 203] on div "Apply" at bounding box center [313, 205] width 10 height 6
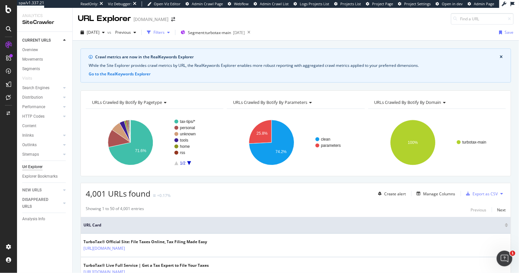
click at [165, 31] on div "Filters" at bounding box center [159, 32] width 11 height 6
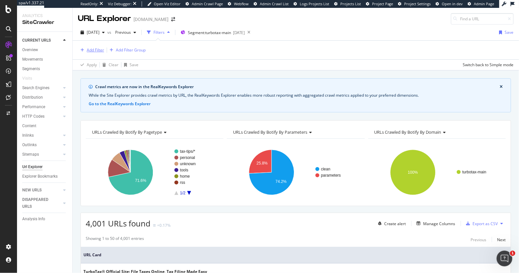
click at [84, 51] on div "button" at bounding box center [82, 50] width 9 height 4
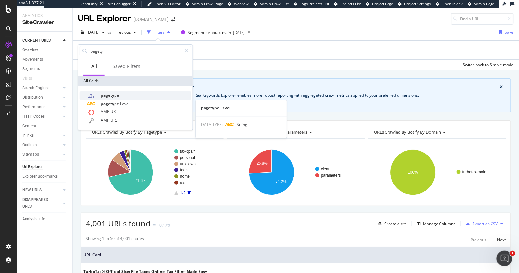
type input "pagety"
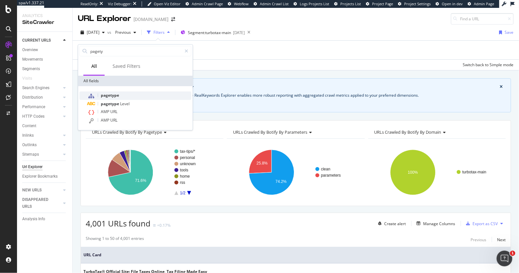
click at [107, 97] on span "pagetype" at bounding box center [110, 95] width 18 height 6
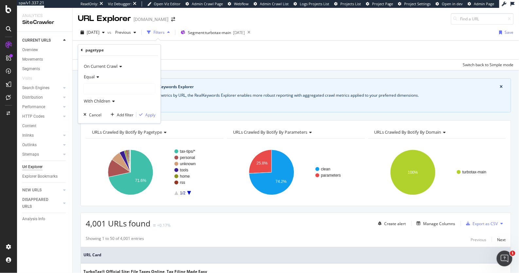
click at [106, 84] on div at bounding box center [119, 88] width 71 height 10
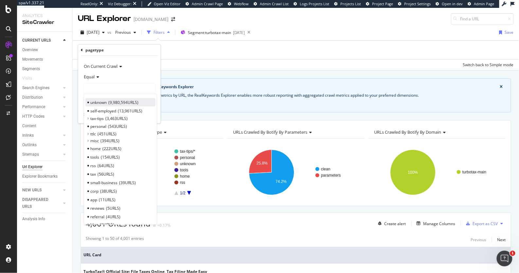
click at [112, 100] on span "9,980,594 URLS" at bounding box center [123, 103] width 30 height 6
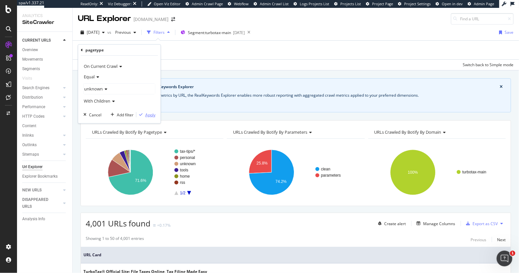
click at [147, 115] on div "Apply" at bounding box center [150, 115] width 10 height 6
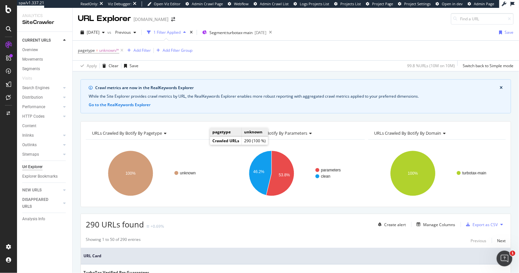
click at [165, 132] on icon at bounding box center [164, 133] width 5 height 4
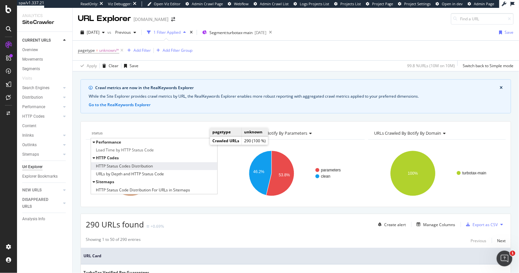
type input "status"
click at [139, 164] on span "HTTP Status Codes Distribution" at bounding box center [124, 166] width 57 height 7
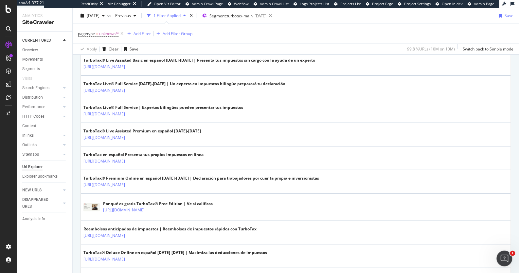
scroll to position [876, 0]
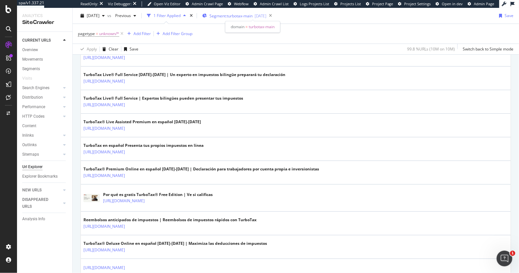
click at [238, 16] on span "Segment: turbotax-main" at bounding box center [230, 16] width 43 height 6
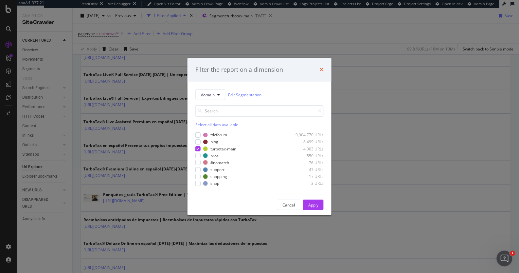
click at [323, 68] on icon "times" at bounding box center [322, 69] width 4 height 5
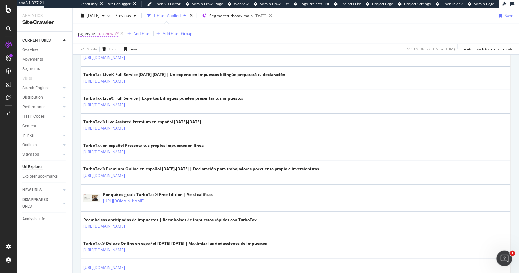
click at [104, 32] on span "unknown/*" at bounding box center [109, 33] width 20 height 9
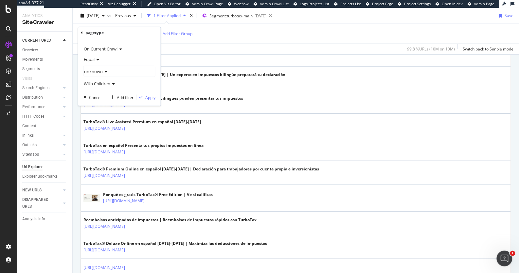
click at [100, 71] on span "unknown" at bounding box center [93, 71] width 19 height 6
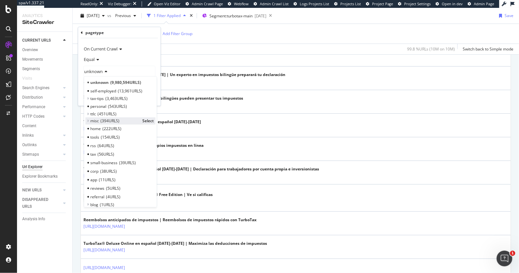
scroll to position [0, 0]
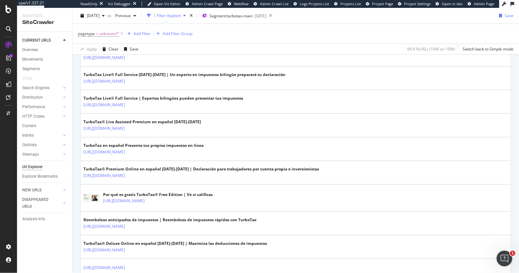
click at [242, 30] on div "pagetype = unknown/* Add Filter Add Filter Group" at bounding box center [296, 34] width 436 height 20
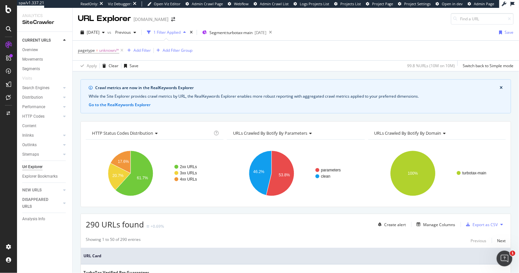
click at [142, 133] on span "HTTP Status Codes Distribution" at bounding box center [122, 133] width 61 height 6
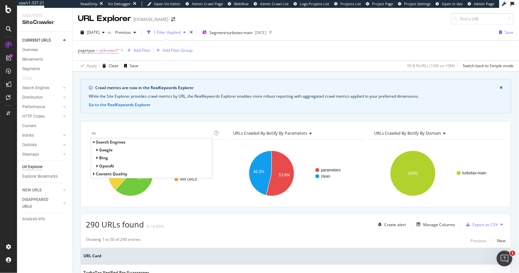
type input "s"
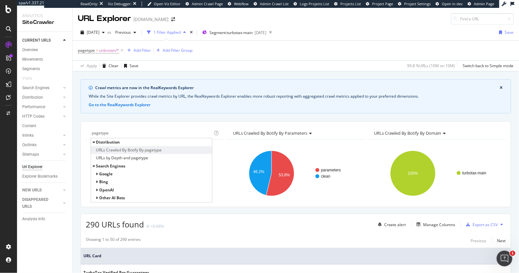
type input "pagetype"
click at [137, 149] on span "URLs Crawled By Botify By pagetype" at bounding box center [129, 150] width 66 height 7
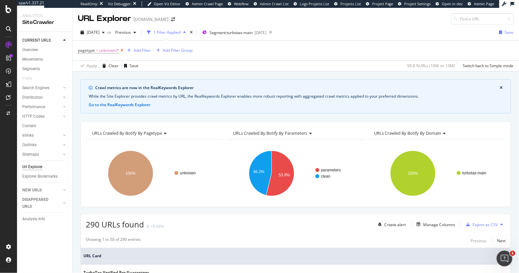
click at [123, 51] on icon at bounding box center [122, 50] width 6 height 7
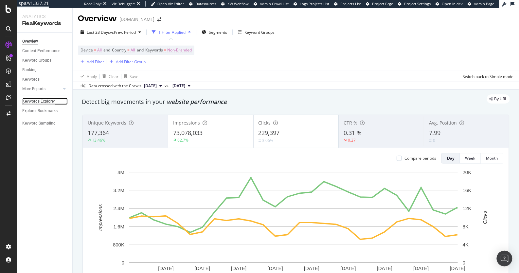
click at [49, 99] on div "Keywords Explorer" at bounding box center [38, 101] width 33 height 7
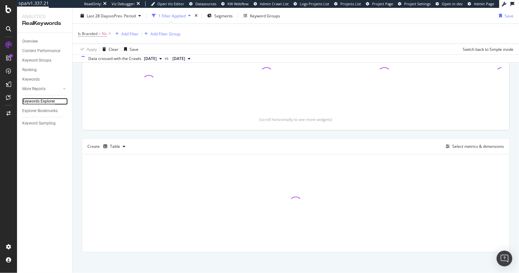
scroll to position [105, 0]
click at [476, 145] on div "Select metrics & dimensions" at bounding box center [479, 145] width 52 height 6
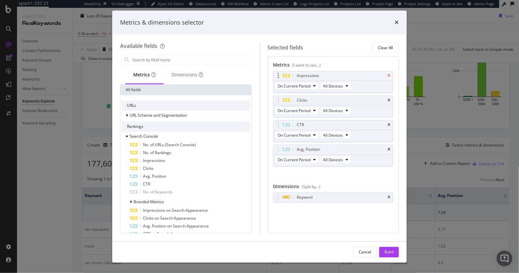
click at [389, 77] on icon "times" at bounding box center [389, 76] width 3 height 4
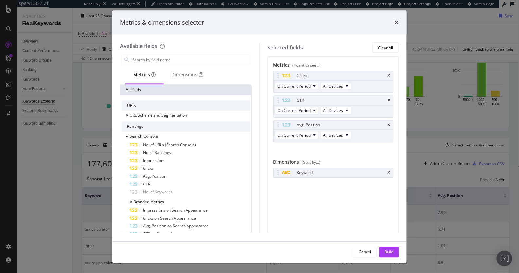
click at [389, 77] on icon "times" at bounding box center [389, 76] width 3 height 4
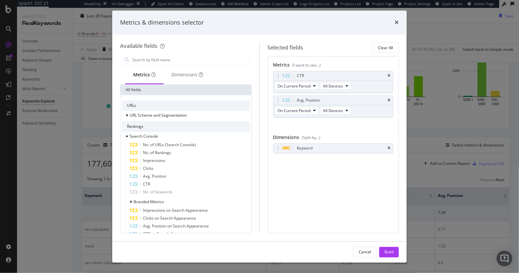
click at [389, 77] on icon "times" at bounding box center [389, 76] width 3 height 4
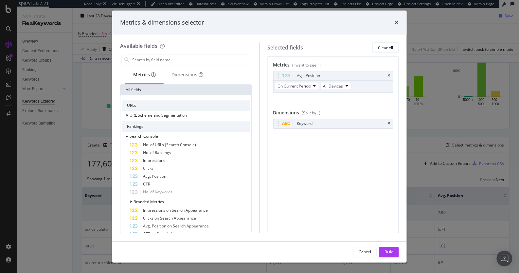
click at [389, 77] on icon "times" at bounding box center [389, 76] width 3 height 4
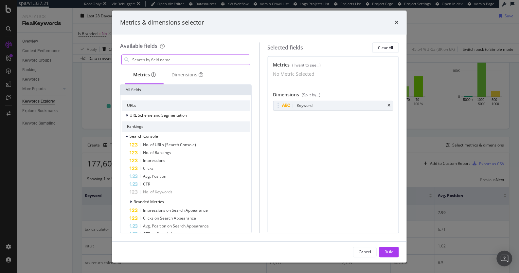
click at [182, 60] on input "modal" at bounding box center [191, 60] width 118 height 10
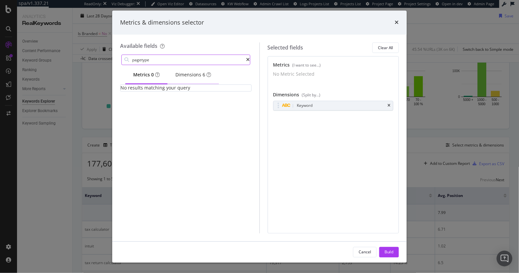
type input "pagetype"
click at [198, 82] on div "Dimensions 6" at bounding box center [193, 75] width 51 height 18
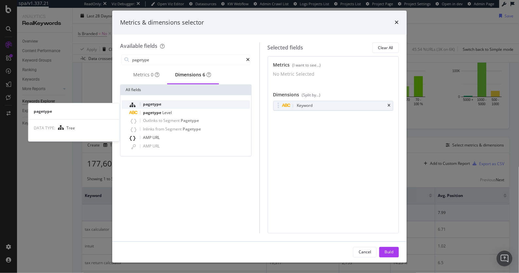
click at [184, 105] on div "pagetype" at bounding box center [190, 104] width 120 height 9
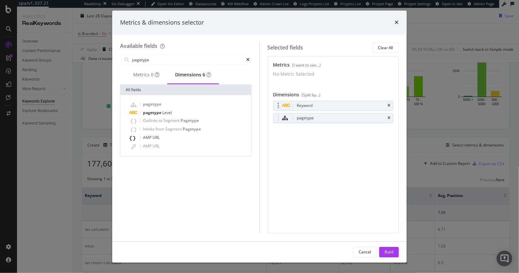
click at [390, 110] on div "Keyword" at bounding box center [334, 105] width 120 height 9
click at [390, 108] on icon "times" at bounding box center [389, 106] width 3 height 4
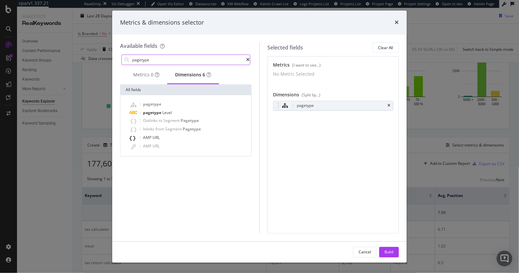
click at [178, 61] on input "pagetype" at bounding box center [189, 60] width 115 height 10
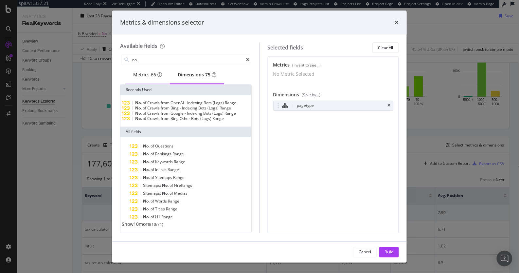
click at [145, 78] on div "Metrics 66" at bounding box center [147, 75] width 29 height 7
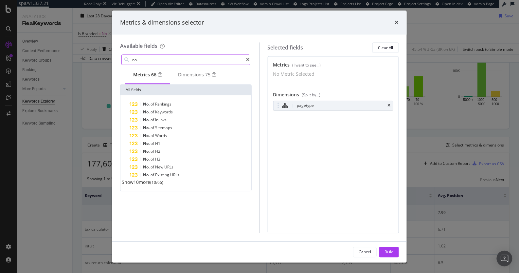
click at [149, 62] on input "no." at bounding box center [189, 60] width 115 height 10
click at [141, 185] on span "Show 10 more" at bounding box center [136, 182] width 28 height 6
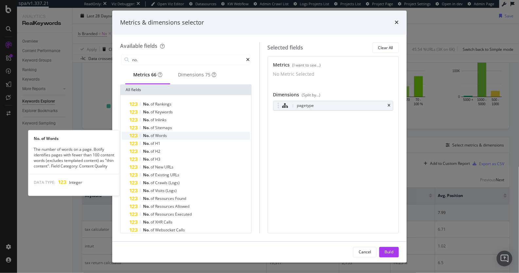
scroll to position [41, 0]
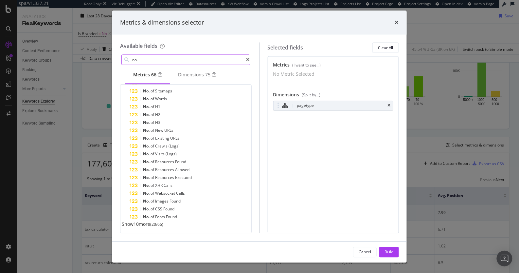
click at [147, 61] on input "no." at bounding box center [189, 60] width 115 height 10
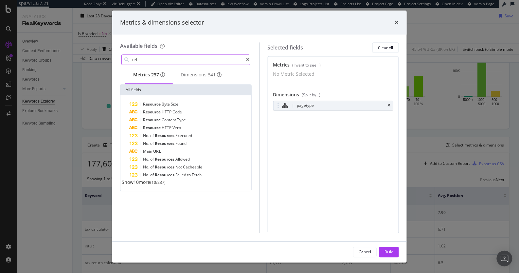
scroll to position [0, 0]
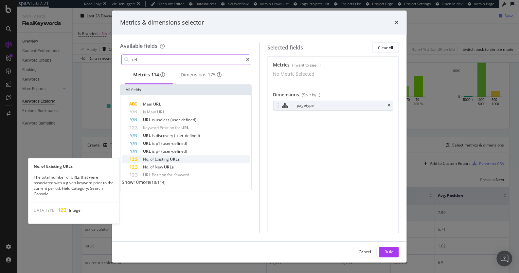
type input "url"
click at [158, 161] on span "Existing" at bounding box center [162, 159] width 15 height 6
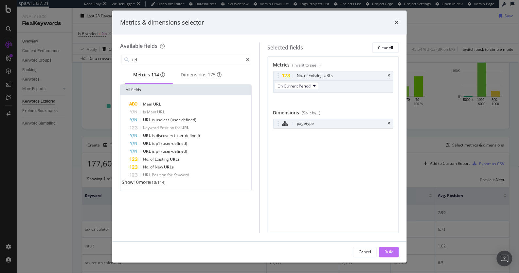
click at [388, 248] on div "Build" at bounding box center [389, 252] width 9 height 10
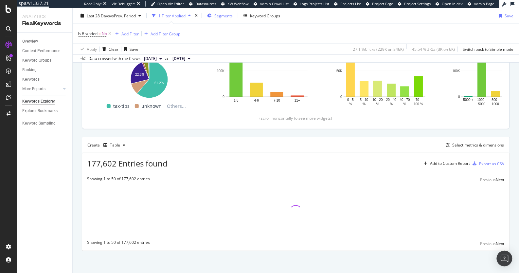
click at [221, 18] on div "Segments" at bounding box center [223, 16] width 18 height 6
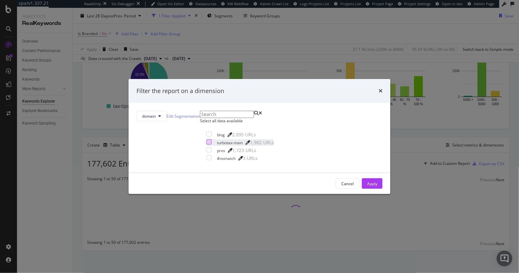
click at [207, 144] on div "modal" at bounding box center [209, 141] width 5 height 5
click at [367, 186] on div "Apply" at bounding box center [372, 184] width 10 height 6
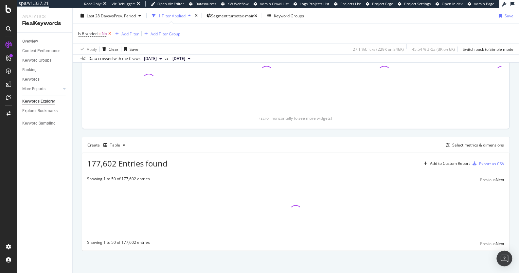
click at [110, 34] on icon at bounding box center [110, 33] width 6 height 7
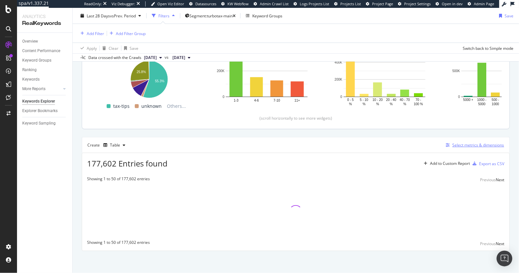
click at [462, 145] on div "Select metrics & dimensions" at bounding box center [479, 145] width 52 height 6
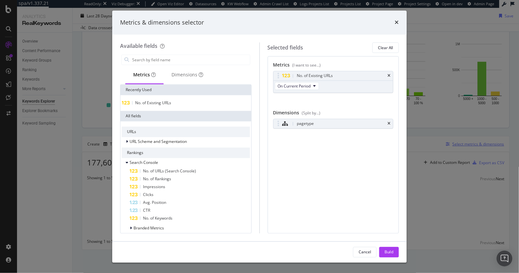
scroll to position [75, 0]
click at [395, 23] on icon "times" at bounding box center [397, 22] width 4 height 5
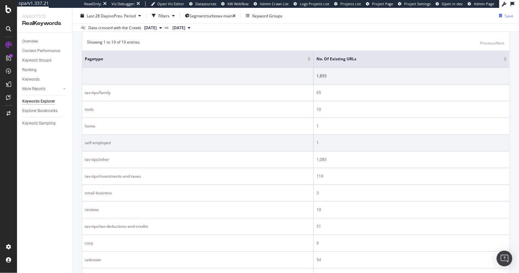
scroll to position [216, 0]
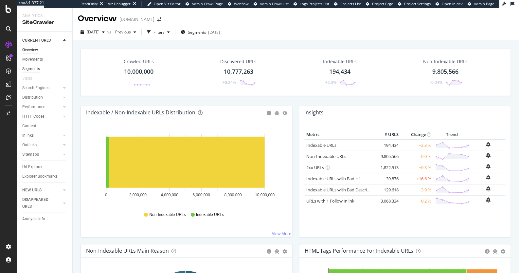
click at [34, 68] on div "Segments" at bounding box center [31, 68] width 18 height 7
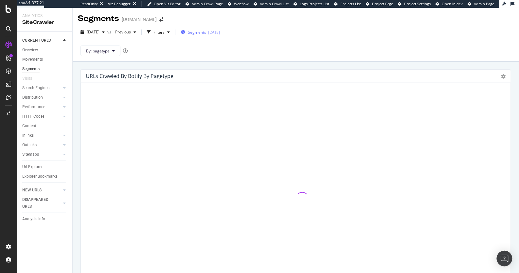
click at [206, 34] on span "Segments" at bounding box center [197, 32] width 18 height 6
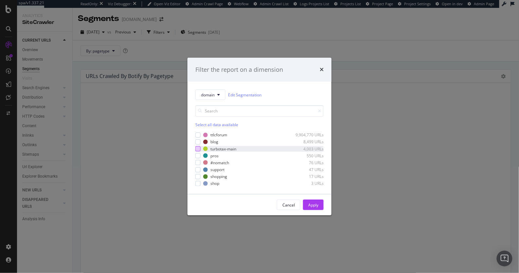
click at [197, 148] on div "modal" at bounding box center [197, 148] width 5 height 5
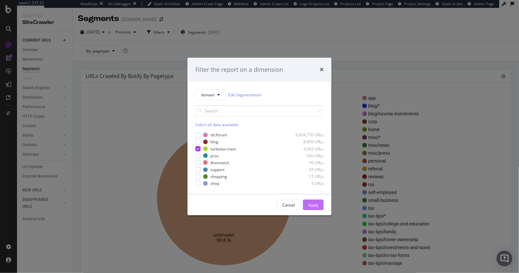
click at [310, 204] on div "Apply" at bounding box center [313, 205] width 10 height 6
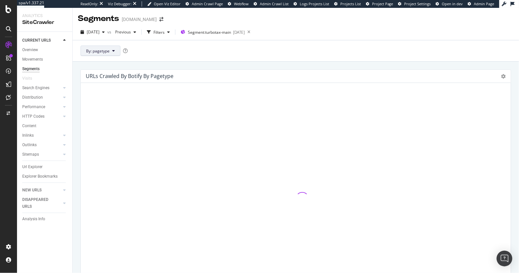
click at [99, 51] on span "By: pagetype" at bounding box center [98, 51] width 24 height 6
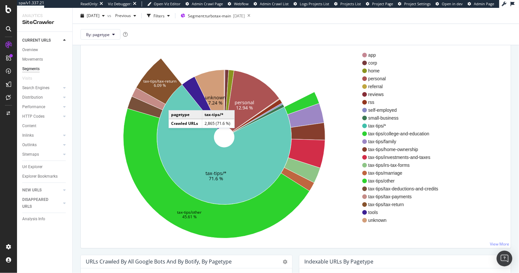
scroll to position [31, 0]
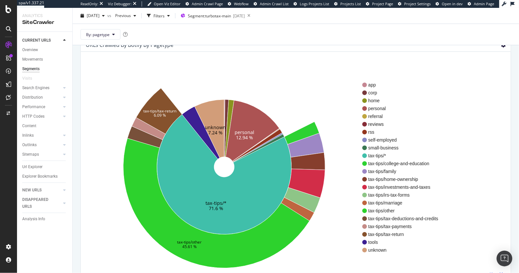
click at [501, 47] on icon at bounding box center [503, 45] width 5 height 5
click at [478, 79] on span "Table" at bounding box center [485, 80] width 52 height 9
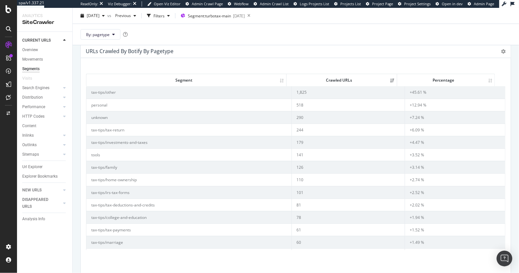
scroll to position [17, 0]
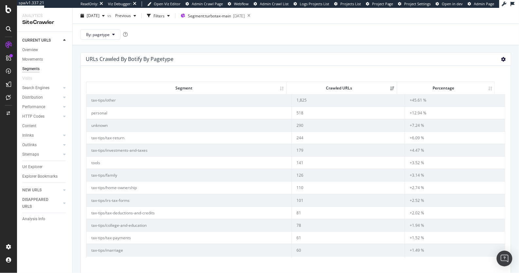
click at [501, 57] on icon at bounding box center [503, 59] width 5 height 5
click at [390, 62] on div "URLs Crawled By Botify By pagetype Sunburst Treemap Table Expand Export as CSV …" at bounding box center [296, 59] width 430 height 13
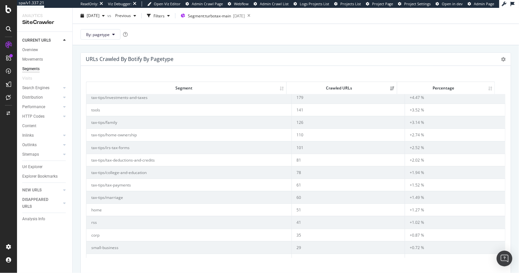
scroll to position [0, 0]
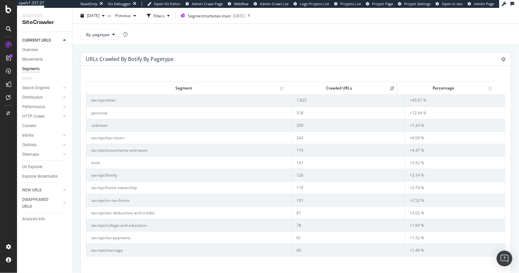
click at [101, 99] on td "tax-tips/other" at bounding box center [189, 100] width 206 height 12
drag, startPoint x: 306, startPoint y: 100, endPoint x: 290, endPoint y: 100, distance: 15.7
click at [292, 100] on td "1,825" at bounding box center [348, 100] width 113 height 12
click at [501, 60] on icon at bounding box center [503, 59] width 5 height 5
click at [473, 70] on span "Sunburst" at bounding box center [485, 70] width 52 height 9
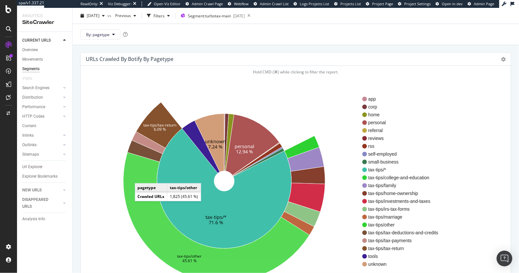
click at [141, 176] on icon at bounding box center [216, 217] width 186 height 130
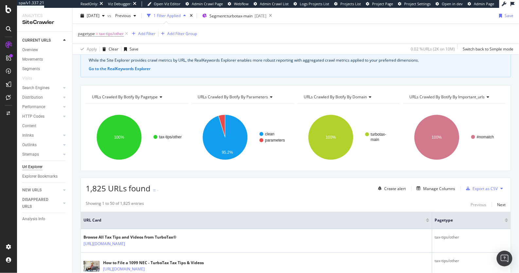
scroll to position [23, 0]
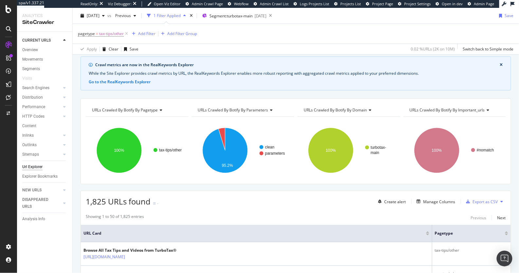
click at [154, 110] on span "URLs Crawled By Botify By pagetype" at bounding box center [125, 110] width 66 height 6
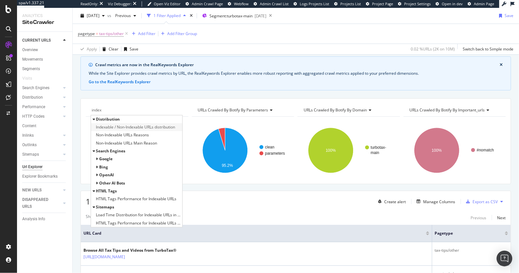
type input "index"
click at [145, 127] on span "Indexable / Non-Indexable URLs distribution" at bounding box center [135, 127] width 79 height 7
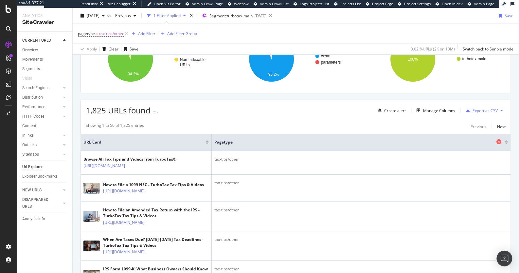
scroll to position [46, 0]
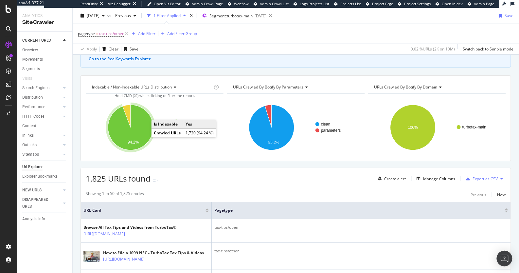
click at [138, 136] on icon "A chart." at bounding box center [130, 127] width 45 height 45
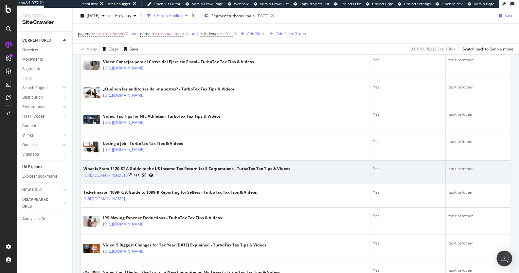
scroll to position [294, 0]
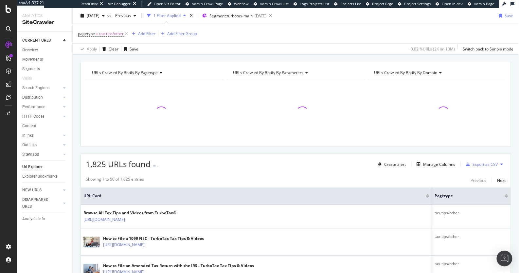
scroll to position [294, 0]
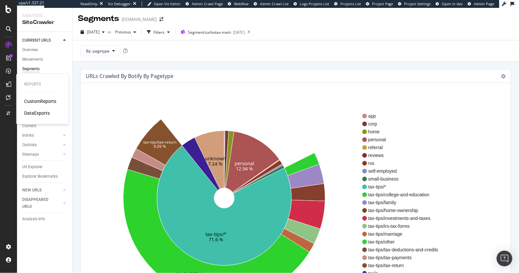
click at [41, 114] on div "DataExports" at bounding box center [37, 113] width 26 height 7
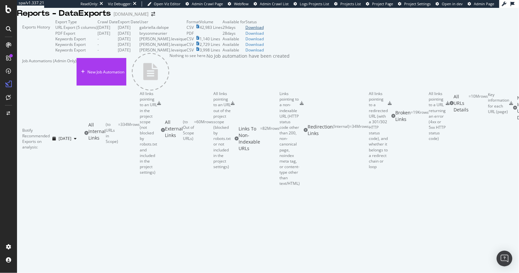
click at [264, 30] on div "Download" at bounding box center [254, 28] width 18 height 6
